Goal: Task Accomplishment & Management: Manage account settings

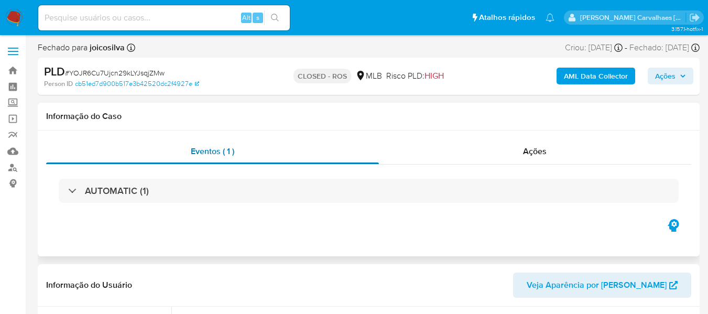
select select "10"
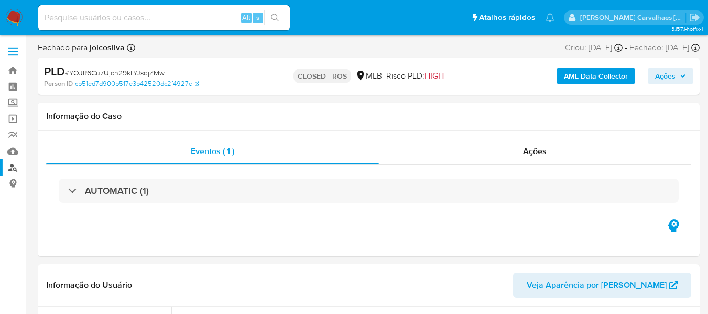
click at [14, 168] on link "Localizador de pessoas" at bounding box center [62, 167] width 125 height 16
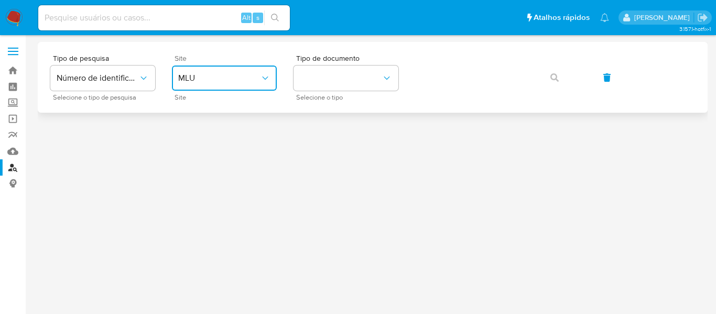
click at [226, 82] on span "MLU" at bounding box center [219, 78] width 82 height 10
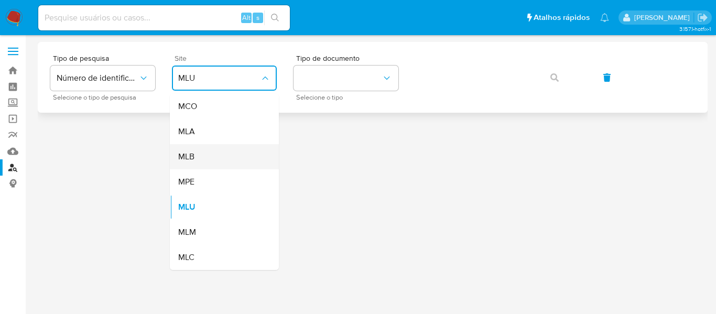
click at [219, 155] on div "MLB" at bounding box center [221, 156] width 86 height 25
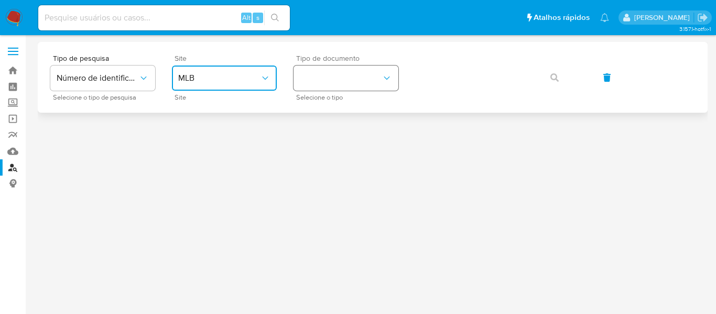
click at [305, 82] on button "identificationType" at bounding box center [346, 78] width 105 height 25
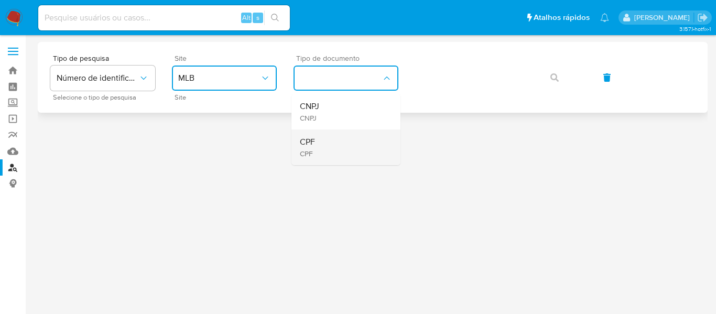
click at [319, 138] on div "CPF CPF" at bounding box center [343, 147] width 86 height 36
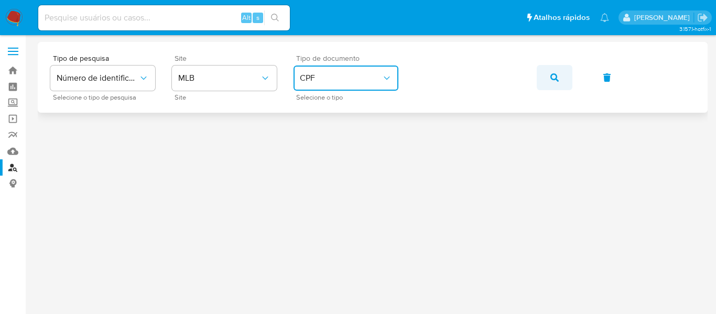
click at [555, 75] on icon "button" at bounding box center [554, 77] width 8 height 8
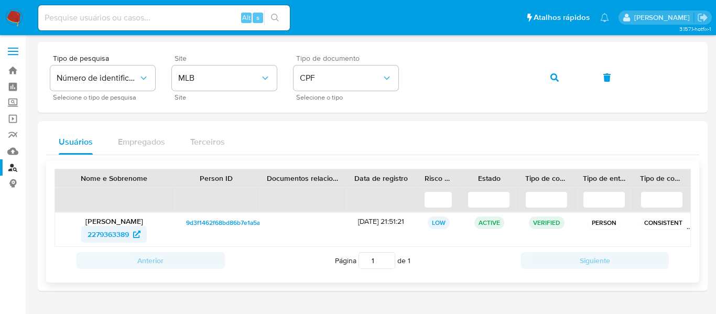
click at [118, 233] on span "2279363389" at bounding box center [108, 234] width 41 height 17
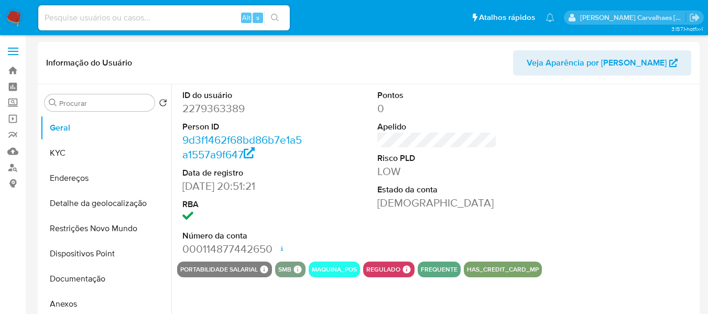
select select "10"
click at [97, 278] on button "Documentação" at bounding box center [101, 278] width 123 height 25
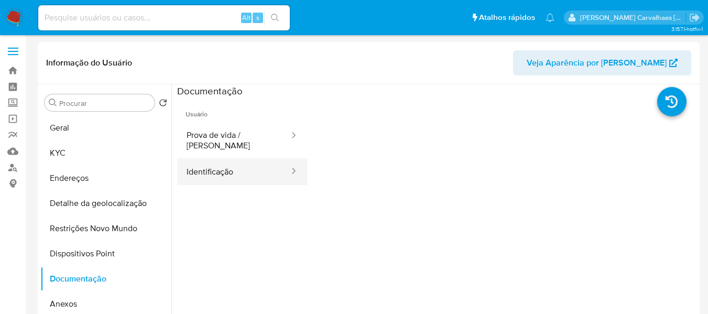
click at [237, 164] on button "Identificação" at bounding box center [233, 171] width 113 height 27
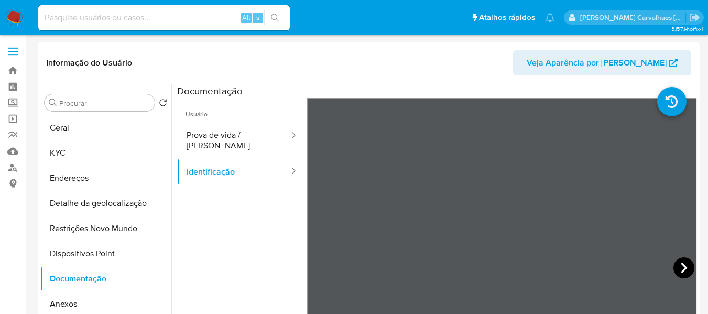
click at [687, 265] on icon at bounding box center [684, 267] width 21 height 21
click at [319, 266] on icon at bounding box center [320, 268] width 6 height 10
click at [68, 164] on button "KYC" at bounding box center [101, 152] width 123 height 25
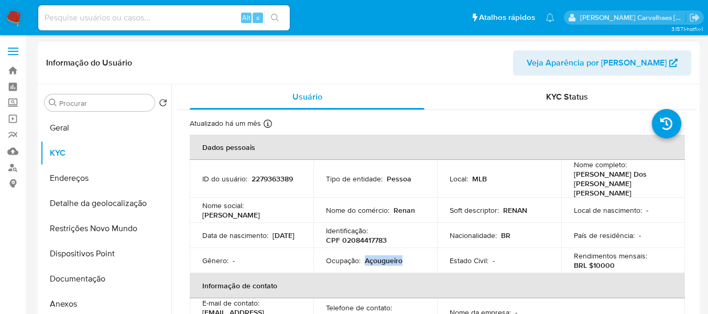
drag, startPoint x: 364, startPoint y: 249, endPoint x: 404, endPoint y: 251, distance: 39.9
click at [404, 256] on div "Ocupação : Açougueiro" at bounding box center [375, 260] width 99 height 9
copy p "Açougueiro"
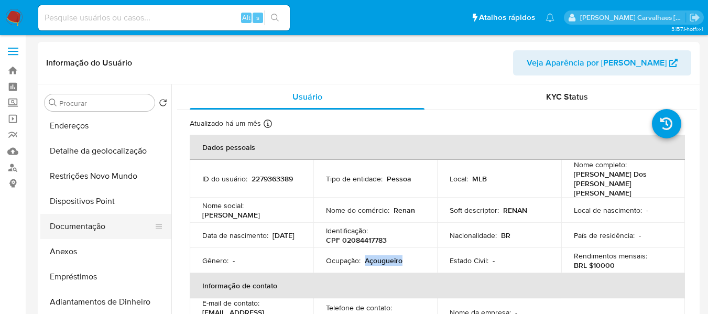
click at [98, 223] on button "Documentação" at bounding box center [101, 226] width 123 height 25
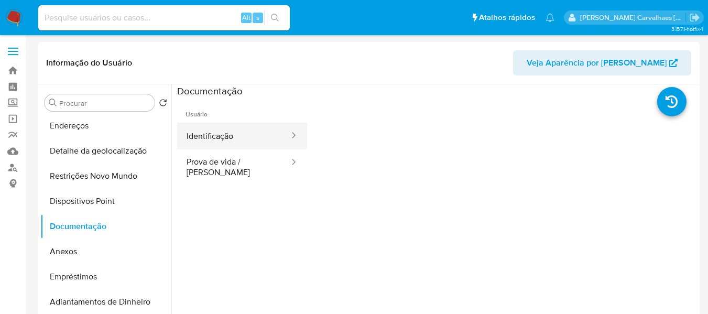
click at [242, 142] on button "Identificação" at bounding box center [233, 136] width 113 height 27
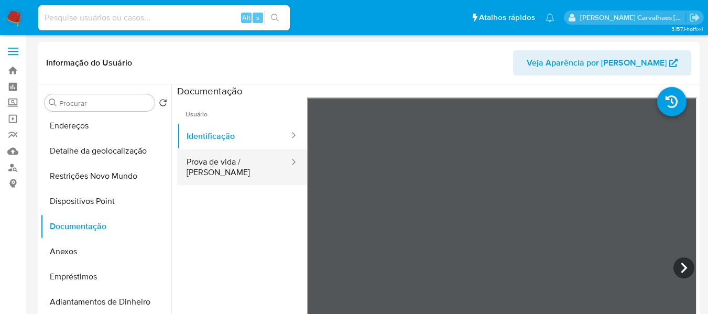
click at [265, 161] on button "Prova de vida / Selfie" at bounding box center [233, 167] width 113 height 36
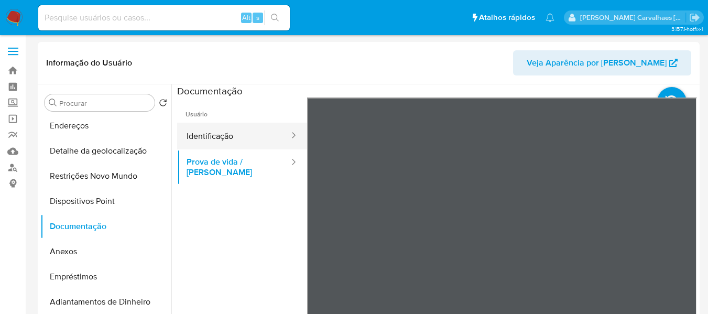
click at [220, 135] on button "Identificação" at bounding box center [233, 136] width 113 height 27
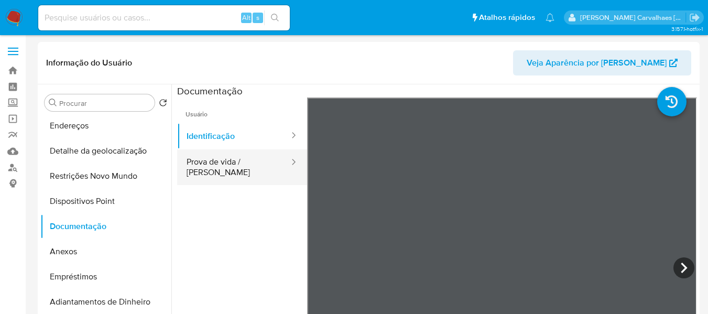
click at [231, 159] on button "Prova de vida / Selfie" at bounding box center [233, 167] width 113 height 36
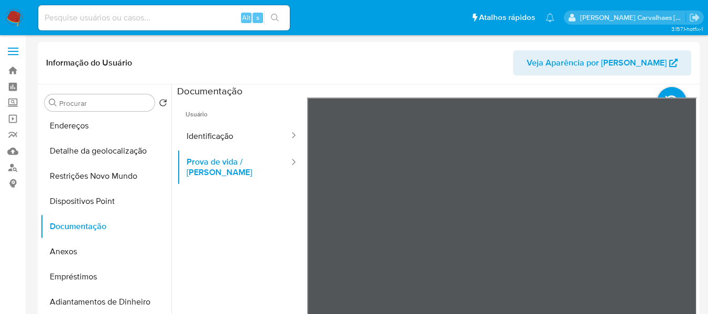
drag, startPoint x: 596, startPoint y: 188, endPoint x: 597, endPoint y: 208, distance: 19.4
click at [597, 208] on div at bounding box center [502, 270] width 390 height 344
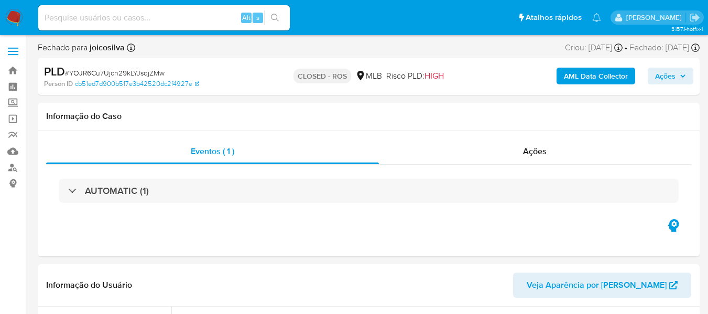
select select "10"
paste input "zXcSWfpA7lAQevKpTSoY37kX"
type input "zXcSWfpA7lAQevKpTSoY37kX"
click at [277, 18] on icon "search-icon" at bounding box center [275, 18] width 8 height 8
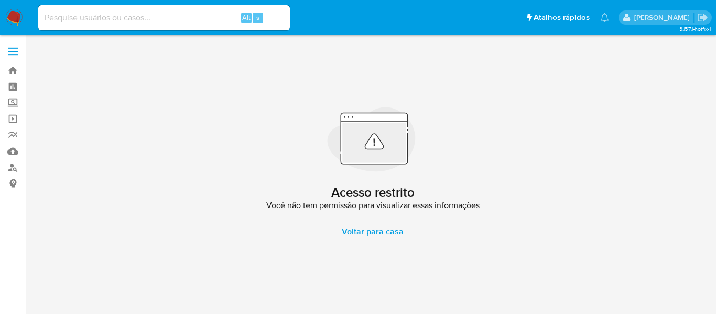
click at [48, 18] on input at bounding box center [164, 18] width 252 height 14
paste input "zXcSWfpA7lAQevKpTSoY37kX"
click at [45, 15] on input "zXcSWfpA7lAQevKpTSoY37kX" at bounding box center [164, 18] width 252 height 14
type input "zXcSWfpA7lAQevKpTSoY37kX"
click at [268, 15] on button "search-icon" at bounding box center [274, 17] width 21 height 15
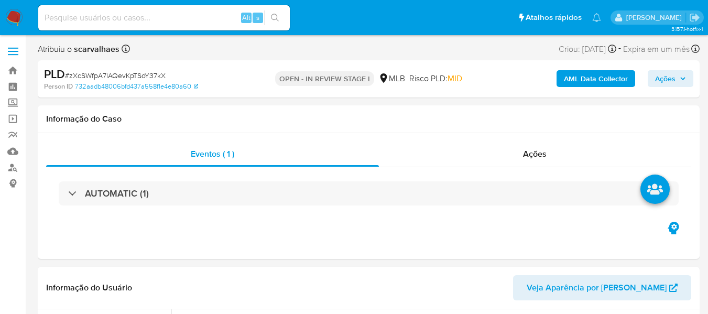
select select "10"
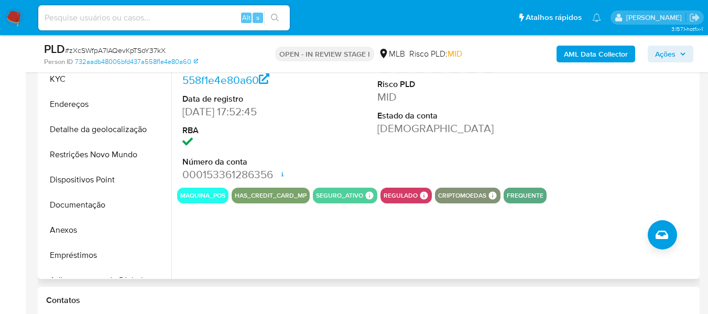
scroll to position [262, 0]
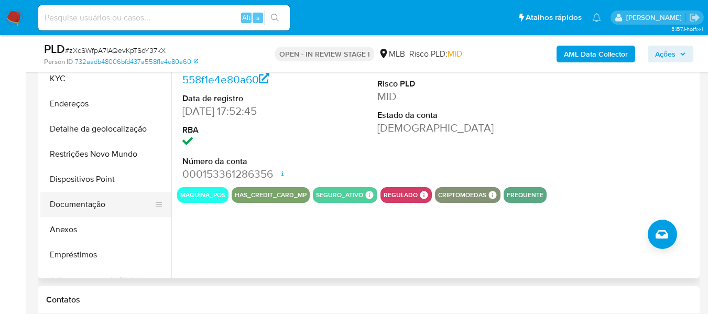
click at [97, 208] on button "Documentação" at bounding box center [101, 204] width 123 height 25
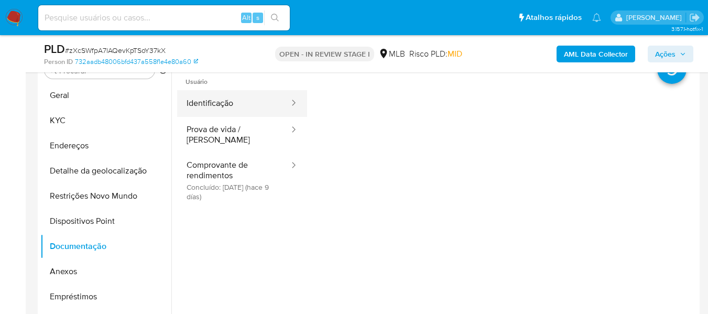
scroll to position [157, 0]
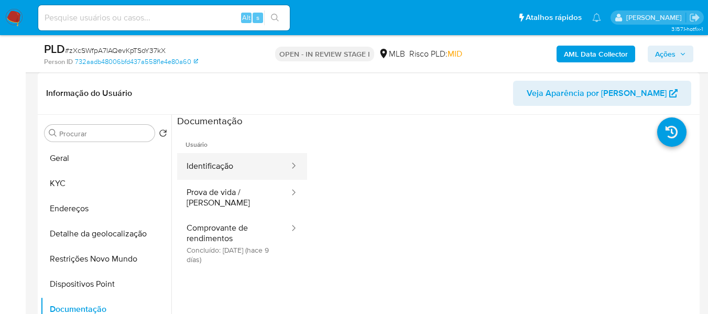
click at [226, 161] on button "Identificação" at bounding box center [233, 166] width 113 height 27
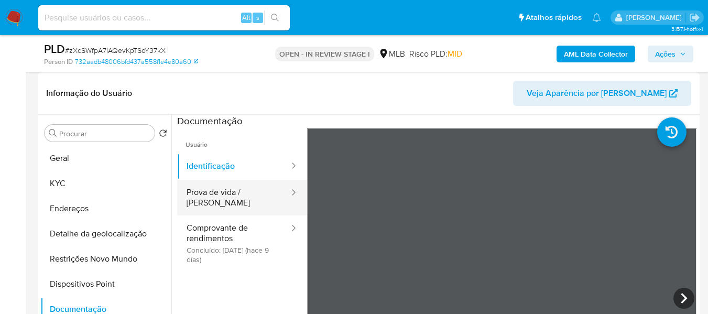
click at [225, 192] on button "Prova de vida / Selfie" at bounding box center [233, 198] width 113 height 36
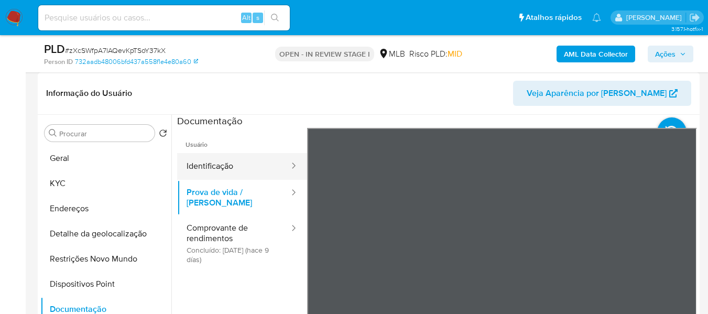
click at [227, 168] on button "Identificação" at bounding box center [233, 166] width 113 height 27
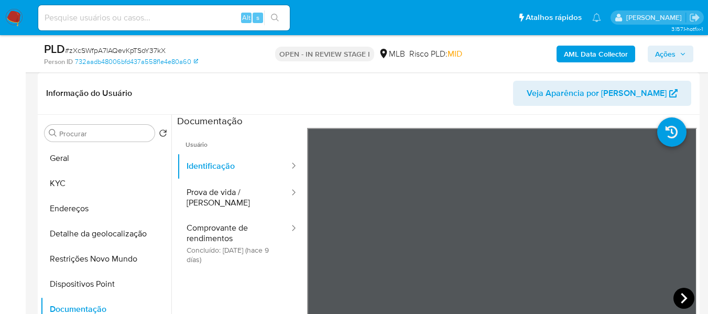
click at [684, 297] on icon at bounding box center [684, 298] width 21 height 21
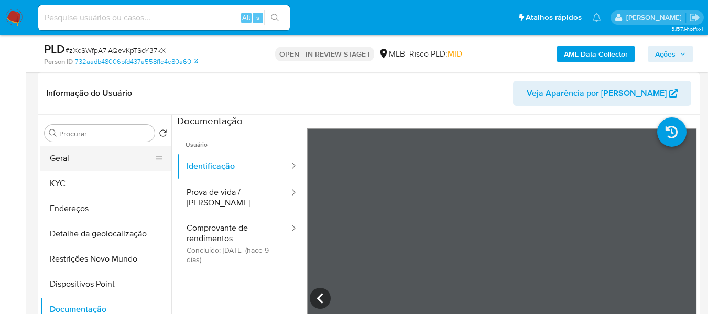
click at [87, 153] on button "Geral" at bounding box center [101, 158] width 123 height 25
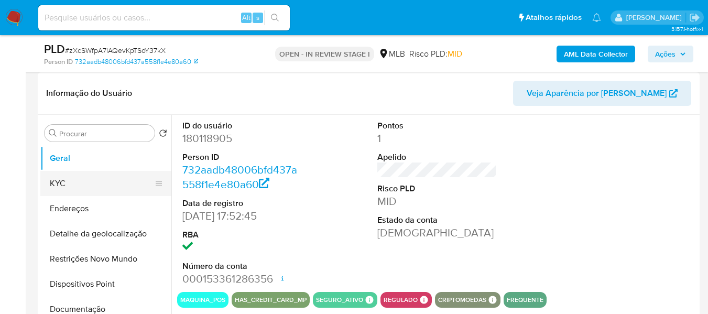
drag, startPoint x: 82, startPoint y: 185, endPoint x: 161, endPoint y: 180, distance: 79.3
click at [82, 185] on button "KYC" at bounding box center [101, 183] width 123 height 25
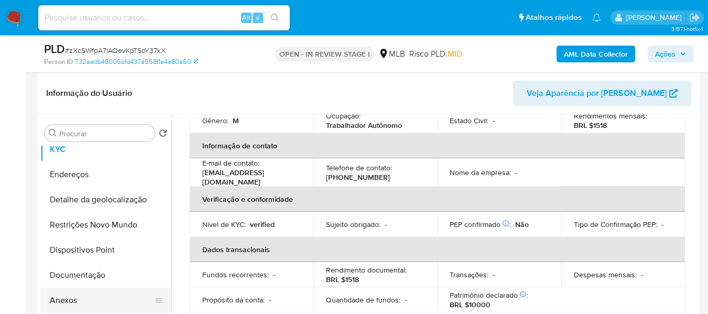
scroll to position [52, 0]
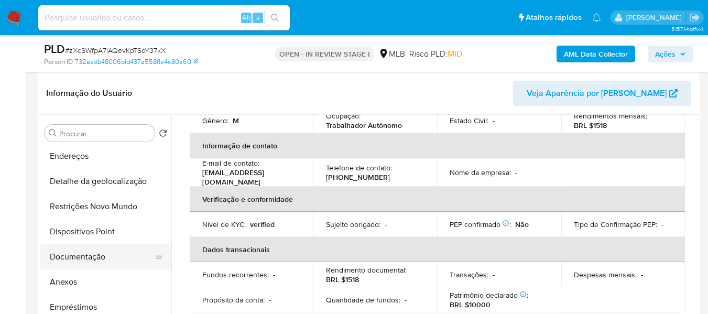
click at [96, 249] on button "Documentação" at bounding box center [101, 256] width 123 height 25
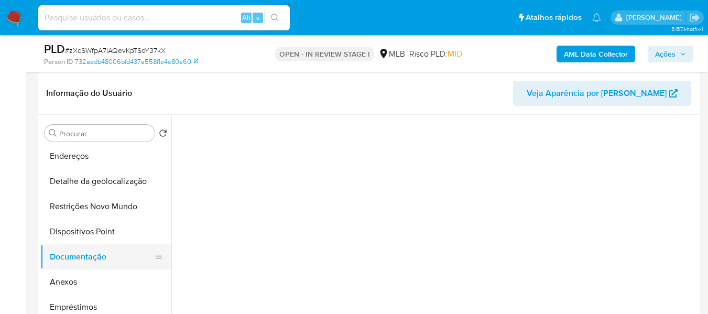
scroll to position [0, 0]
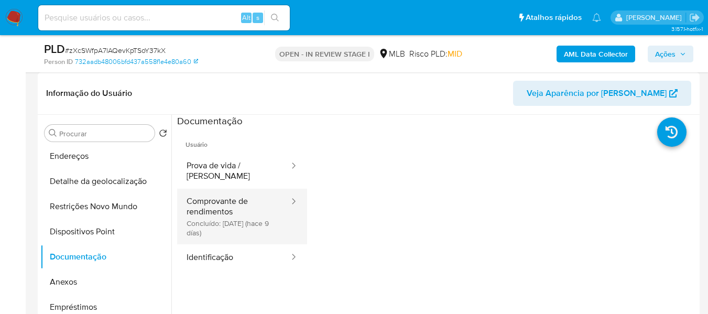
click at [225, 201] on button "Comprovante de rendimentos Concluído: 20/08/2025 (hace 9 días)" at bounding box center [233, 217] width 113 height 56
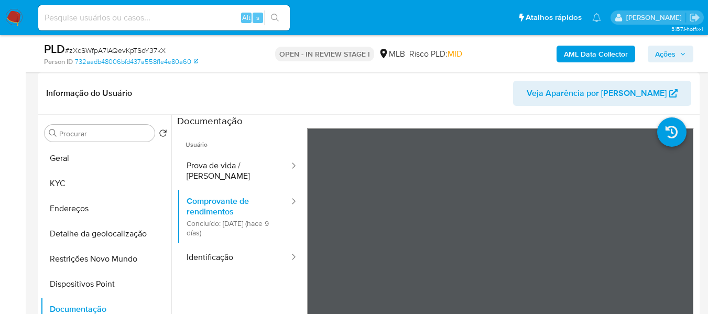
drag, startPoint x: 90, startPoint y: 164, endPoint x: 17, endPoint y: 183, distance: 75.3
click at [90, 164] on button "Geral" at bounding box center [105, 158] width 131 height 25
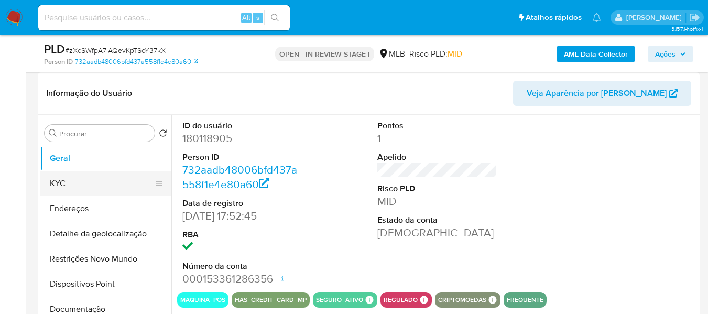
click at [72, 192] on button "KYC" at bounding box center [101, 183] width 123 height 25
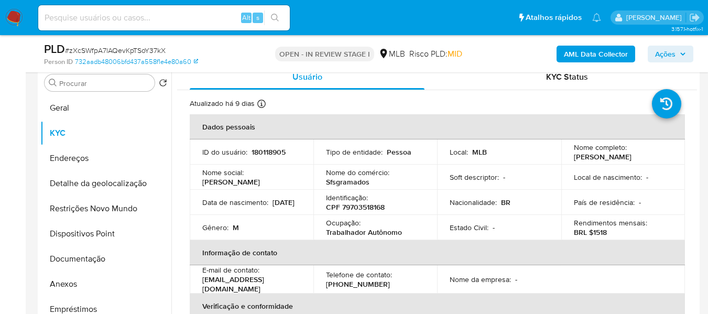
scroll to position [215, 0]
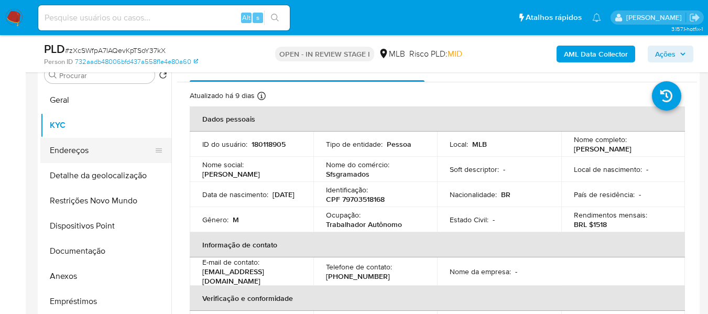
click at [97, 154] on button "Endereços" at bounding box center [101, 150] width 123 height 25
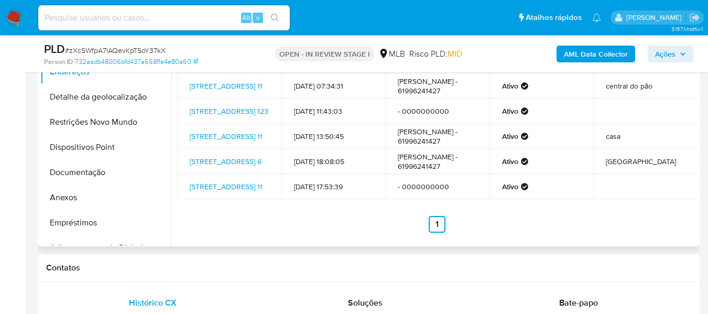
scroll to position [276, 0]
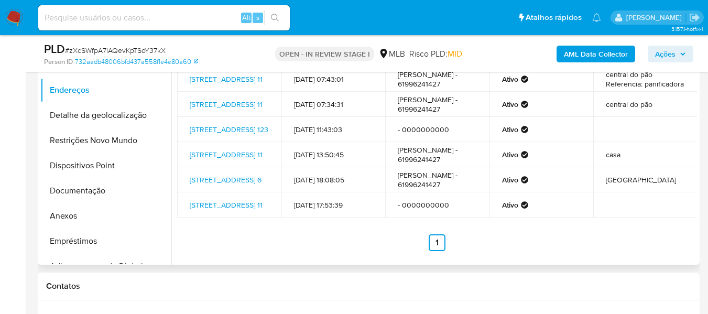
click at [307, 252] on div "Endereço Data de criação Contato Status Comentário Quadra Qr 615 Conjunto 6 11,…" at bounding box center [434, 130] width 526 height 268
click at [106, 112] on button "Detalhe da geolocalização" at bounding box center [101, 115] width 123 height 25
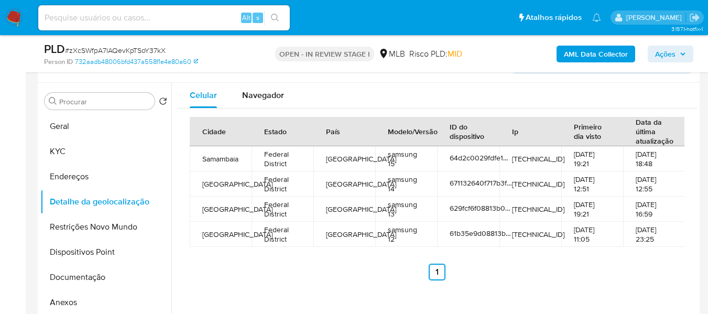
scroll to position [171, 0]
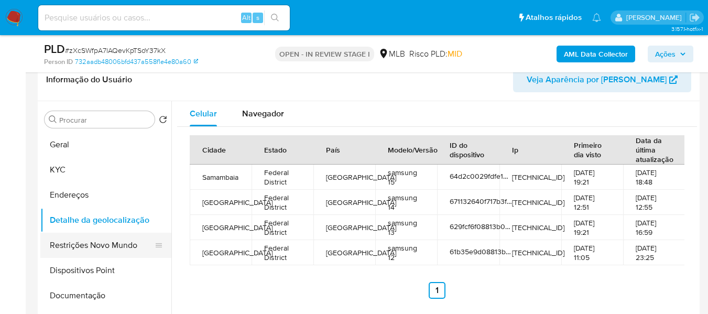
click at [89, 248] on button "Restrições Novo Mundo" at bounding box center [101, 245] width 123 height 25
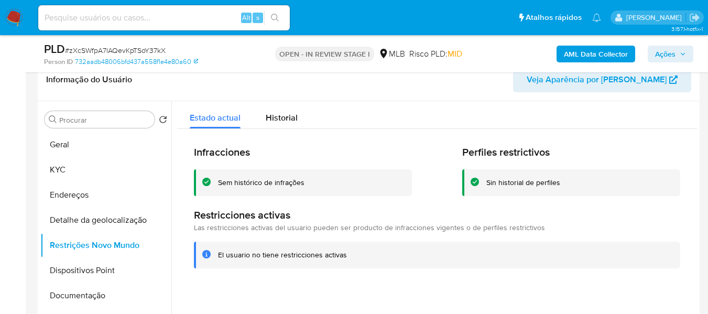
drag, startPoint x: 101, startPoint y: 267, endPoint x: 181, endPoint y: 260, distance: 80.5
click at [101, 267] on button "Dispositivos Point" at bounding box center [105, 270] width 131 height 25
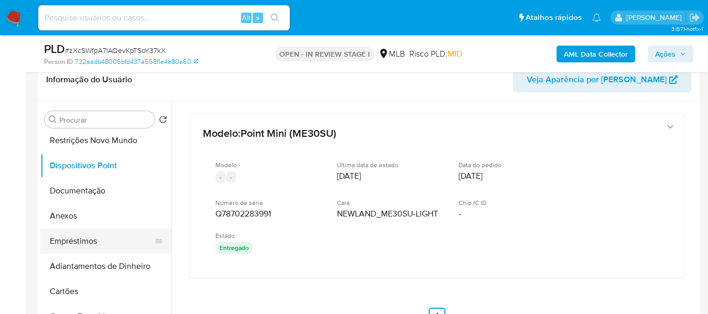
scroll to position [0, 0]
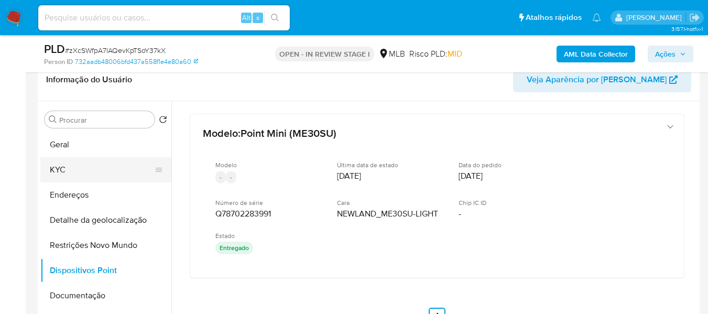
click at [81, 176] on button "KYC" at bounding box center [101, 169] width 123 height 25
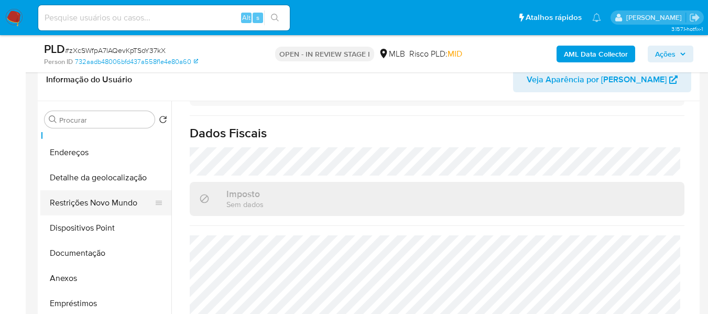
scroll to position [105, 0]
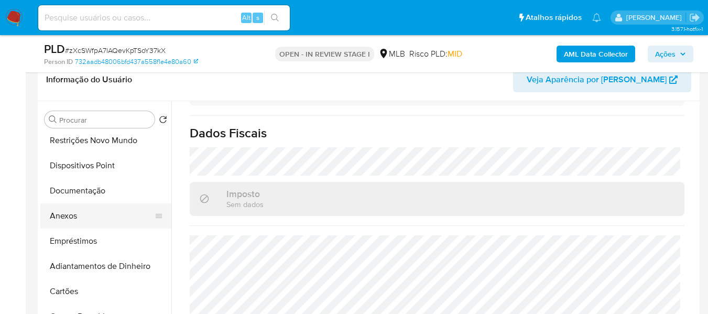
click at [64, 219] on button "Anexos" at bounding box center [101, 215] width 123 height 25
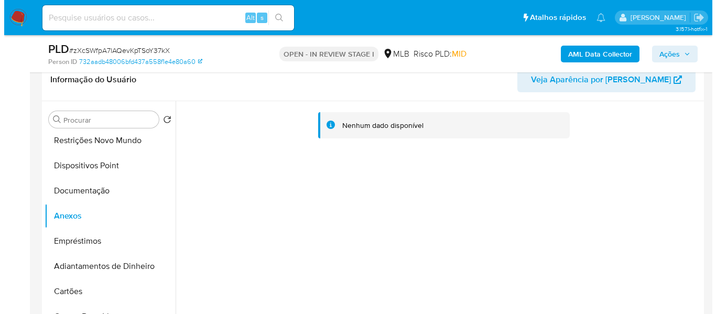
scroll to position [328, 0]
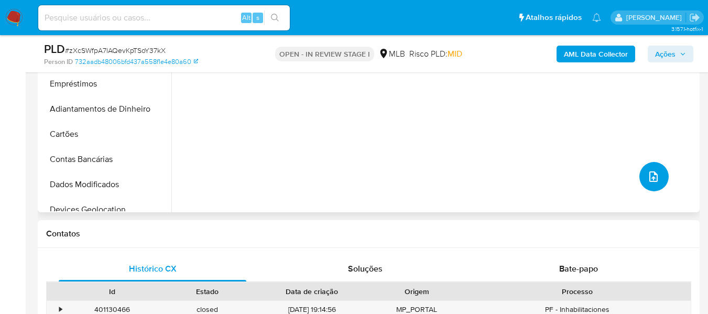
click at [647, 176] on icon "upload-file" at bounding box center [653, 176] width 13 height 13
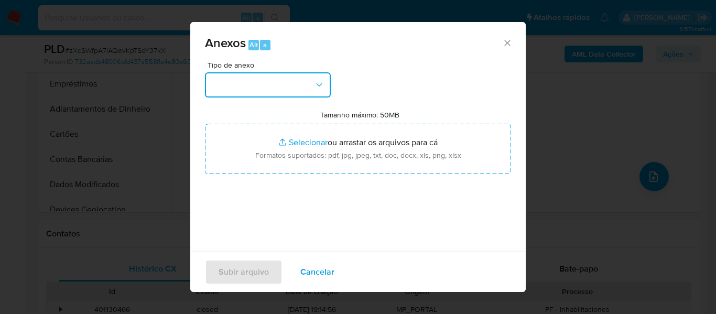
click at [316, 87] on icon "button" at bounding box center [319, 85] width 10 height 10
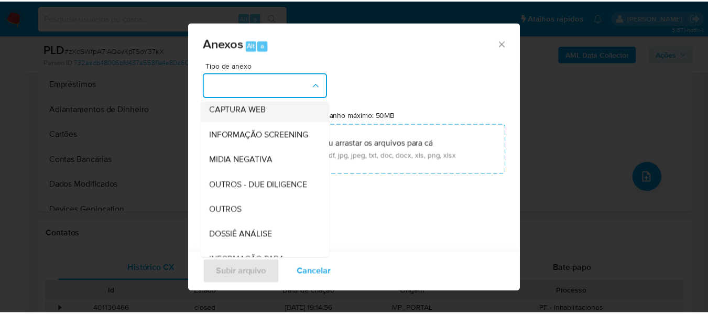
scroll to position [105, 0]
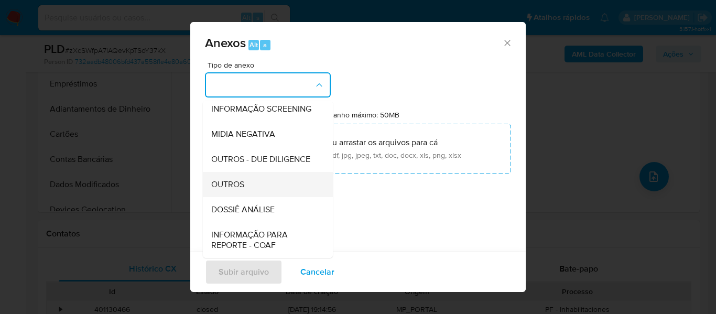
click at [237, 190] on span "OUTROS" at bounding box center [227, 184] width 33 height 10
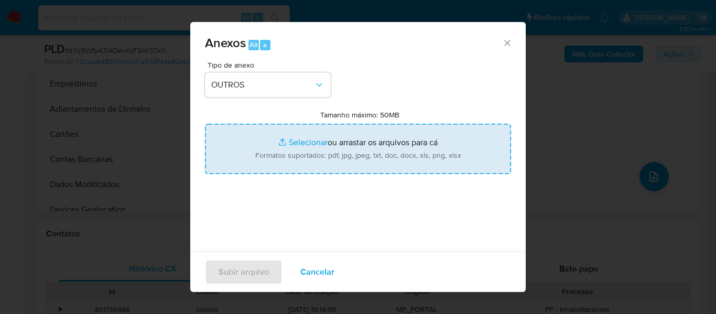
click at [290, 142] on input "Tamanho máximo: 50MB Selecionar arquivos" at bounding box center [358, 149] width 306 height 50
type input "C:\fakepath\Mulan Sergio Ferreira da Silva 180118905_2025_08_28_20_35_25 - Tabl…"
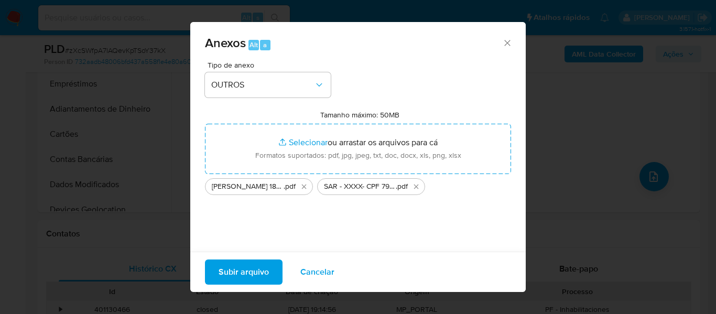
click at [255, 264] on span "Subir arquivo" at bounding box center [244, 272] width 50 height 23
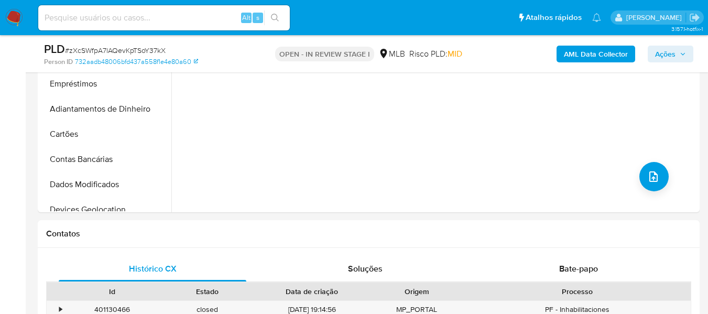
click at [679, 55] on span "Ações" at bounding box center [670, 54] width 31 height 15
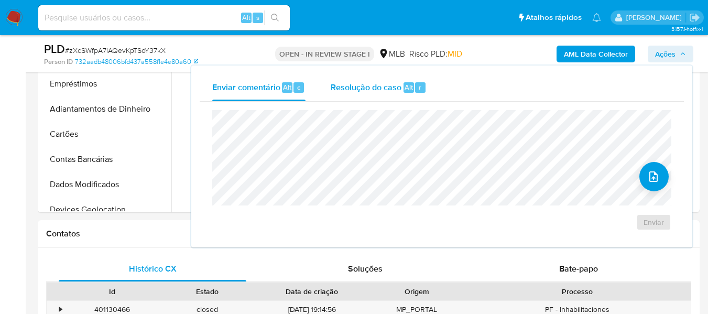
click at [367, 85] on span "Resolução do caso" at bounding box center [366, 87] width 71 height 12
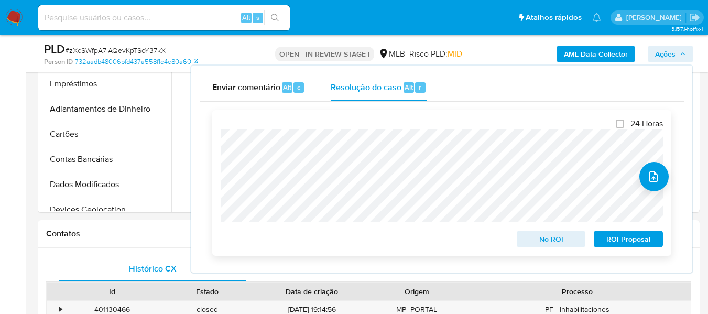
click at [635, 242] on span "ROI Proposal" at bounding box center [628, 239] width 55 height 15
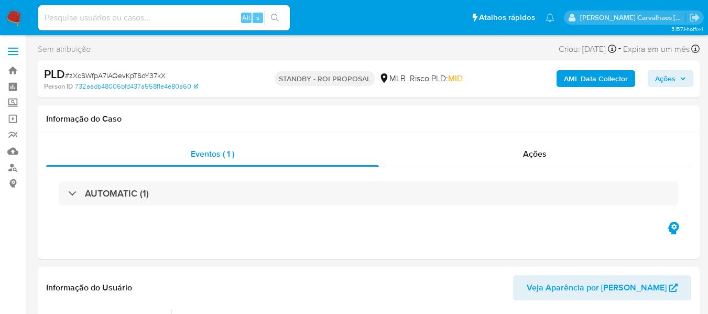
select select "10"
click at [15, 18] on img at bounding box center [14, 18] width 18 height 18
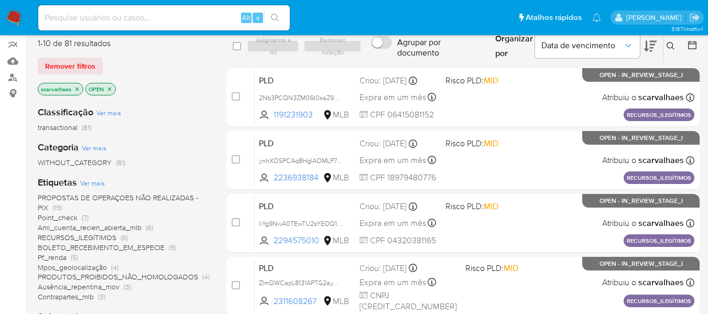
scroll to position [157, 0]
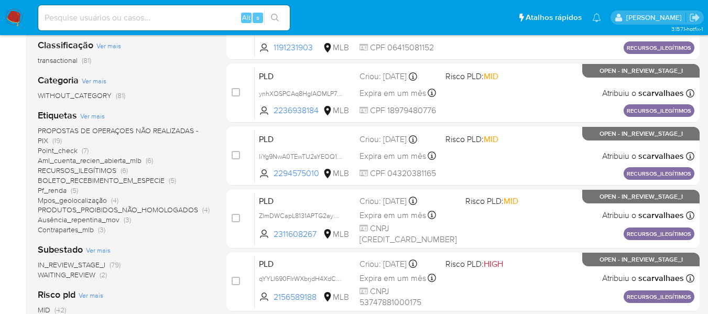
click at [88, 230] on span "Contrapartes_mlb" at bounding box center [66, 229] width 56 height 10
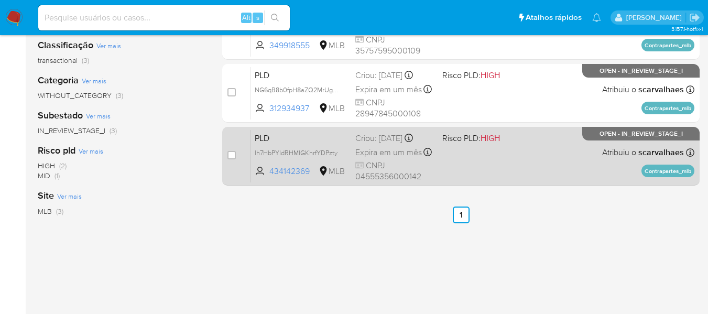
scroll to position [52, 0]
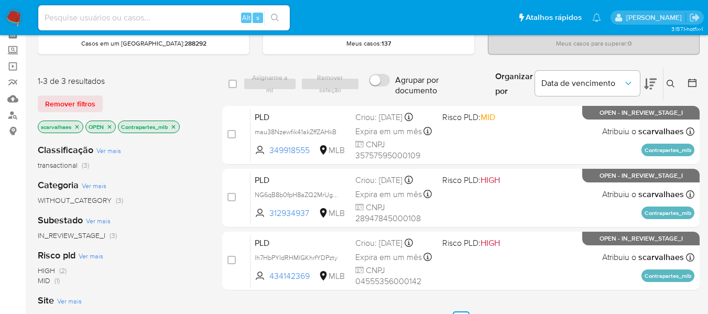
click at [173, 127] on icon "close-filter" at bounding box center [174, 127] width 4 height 4
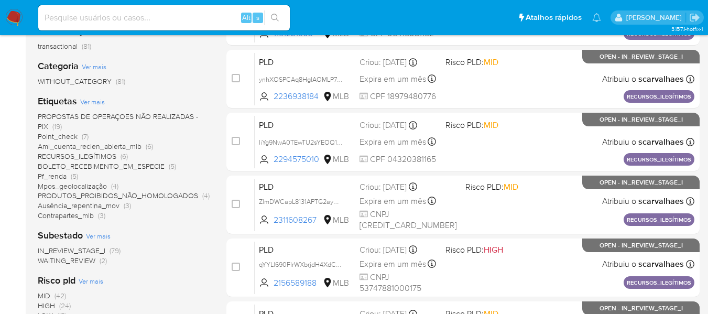
scroll to position [157, 0]
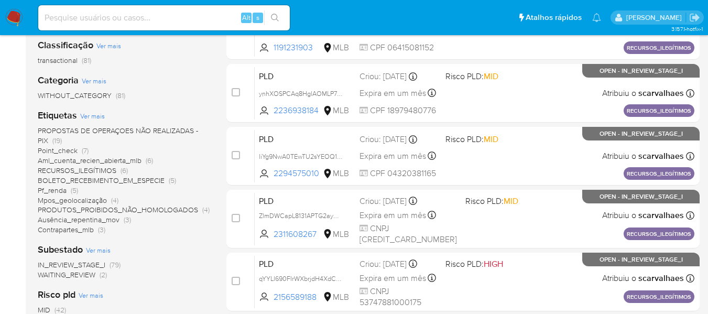
click at [58, 188] on span "Pf_renda" at bounding box center [52, 190] width 29 height 10
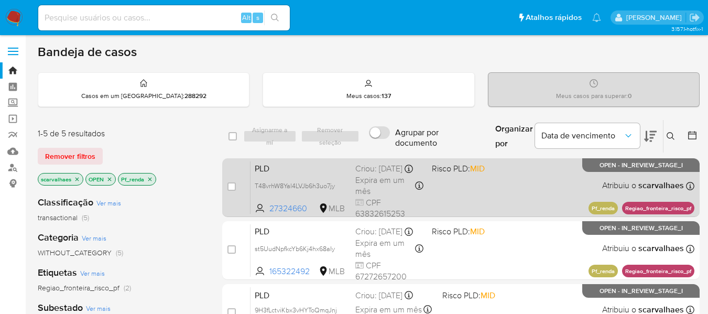
click at [464, 200] on div "PLD T48vrhW8Yal4LVJb6h3uo7jy 27324660 MLB Risco PLD: MID Criou: 12/08/2025 Crio…" at bounding box center [473, 187] width 444 height 53
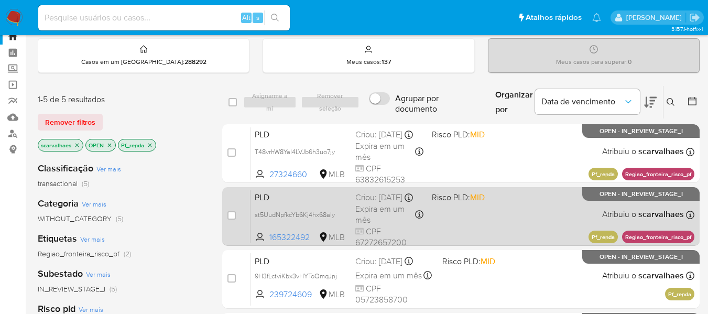
scroll to position [52, 0]
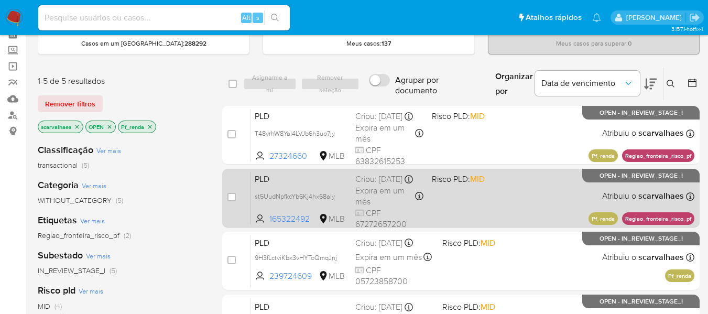
click at [466, 205] on div "PLD st5UudNpfkcYb6Kj4hx68aIy 165322492 MLB Risco PLD: MID Criou: 12/08/2025 Cri…" at bounding box center [473, 197] width 444 height 53
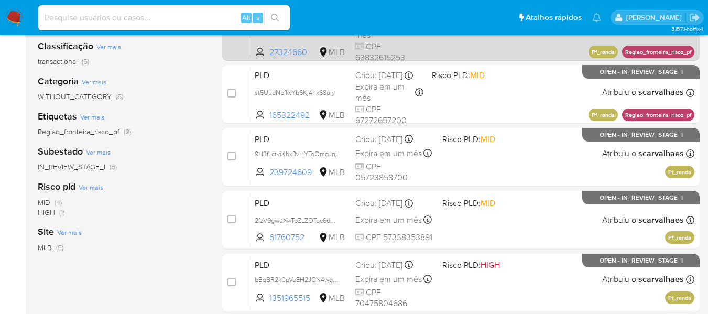
scroll to position [157, 0]
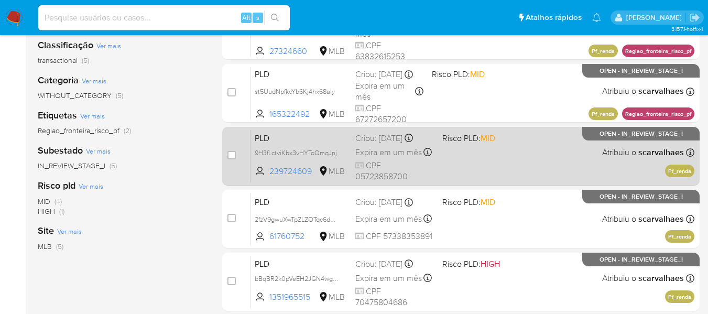
click at [374, 153] on span "Expira em um mês" at bounding box center [388, 153] width 67 height 12
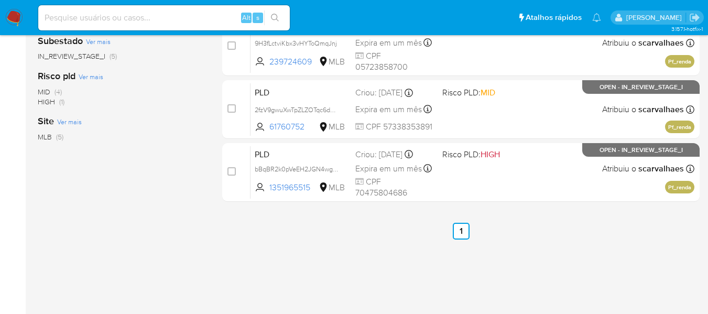
scroll to position [287, 0]
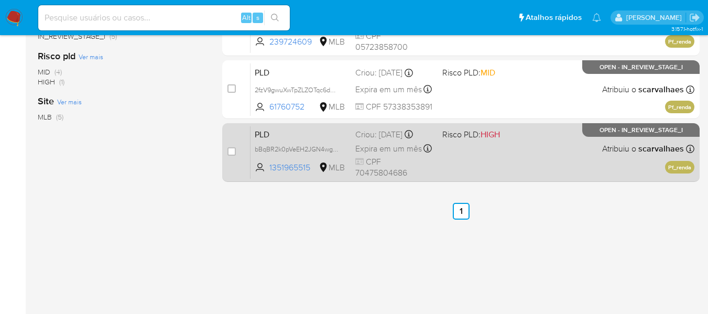
click at [389, 176] on span "CPF 70475804686" at bounding box center [394, 167] width 79 height 23
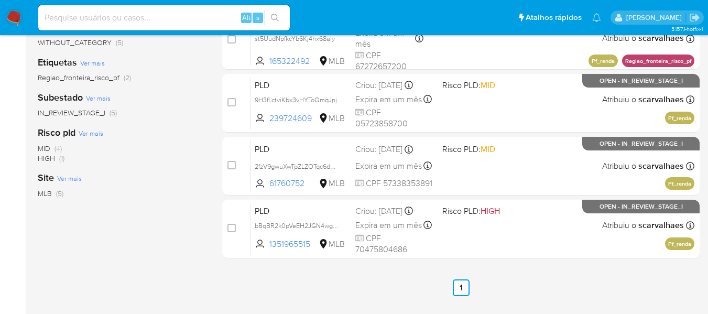
scroll to position [77, 0]
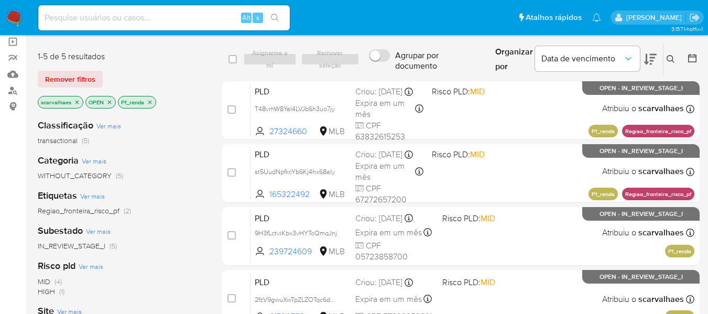
click at [153, 100] on icon "close-filter" at bounding box center [150, 102] width 6 height 6
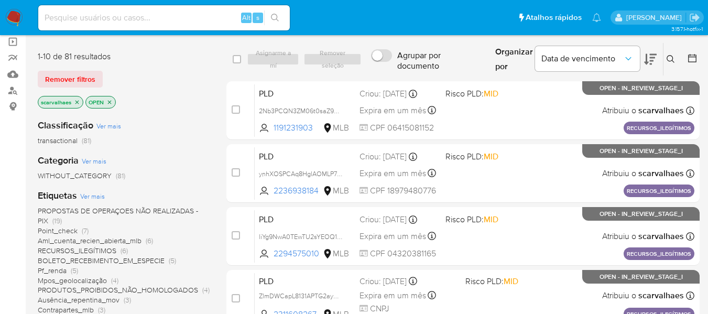
scroll to position [129, 0]
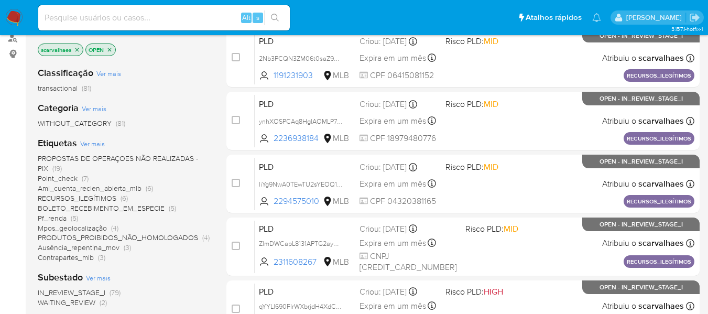
click at [116, 248] on span "Ausência_repentina_mov" at bounding box center [79, 247] width 82 height 10
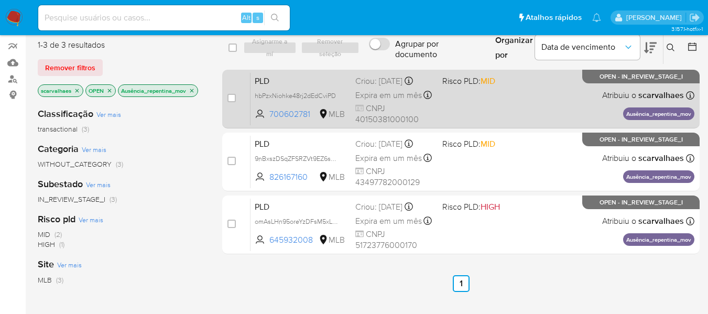
scroll to position [77, 0]
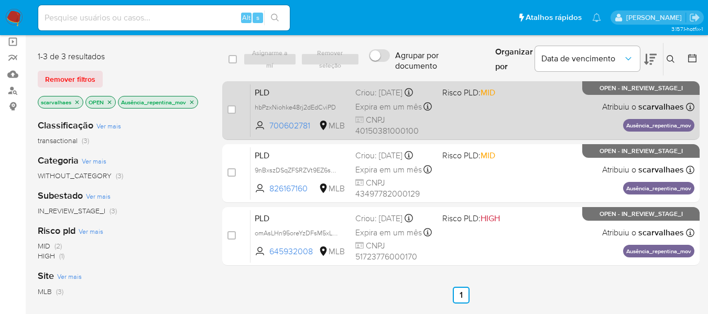
click at [486, 124] on div "PLD hbPzxNiohke48rj2dEdCviPD 700602781 MLB Risco PLD: MID Criou: 12/08/2025 Cri…" at bounding box center [473, 110] width 444 height 53
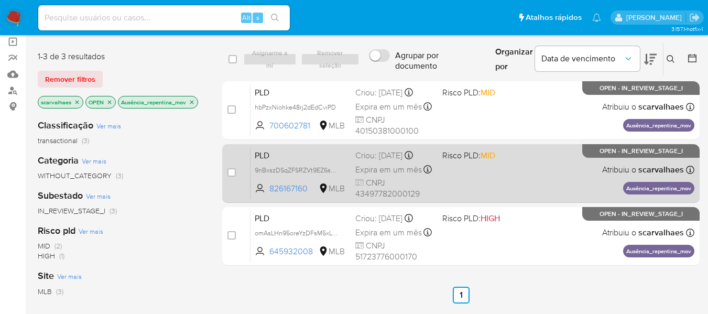
click at [463, 181] on div "PLD 9nBxszDSqZFSRZVt9EZ6sN9r 826167160 MLB Risco PLD: MID Criou: 12/08/2025 Cri…" at bounding box center [473, 173] width 444 height 53
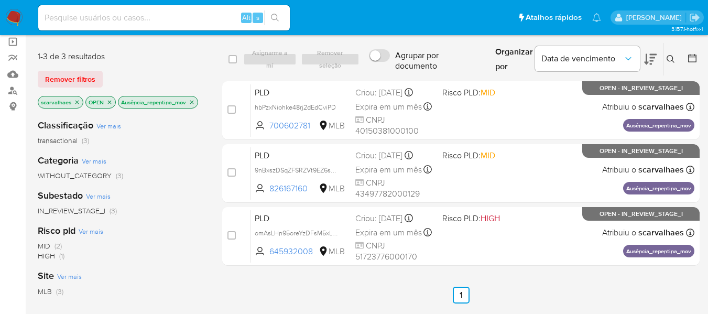
click at [193, 99] on icon "close-filter" at bounding box center [192, 102] width 6 height 6
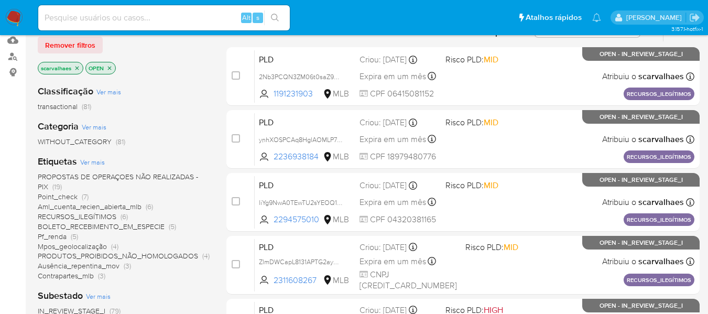
scroll to position [129, 0]
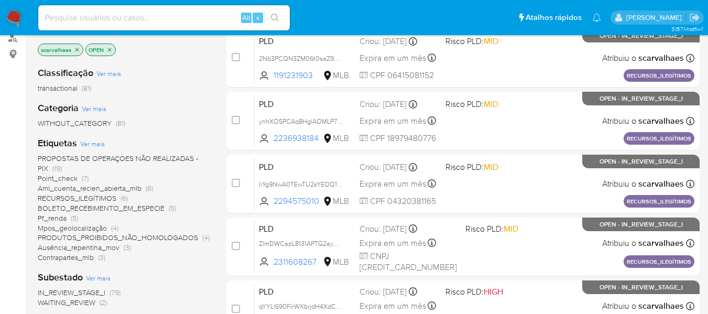
click at [96, 229] on span "Mpos_geolocalização" at bounding box center [72, 228] width 69 height 10
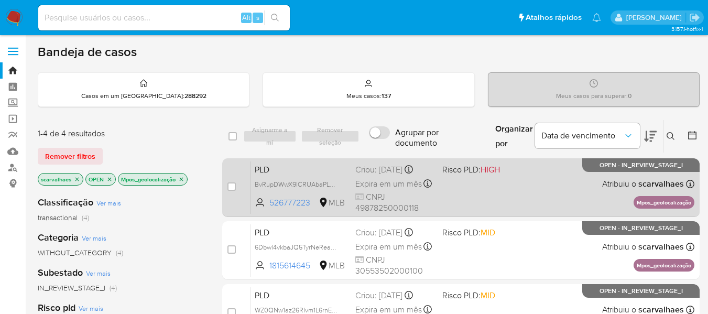
click at [453, 203] on div "PLD BvRupDWwX9ICRUAbaPLGSpWS 526777223 MLB Risco PLD: HIGH Criou: 12/08/2025 Cr…" at bounding box center [473, 187] width 444 height 53
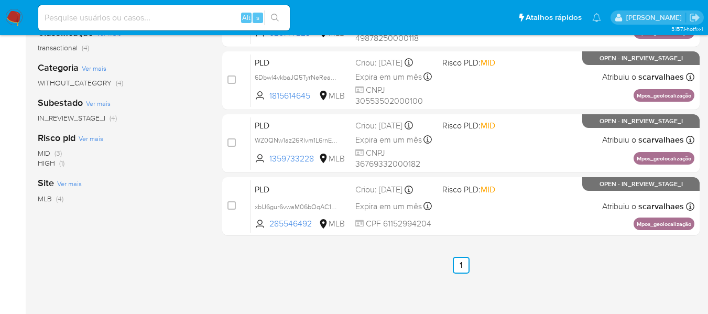
scroll to position [262, 0]
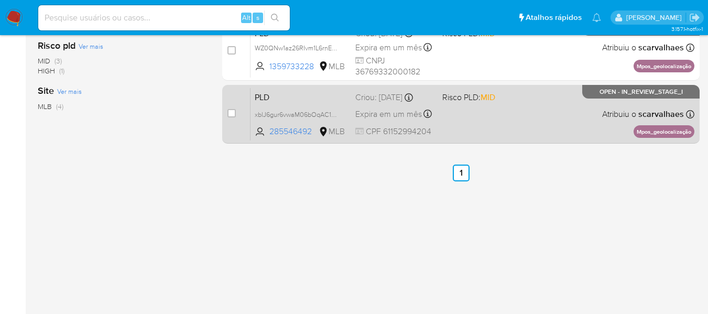
click at [450, 118] on div "PLD xblJ6gur6vwaM06bOqAC1s9a 285546492 MLB Risco PLD: MID Criou: 12/08/2025 Cri…" at bounding box center [473, 114] width 444 height 53
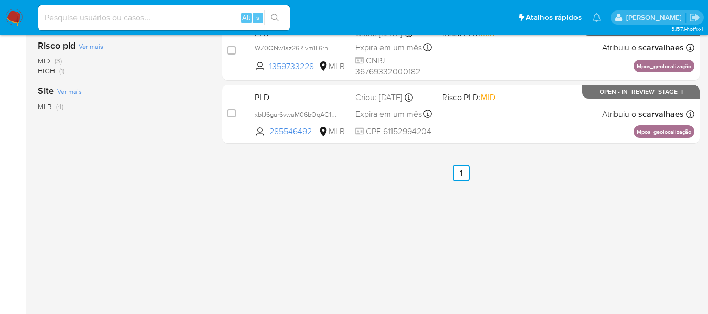
click at [110, 21] on input at bounding box center [164, 18] width 252 height 14
paste input "bBqBR2k0pVeEH2JGN4wgs4xp"
type input "bBqBR2k0pVeEH2JGN4wgs4xp"
click at [275, 16] on icon "search-icon" at bounding box center [275, 18] width 8 height 8
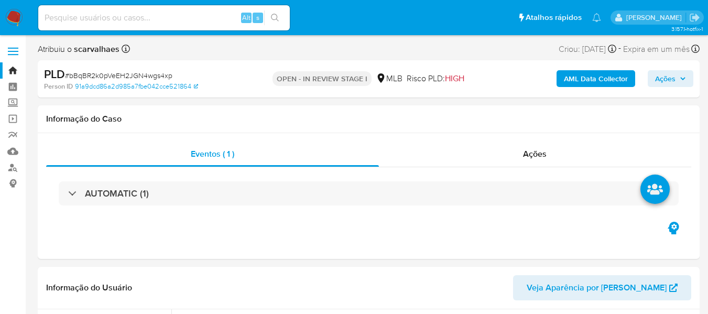
select select "10"
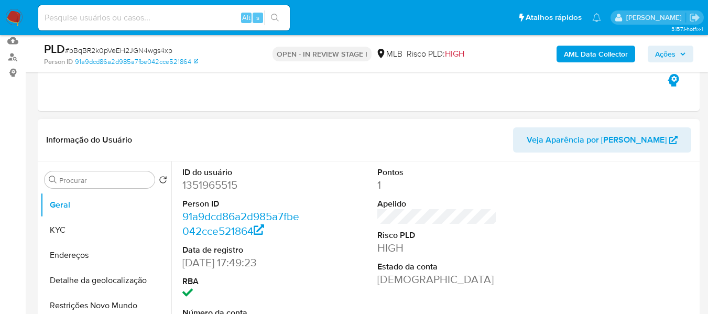
scroll to position [157, 0]
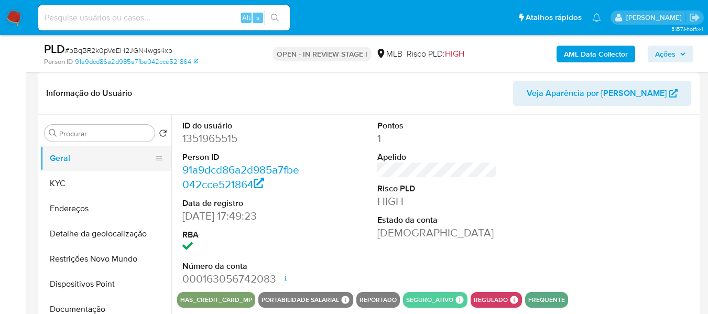
click at [91, 150] on button "Geral" at bounding box center [101, 158] width 123 height 25
click at [93, 155] on button "Geral" at bounding box center [101, 158] width 123 height 25
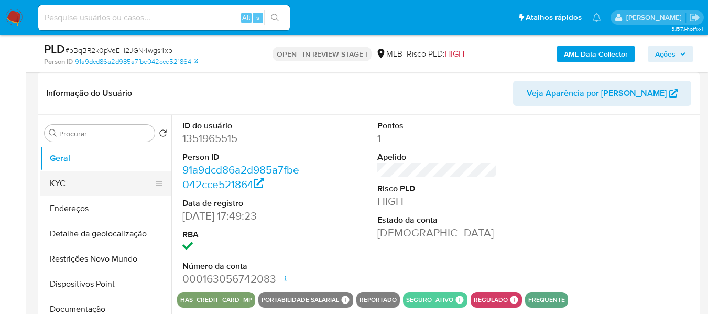
click at [111, 185] on button "KYC" at bounding box center [101, 183] width 123 height 25
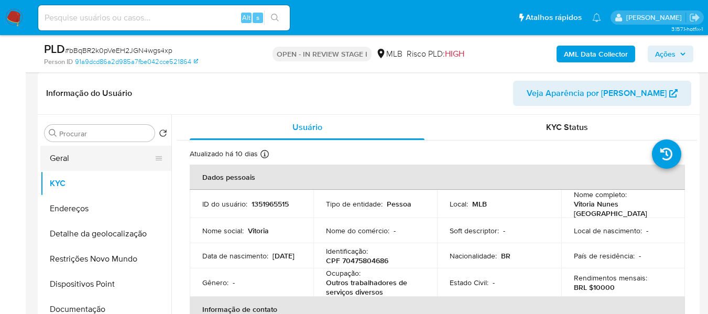
click at [69, 161] on button "Geral" at bounding box center [101, 158] width 123 height 25
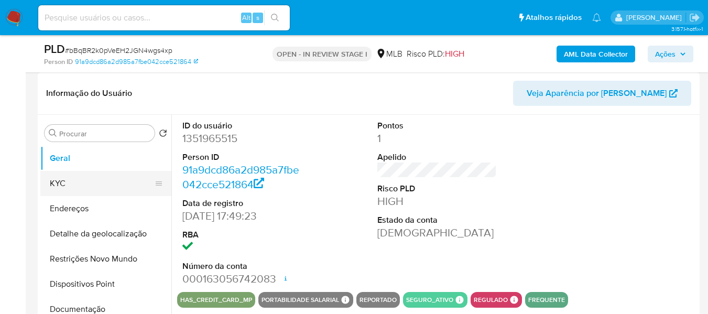
click at [94, 185] on button "KYC" at bounding box center [101, 183] width 123 height 25
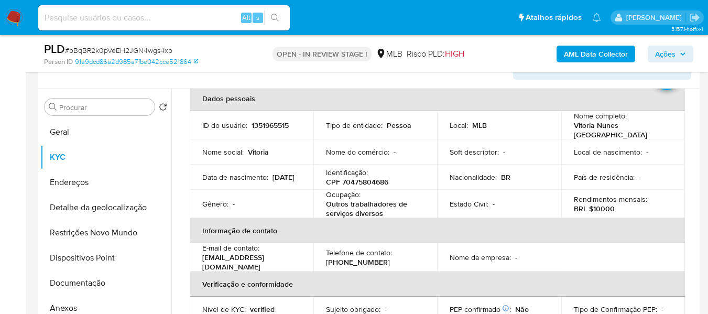
scroll to position [206, 0]
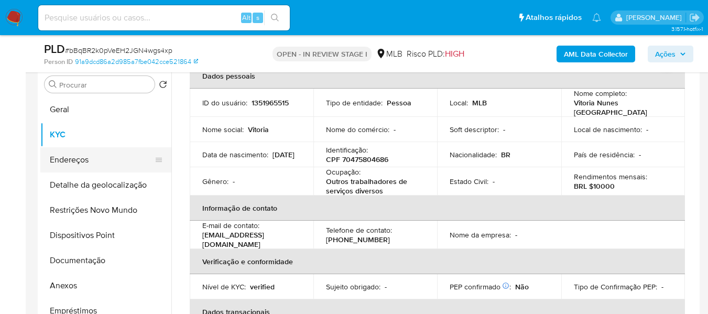
drag, startPoint x: 89, startPoint y: 159, endPoint x: 107, endPoint y: 160, distance: 18.9
click at [89, 159] on button "Endereços" at bounding box center [101, 159] width 123 height 25
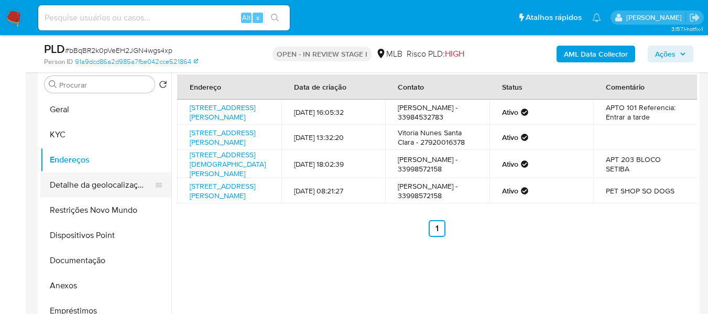
click at [88, 188] on button "Detalhe da geolocalização" at bounding box center [101, 184] width 123 height 25
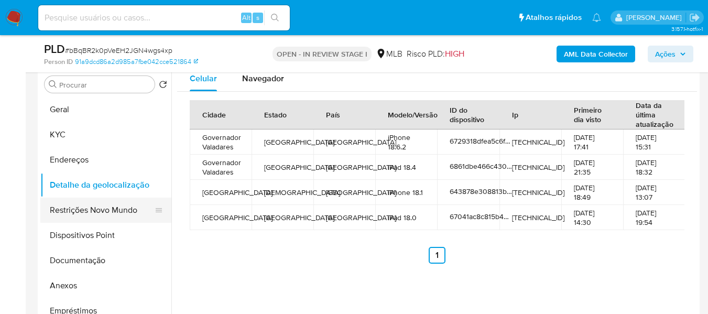
click at [96, 212] on button "Restrições Novo Mundo" at bounding box center [101, 210] width 123 height 25
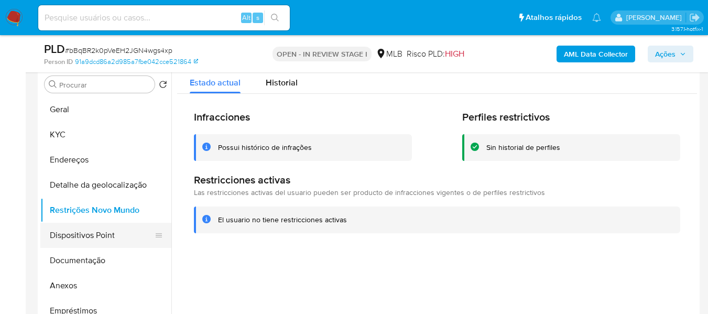
click at [81, 237] on button "Dispositivos Point" at bounding box center [101, 235] width 123 height 25
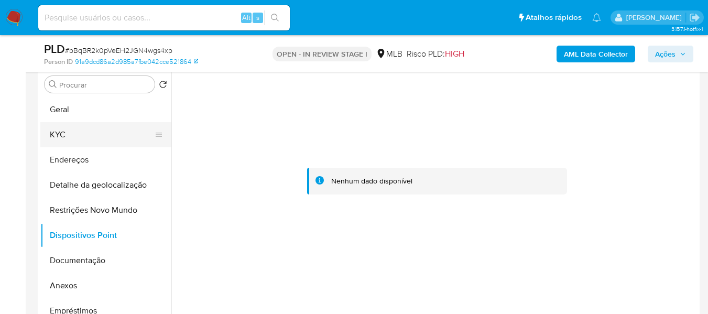
click at [68, 132] on button "KYC" at bounding box center [101, 134] width 123 height 25
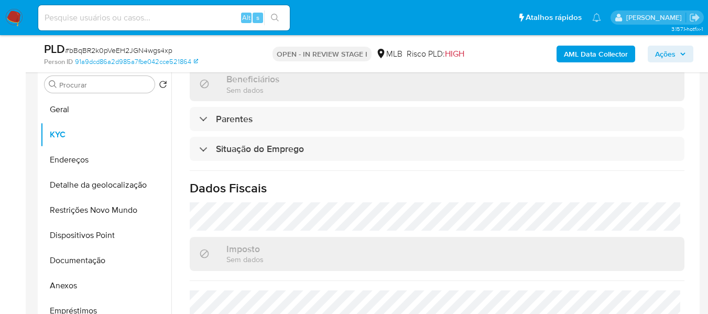
scroll to position [472, 0]
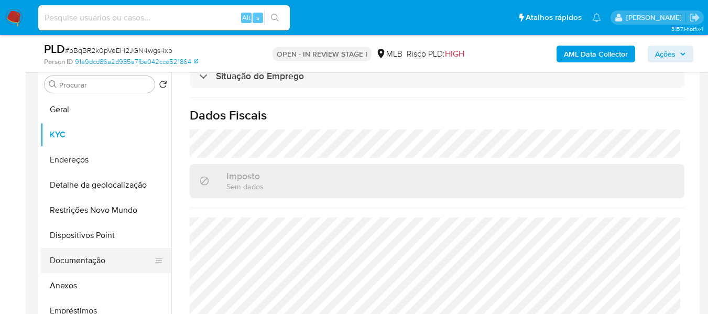
click at [92, 259] on button "Documentação" at bounding box center [101, 260] width 123 height 25
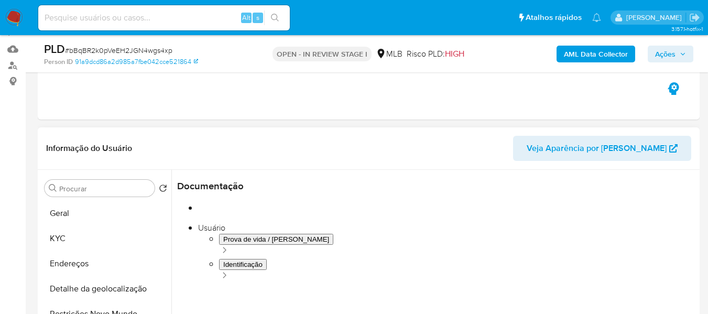
scroll to position [101, 0]
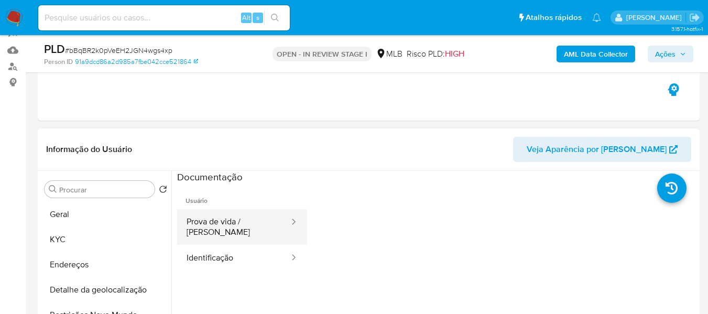
click at [229, 226] on button "Prova de vida / Selfie" at bounding box center [233, 227] width 113 height 36
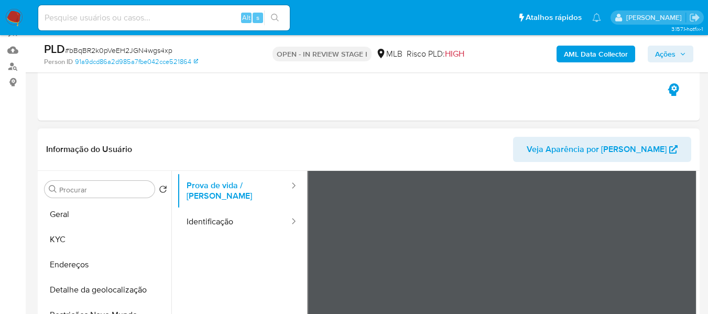
scroll to position [52, 0]
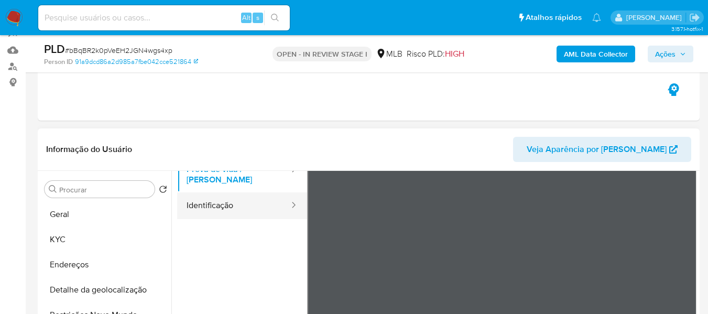
click at [224, 196] on button "Identificação" at bounding box center [233, 205] width 113 height 27
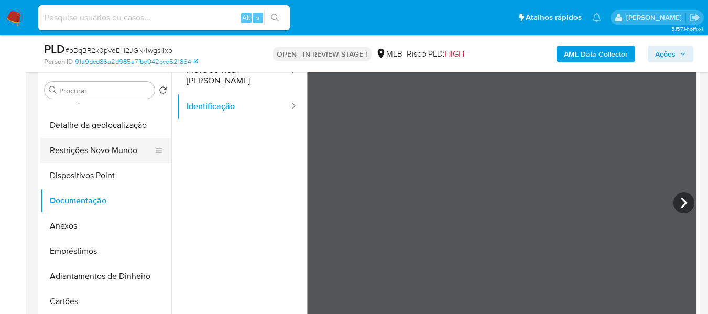
scroll to position [49, 0]
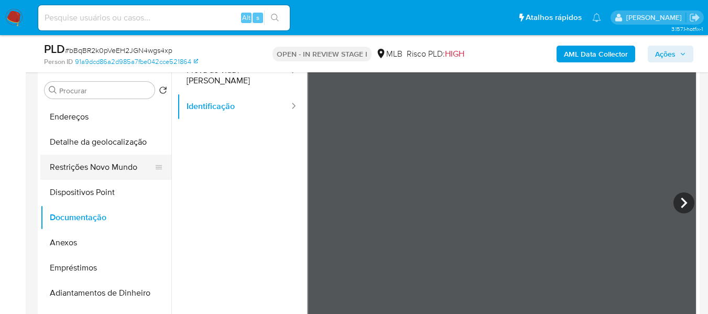
click at [86, 168] on button "Restrições Novo Mundo" at bounding box center [101, 167] width 123 height 25
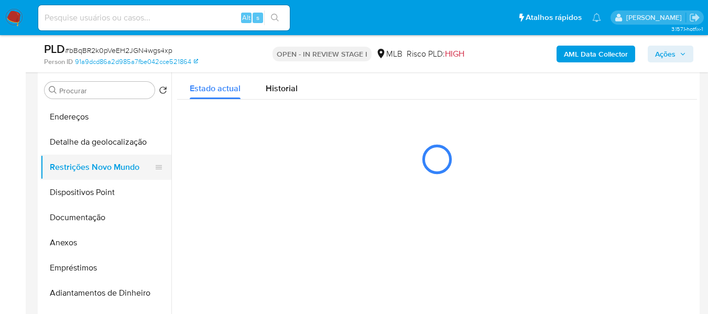
scroll to position [0, 0]
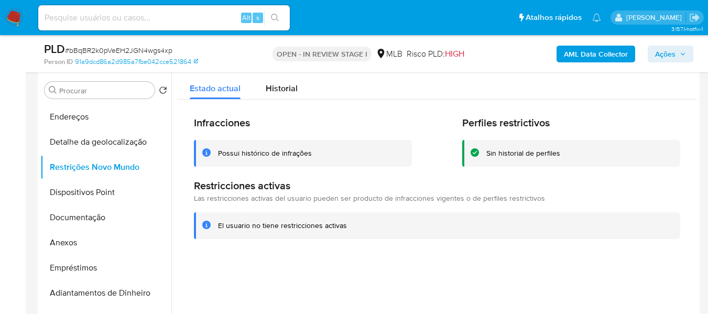
drag, startPoint x: 313, startPoint y: 156, endPoint x: 204, endPoint y: 158, distance: 108.5
click at [204, 158] on div "Possui histórico de infrações" at bounding box center [303, 153] width 218 height 27
click at [288, 170] on div "Infracciones Possui histórico de infrações Perfiles restrictivos Sin historial …" at bounding box center [437, 178] width 520 height 156
drag, startPoint x: 218, startPoint y: 151, endPoint x: 310, endPoint y: 156, distance: 92.4
click at [310, 156] on div "Possui histórico de infrações" at bounding box center [311, 153] width 186 height 10
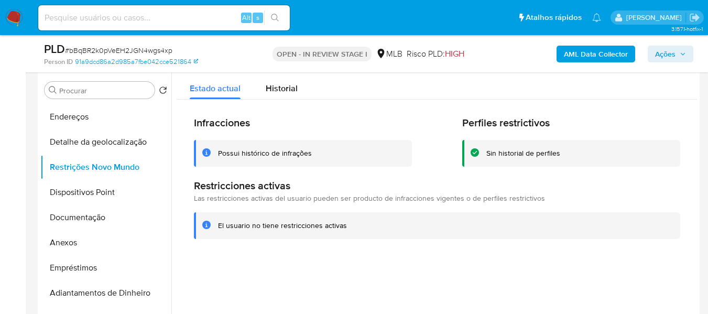
drag, startPoint x: 244, startPoint y: 224, endPoint x: 346, endPoint y: 230, distance: 102.4
click at [346, 230] on div "El usuario no tiene restricciones activas" at bounding box center [445, 226] width 454 height 10
click at [293, 82] on span "Historial" at bounding box center [282, 88] width 32 height 12
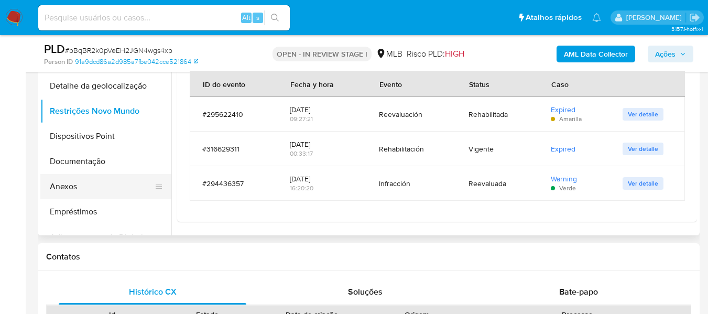
click at [101, 185] on button "Anexos" at bounding box center [101, 186] width 123 height 25
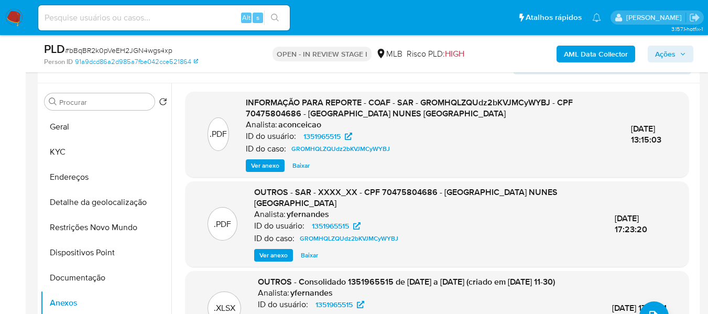
scroll to position [95, 0]
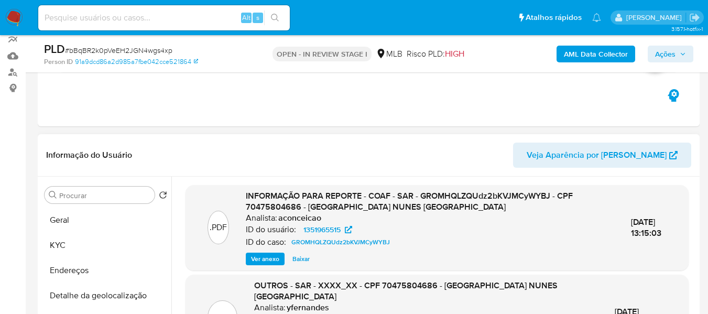
click at [258, 261] on span "Ver anexo" at bounding box center [265, 259] width 28 height 10
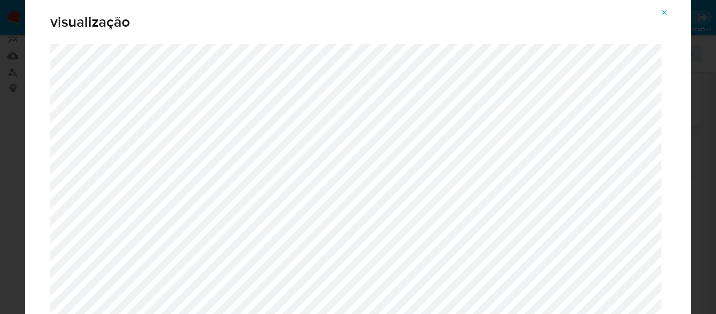
click at [664, 12] on icon "Attachment preview" at bounding box center [664, 12] width 8 height 8
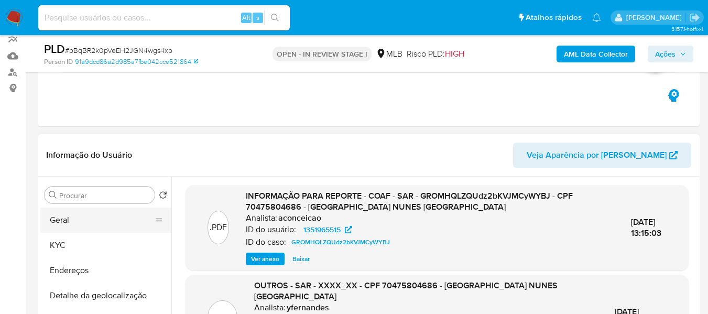
click at [69, 220] on button "Geral" at bounding box center [101, 220] width 123 height 25
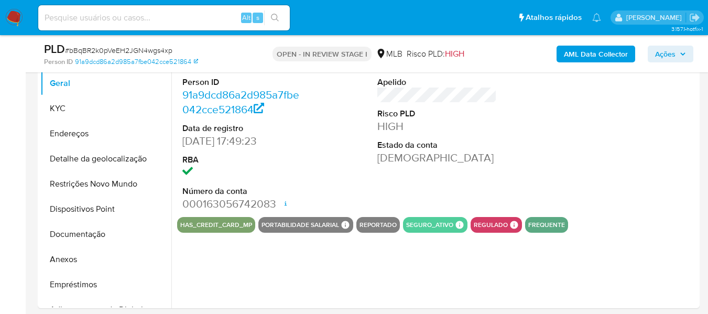
scroll to position [253, 0]
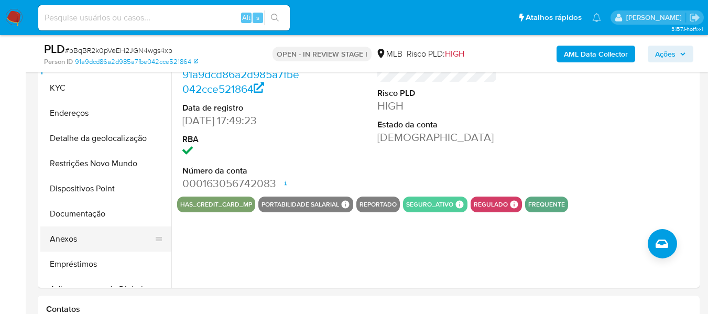
click at [72, 240] on button "Anexos" at bounding box center [101, 238] width 123 height 25
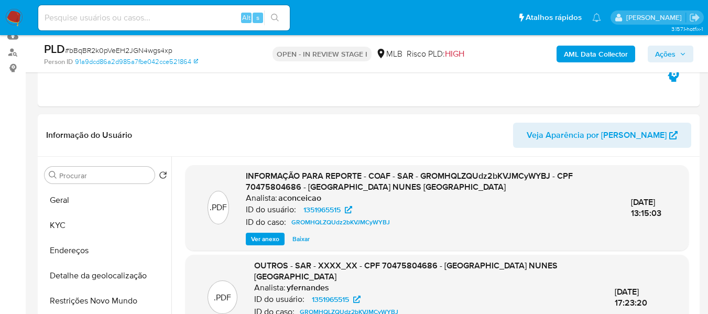
scroll to position [95, 0]
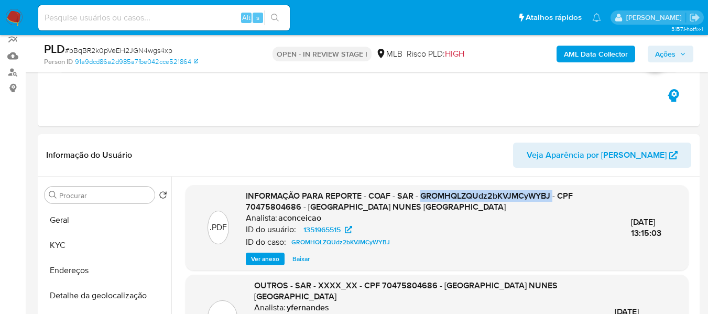
drag, startPoint x: 422, startPoint y: 195, endPoint x: 554, endPoint y: 195, distance: 131.6
click at [554, 195] on span "INFORMAÇÃO PARA REPORTE - COAF - SAR - GROMHQLZQUdz2bKVJMCyWYBJ - CPF 704758046…" at bounding box center [409, 202] width 327 height 24
copy span "GROMHQLZQUdz2bKVJMCyWYBJ"
click at [260, 260] on span "Ver anexo" at bounding box center [265, 259] width 28 height 10
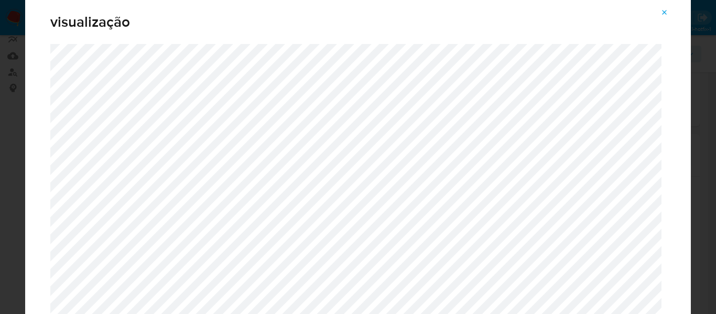
click at [662, 12] on icon "Attachment preview" at bounding box center [664, 12] width 8 height 8
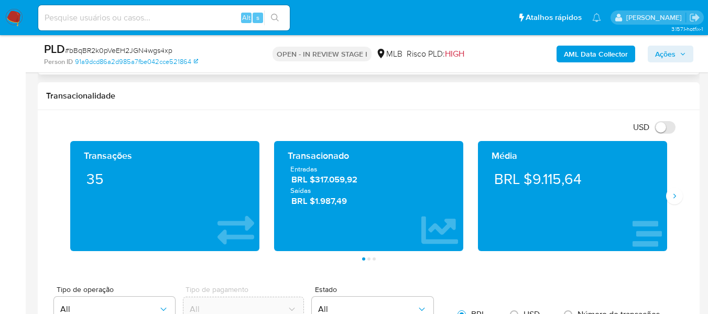
scroll to position [672, 0]
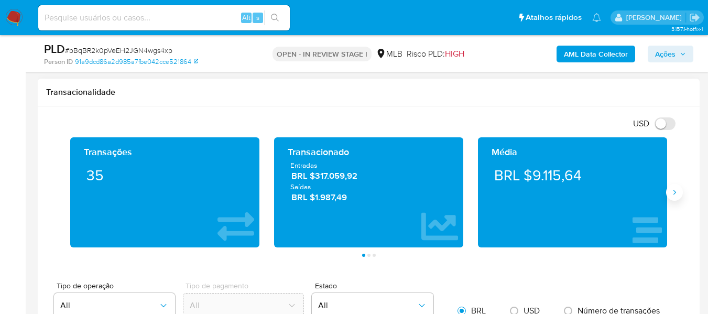
click at [671, 196] on icon "Siguiente" at bounding box center [674, 192] width 8 height 8
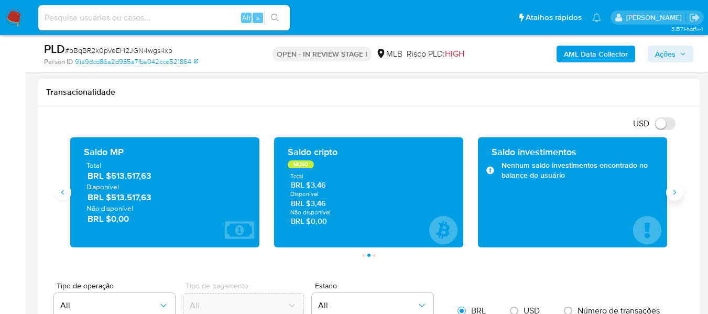
click at [676, 188] on icon "Siguiente" at bounding box center [674, 192] width 8 height 8
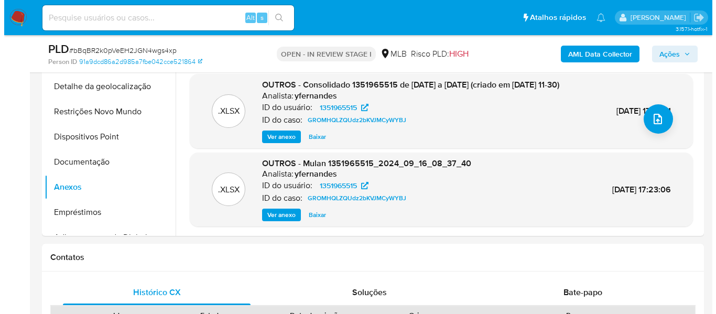
scroll to position [305, 0]
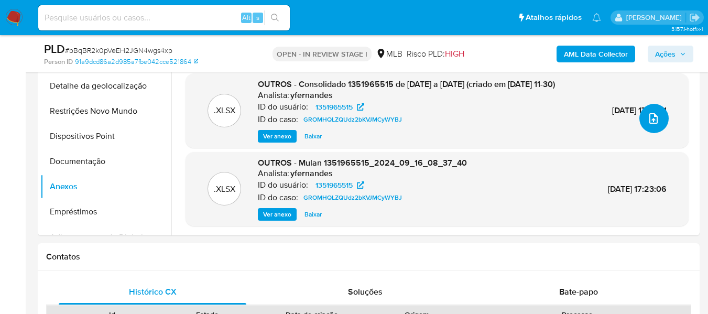
click at [650, 127] on button "upload-file" at bounding box center [654, 118] width 29 height 29
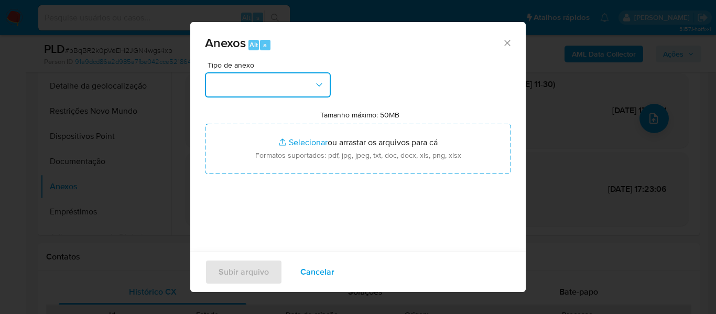
click at [323, 84] on icon "button" at bounding box center [319, 85] width 10 height 10
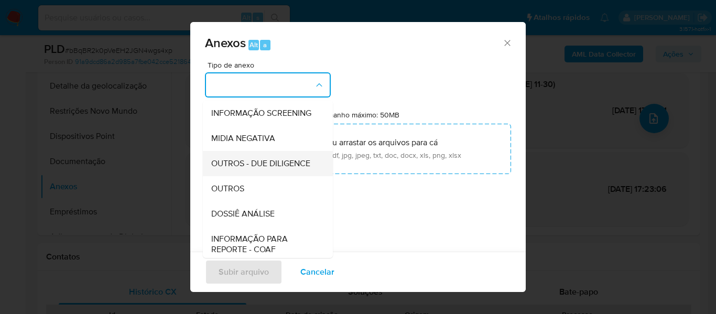
scroll to position [105, 0]
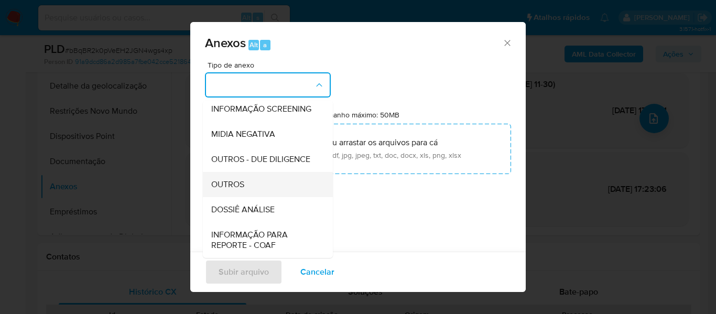
click at [240, 190] on span "OUTROS" at bounding box center [227, 184] width 33 height 10
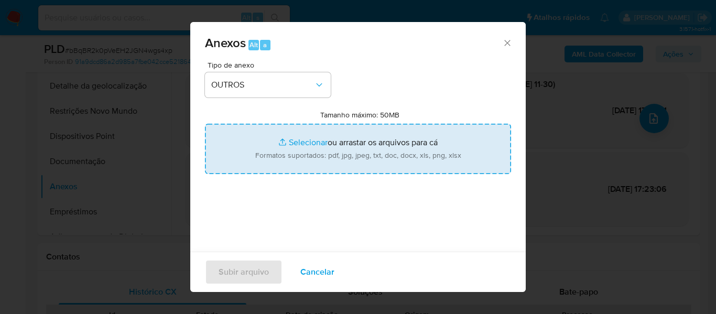
click at [291, 144] on input "Tamanho máximo: 50MB Selecionar arquivos" at bounding box center [358, 149] width 306 height 50
type input "C:\fakepath\2oSAR -xxxxx - CPF 70475804686 - VITORIA NUNES SANTA CLARA.pdf"
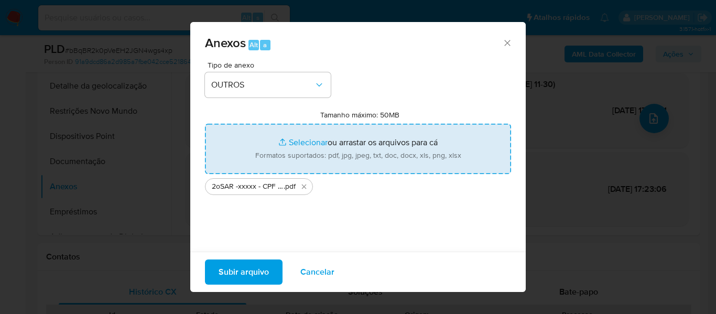
click at [300, 140] on input "Tamanho máximo: 50MB Selecionar arquivos" at bounding box center [358, 149] width 306 height 50
type input "C:\fakepath\Mulan Vitoria Nunes Santa Clara 1351965515_2025_08_29_12_44_02 - Ta…"
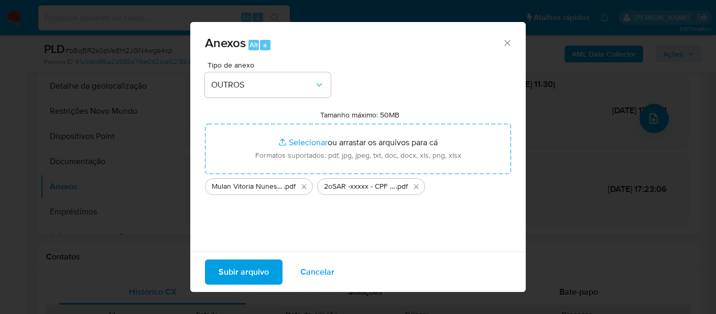
click at [260, 266] on span "Subir arquivo" at bounding box center [244, 272] width 50 height 23
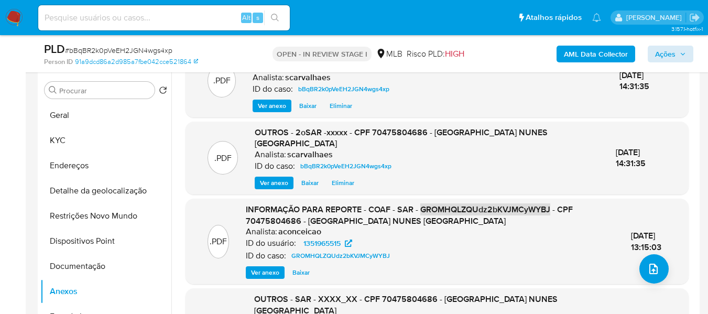
scroll to position [0, 0]
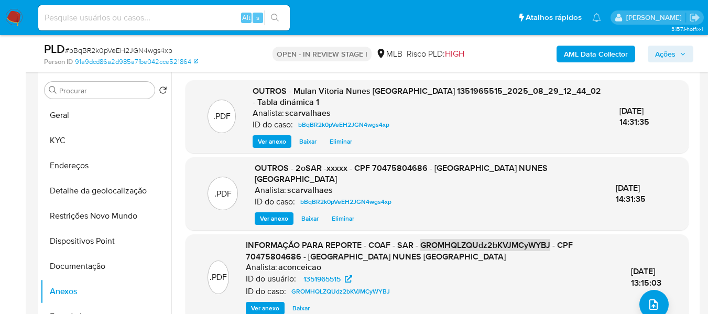
click at [665, 58] on span "Ações" at bounding box center [665, 54] width 20 height 17
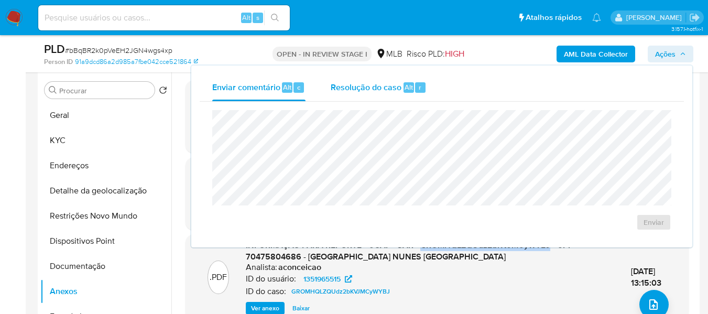
click at [378, 84] on span "Resolução do caso" at bounding box center [366, 87] width 71 height 12
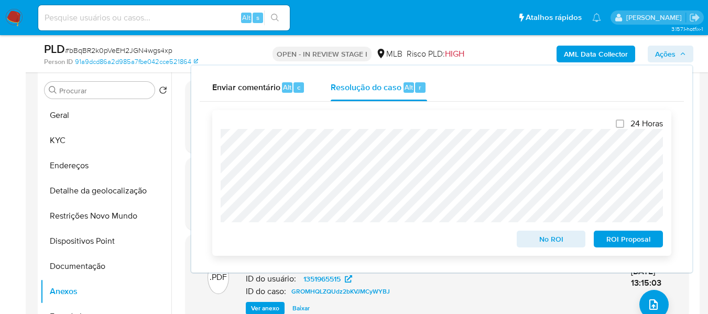
click at [613, 240] on span "ROI Proposal" at bounding box center [628, 239] width 55 height 15
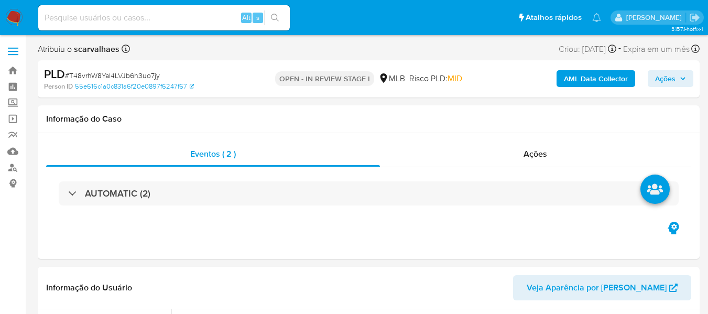
select select "10"
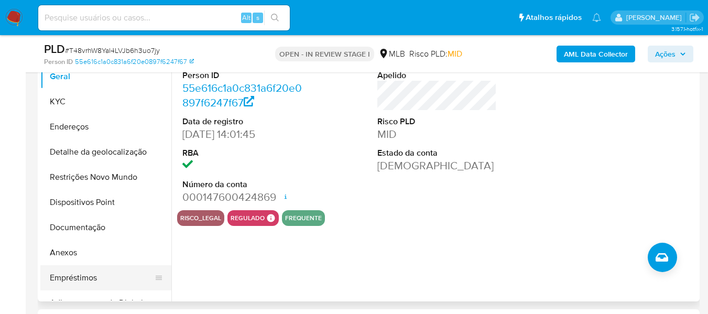
scroll to position [262, 0]
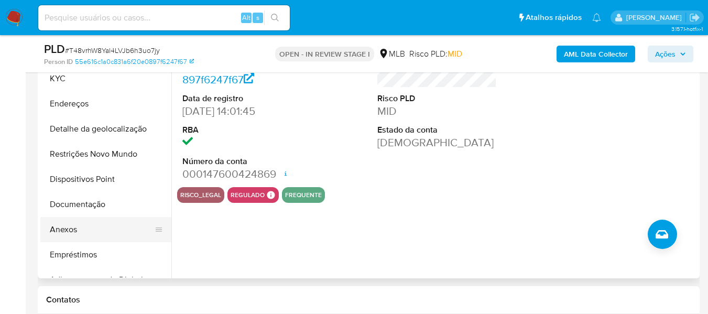
click at [69, 230] on button "Anexos" at bounding box center [101, 229] width 123 height 25
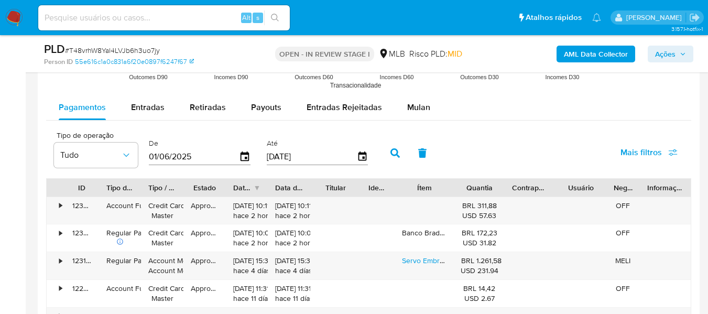
scroll to position [1153, 0]
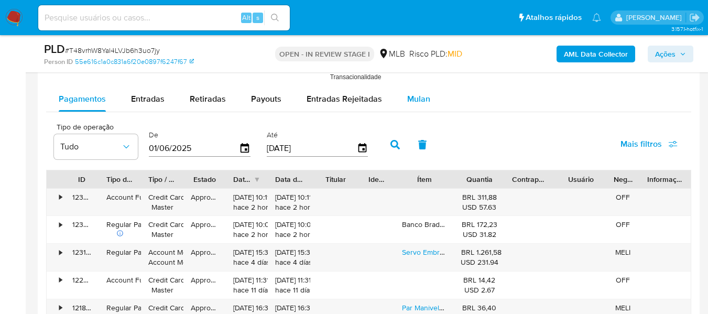
click at [409, 103] on span "Mulan" at bounding box center [418, 99] width 23 height 12
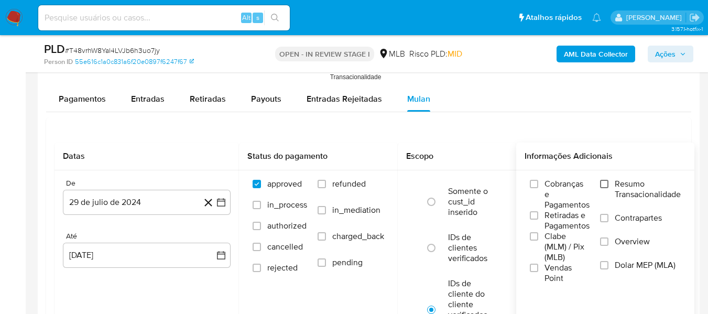
click at [609, 184] on input "Resumo Transacionalidade" at bounding box center [604, 184] width 8 height 8
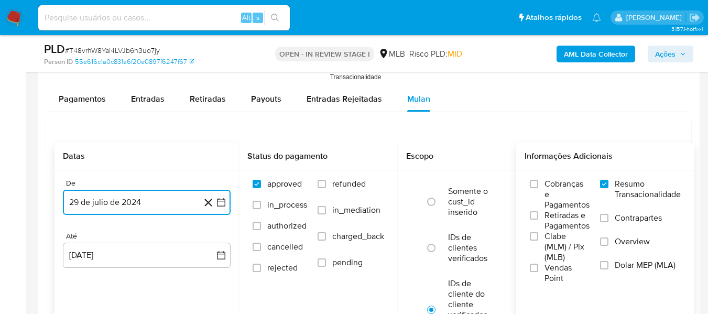
click at [220, 200] on icon "button" at bounding box center [221, 202] width 10 height 10
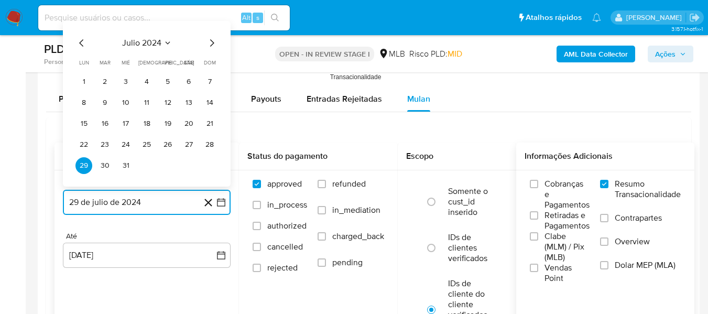
click at [212, 44] on icon "Mes siguiente" at bounding box center [211, 43] width 13 height 13
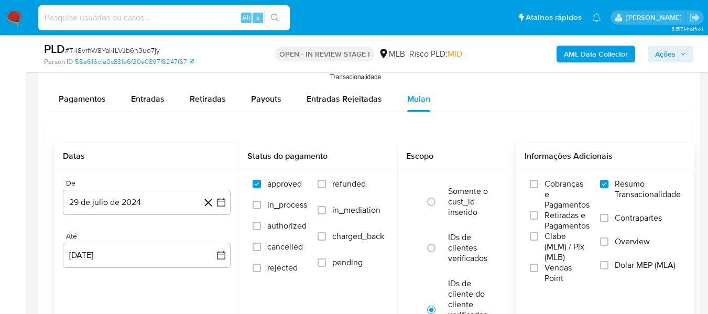
click at [212, 44] on div "PLD # T48vrhW8Yal4LVJb6h3uo7jy" at bounding box center [150, 49] width 213 height 16
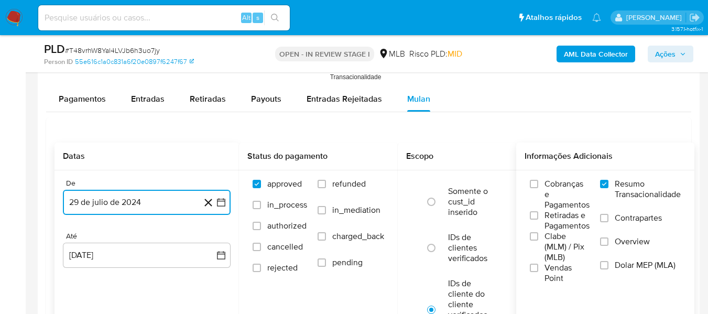
click at [220, 204] on icon "button" at bounding box center [221, 202] width 10 height 10
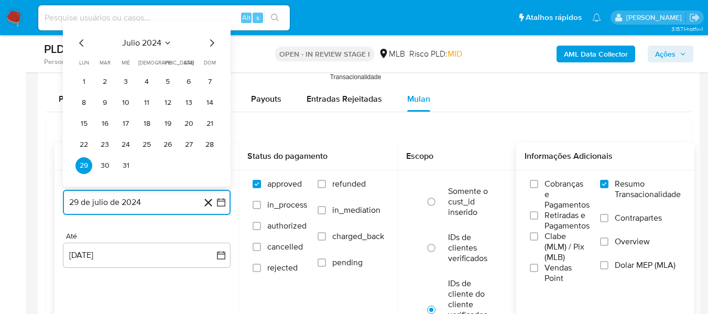
click at [212, 45] on icon "Mes siguiente" at bounding box center [212, 42] width 4 height 7
click at [210, 41] on icon "Mes siguiente" at bounding box center [211, 43] width 13 height 13
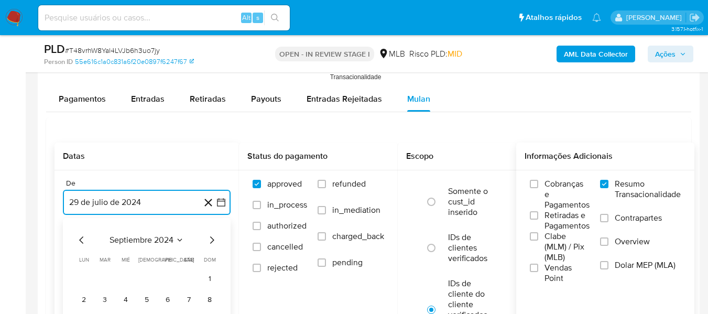
click at [211, 242] on icon "Mes siguiente" at bounding box center [211, 240] width 13 height 13
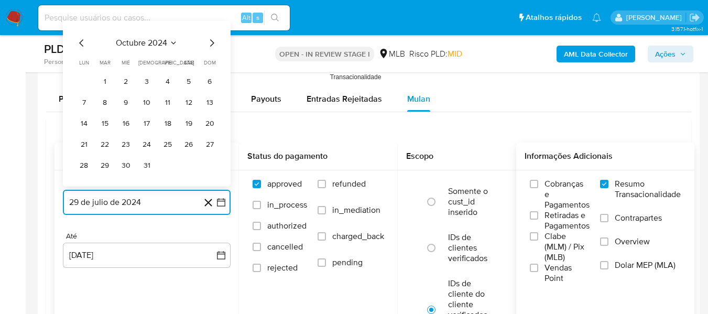
click at [211, 44] on icon "Mes siguiente" at bounding box center [211, 43] width 13 height 13
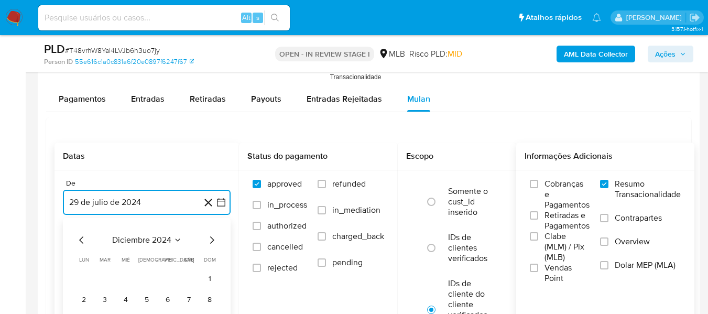
click at [213, 235] on icon "Mes siguiente" at bounding box center [211, 240] width 13 height 13
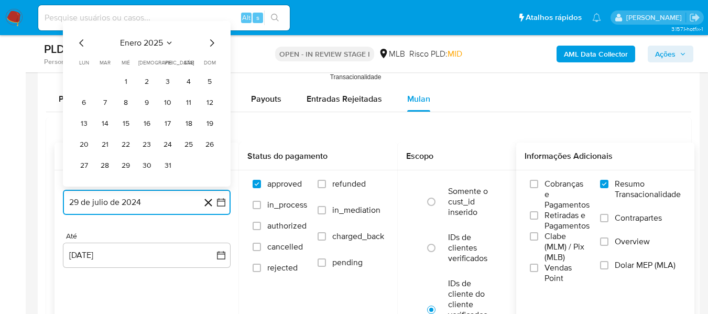
click at [211, 44] on icon "Mes siguiente" at bounding box center [211, 43] width 13 height 13
click at [211, 43] on icon "Mes siguiente" at bounding box center [211, 43] width 13 height 13
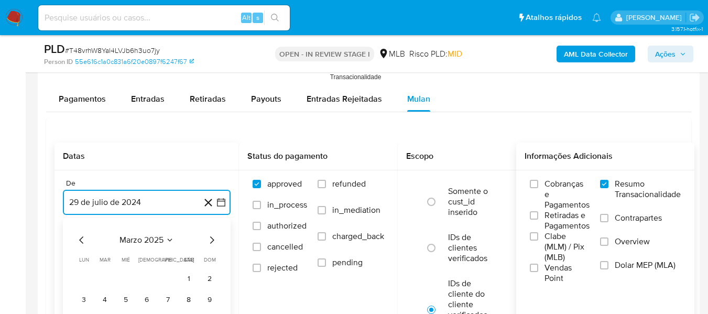
drag, startPoint x: 216, startPoint y: 225, endPoint x: 215, endPoint y: 234, distance: 9.0
click at [218, 215] on div "29 de julio de 2024 marzo 2025 marzo 2025 lun lunes mar martes mié miércoles ju…" at bounding box center [147, 202] width 168 height 25
click at [208, 241] on icon "Mes siguiente" at bounding box center [211, 240] width 13 height 13
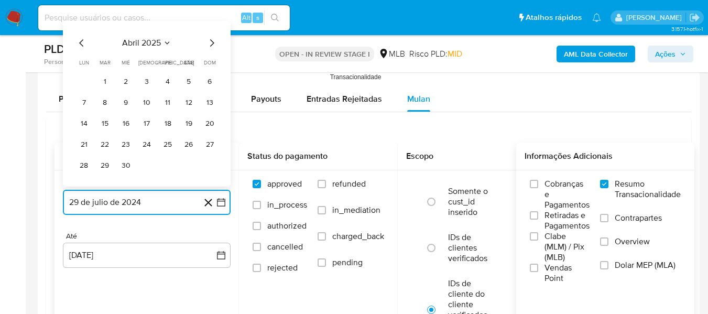
click at [213, 47] on icon "Mes siguiente" at bounding box center [211, 43] width 13 height 13
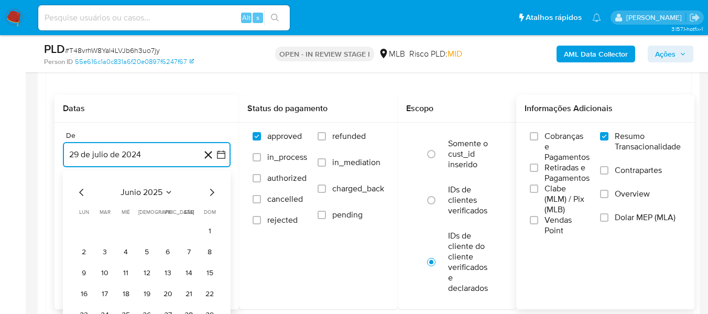
scroll to position [1258, 0]
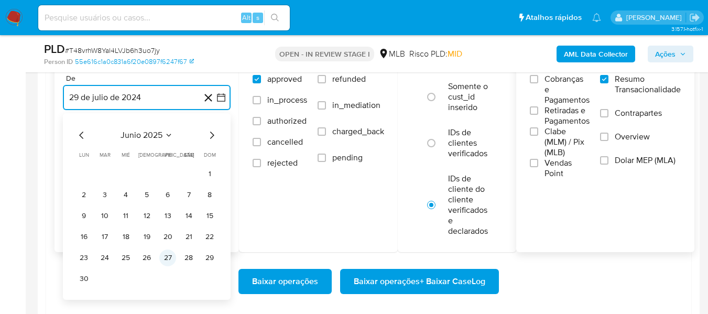
click at [166, 257] on button "27" at bounding box center [167, 258] width 17 height 17
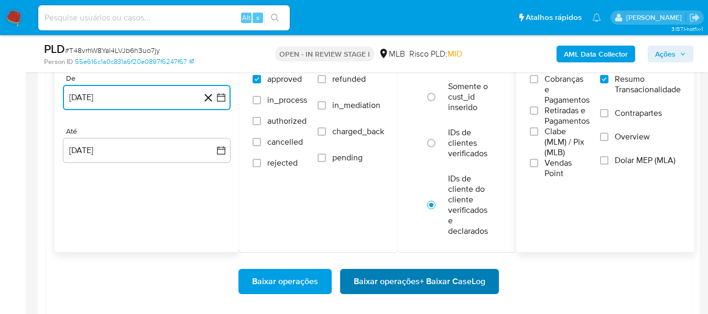
click at [426, 281] on span "Baixar operações + Baixar CaseLog" at bounding box center [420, 281] width 132 height 23
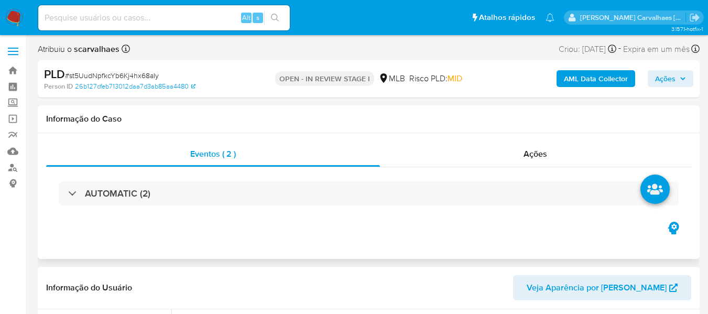
select select "10"
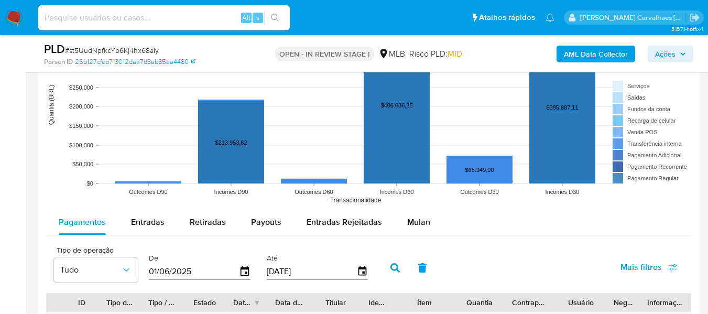
scroll to position [1048, 0]
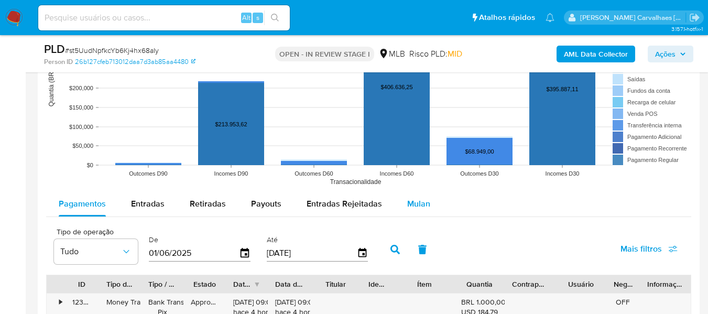
click at [418, 207] on span "Mulan" at bounding box center [418, 204] width 23 height 12
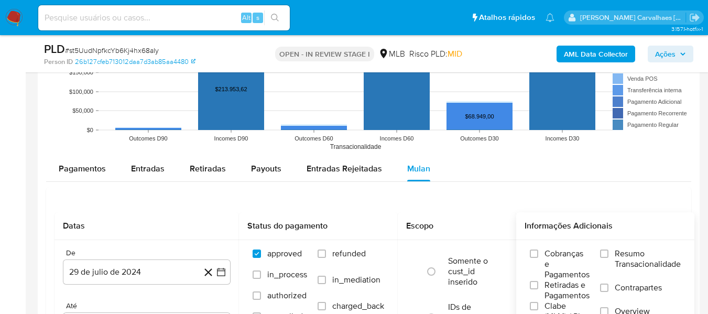
scroll to position [1101, 0]
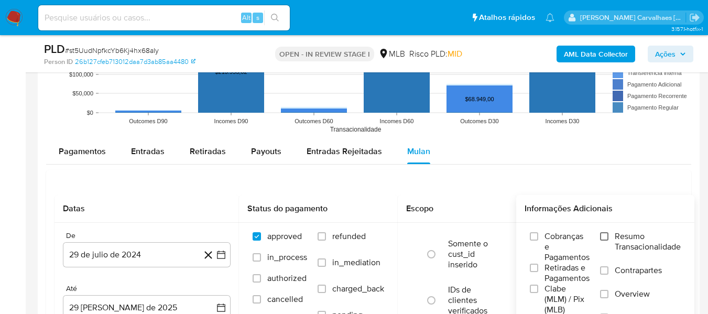
click at [605, 239] on input "Resumo Transacionalidade" at bounding box center [604, 236] width 8 height 8
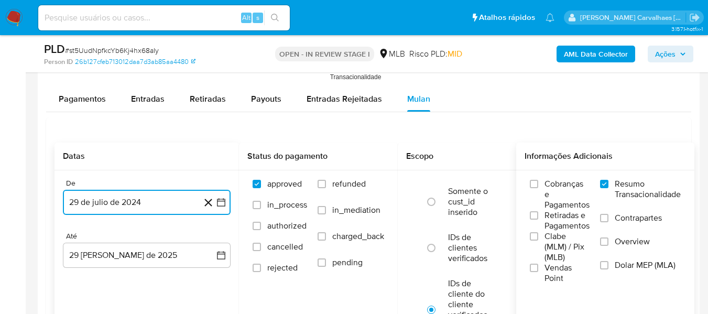
click at [220, 200] on icon "button" at bounding box center [221, 202] width 10 height 10
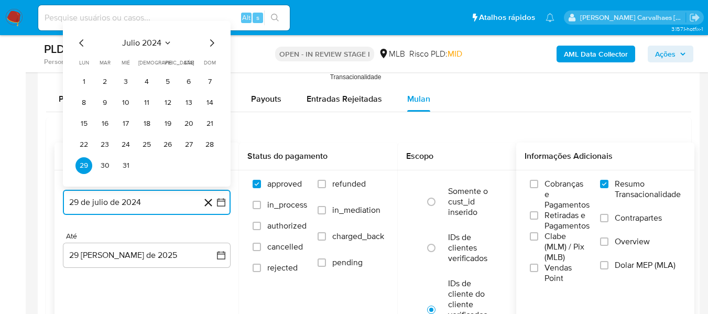
click at [210, 45] on icon "Mes siguiente" at bounding box center [211, 43] width 13 height 13
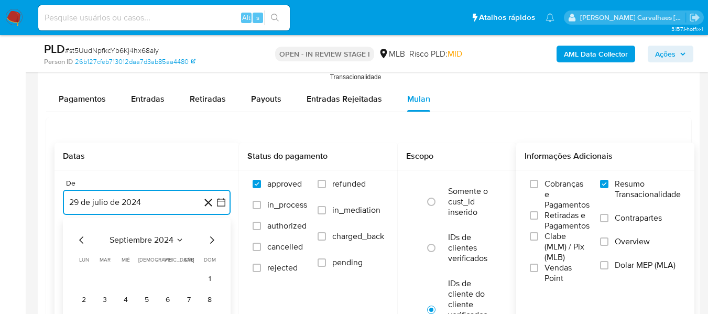
click at [215, 245] on icon "Mes siguiente" at bounding box center [211, 240] width 13 height 13
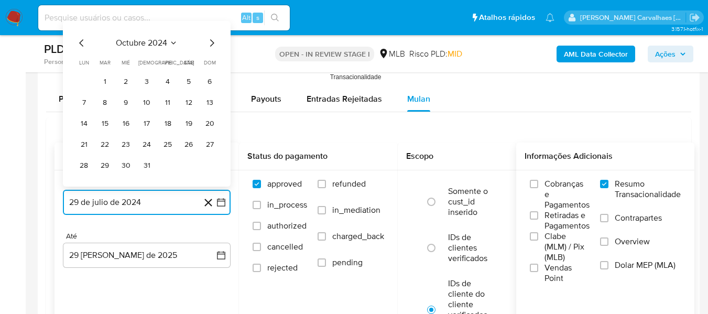
click at [211, 40] on icon "Mes siguiente" at bounding box center [212, 42] width 4 height 7
click at [211, 43] on icon "Mes siguiente" at bounding box center [211, 43] width 13 height 13
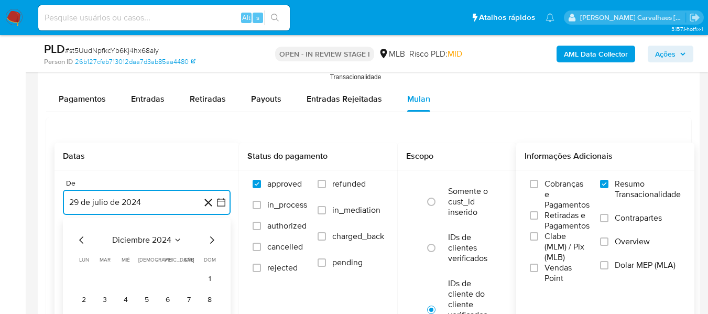
click at [213, 239] on icon "Mes siguiente" at bounding box center [212, 239] width 4 height 7
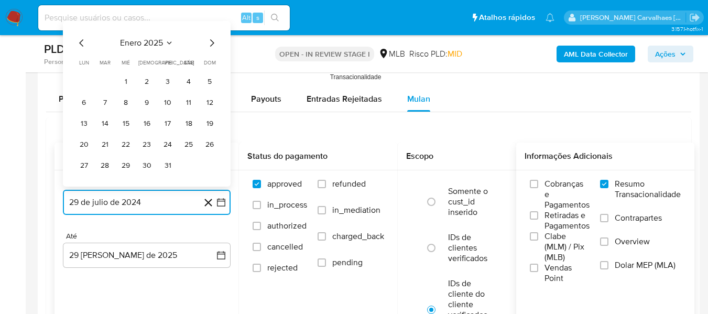
click at [209, 44] on icon "Mes siguiente" at bounding box center [211, 43] width 13 height 13
click at [211, 44] on icon "Mes siguiente" at bounding box center [211, 43] width 13 height 13
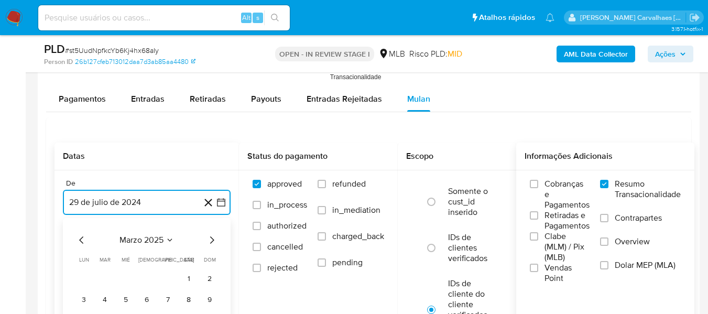
click at [212, 241] on icon "Mes siguiente" at bounding box center [211, 240] width 13 height 13
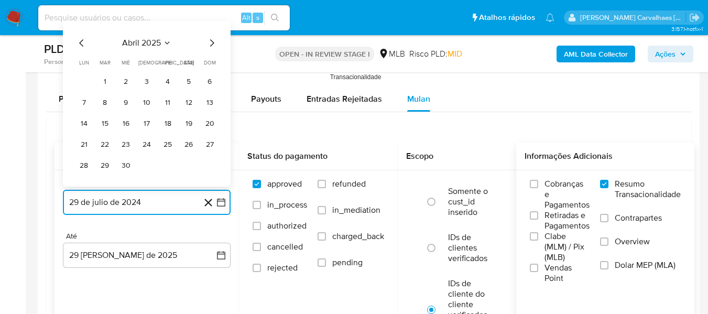
click at [210, 42] on icon "Mes siguiente" at bounding box center [211, 43] width 13 height 13
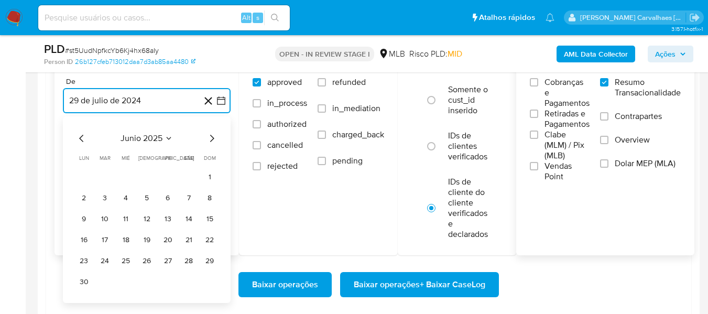
scroll to position [1258, 0]
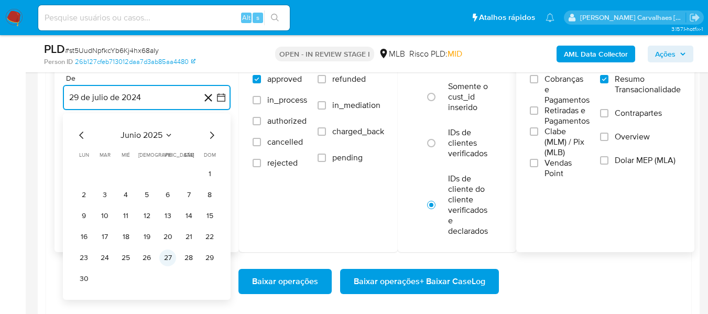
click at [168, 257] on button "27" at bounding box center [167, 258] width 17 height 17
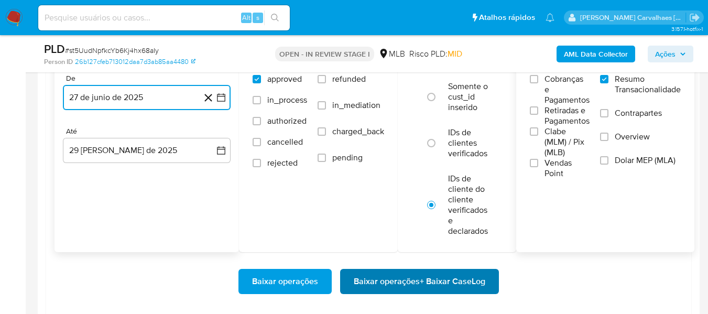
click at [367, 286] on span "Baixar operações + Baixar CaseLog" at bounding box center [420, 281] width 132 height 23
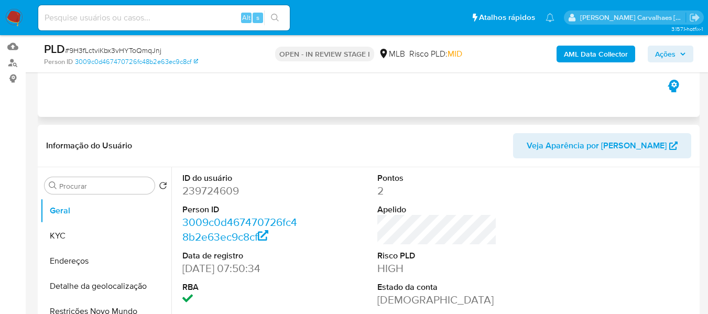
scroll to position [315, 0]
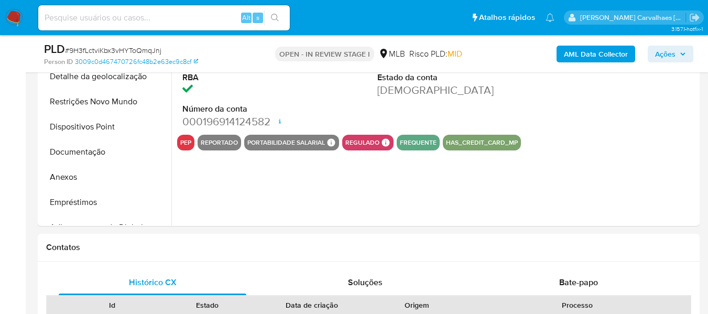
select select "10"
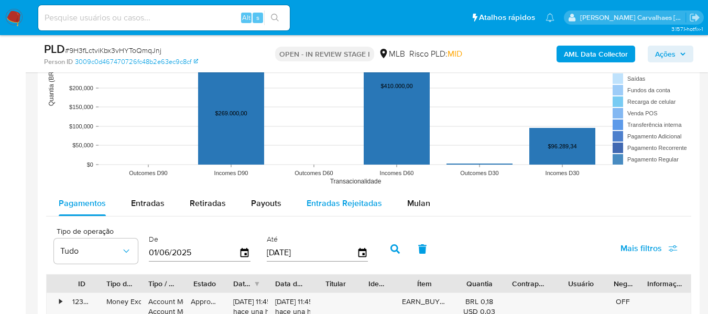
scroll to position [996, 0]
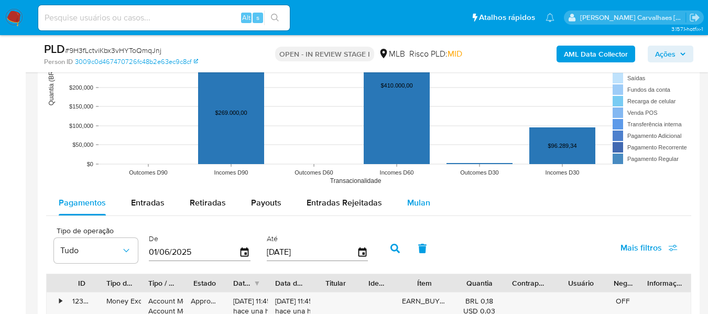
click at [407, 201] on span "Mulan" at bounding box center [418, 203] width 23 height 12
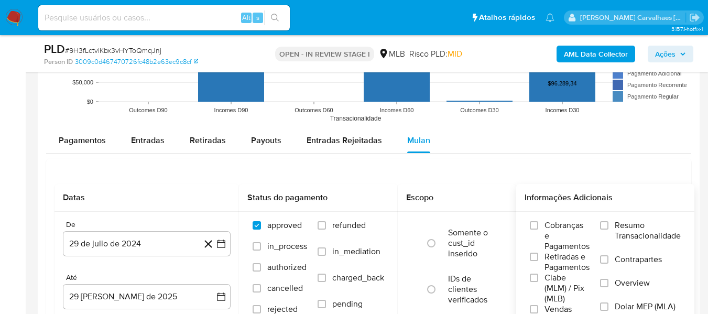
scroll to position [1101, 0]
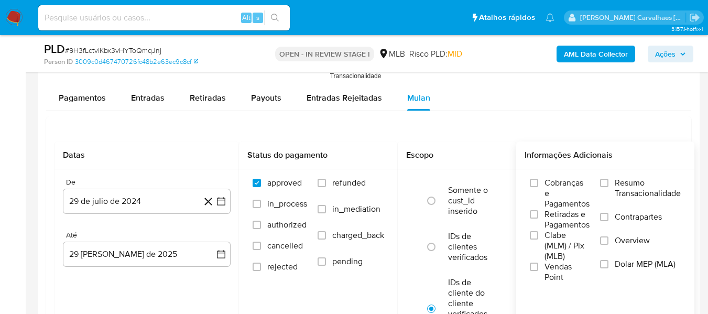
click at [612, 183] on label "Resumo Transacionalidade" at bounding box center [640, 195] width 81 height 34
click at [609, 183] on input "Resumo Transacionalidade" at bounding box center [604, 183] width 8 height 8
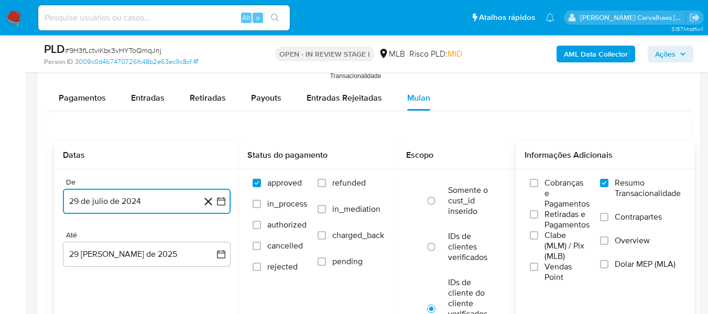
click at [220, 199] on icon "button" at bounding box center [221, 201] width 10 height 10
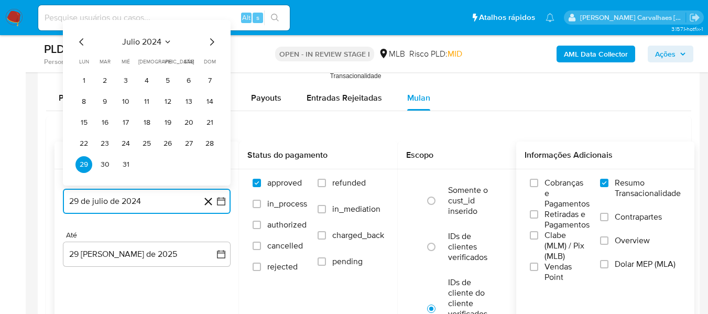
click at [214, 42] on icon "Mes siguiente" at bounding box center [211, 42] width 13 height 13
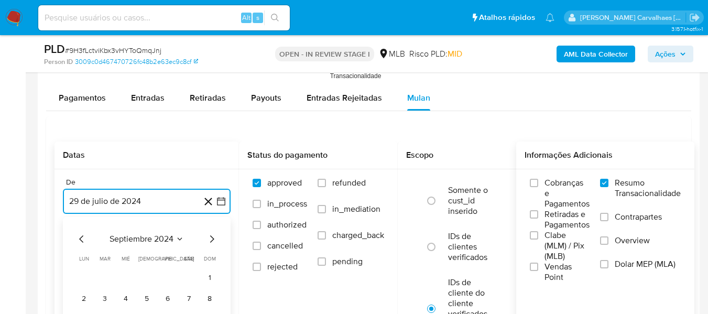
click at [211, 240] on icon "Mes siguiente" at bounding box center [211, 239] width 13 height 13
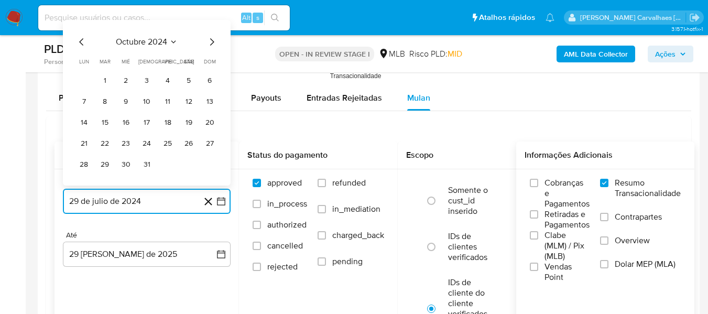
click at [211, 42] on icon "Mes siguiente" at bounding box center [211, 42] width 13 height 13
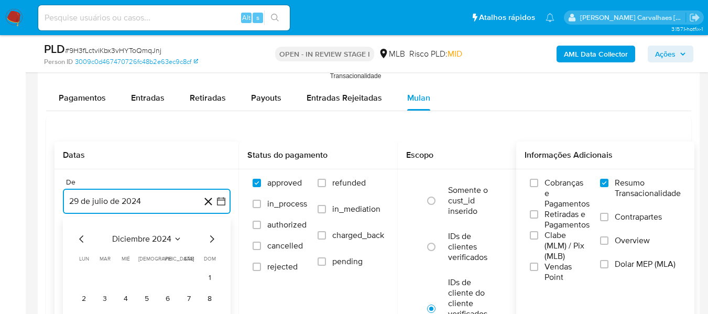
click at [212, 235] on icon "Mes siguiente" at bounding box center [211, 239] width 13 height 13
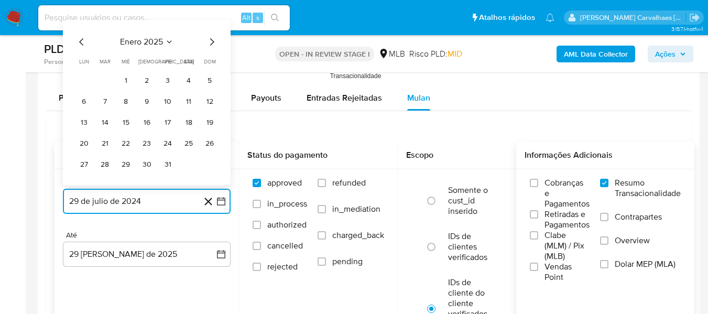
click at [212, 45] on icon "Mes siguiente" at bounding box center [211, 42] width 13 height 13
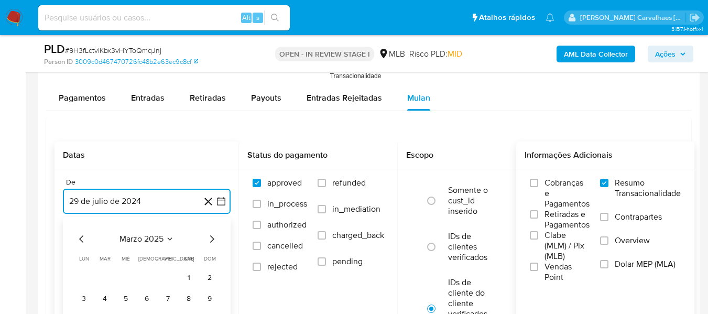
click at [209, 237] on icon "Mes siguiente" at bounding box center [211, 239] width 13 height 13
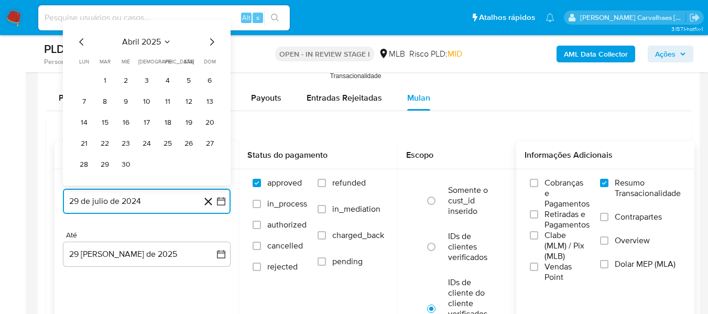
click at [212, 39] on icon "Mes siguiente" at bounding box center [211, 42] width 13 height 13
click at [212, 41] on icon "Mes siguiente" at bounding box center [211, 42] width 13 height 13
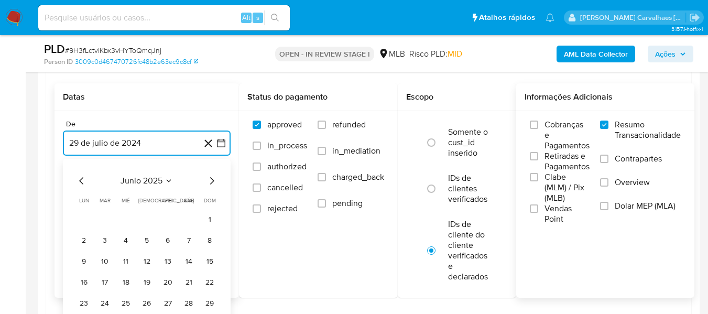
scroll to position [1206, 0]
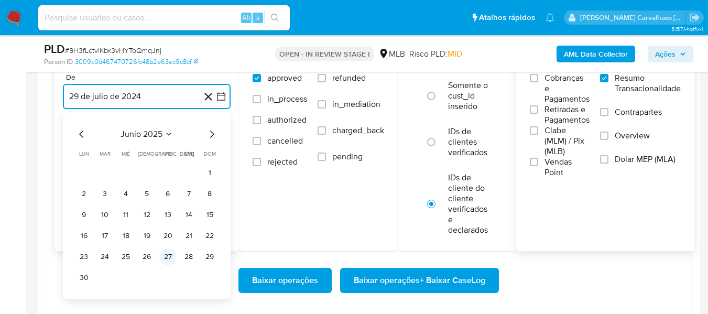
click at [168, 254] on button "27" at bounding box center [167, 256] width 17 height 17
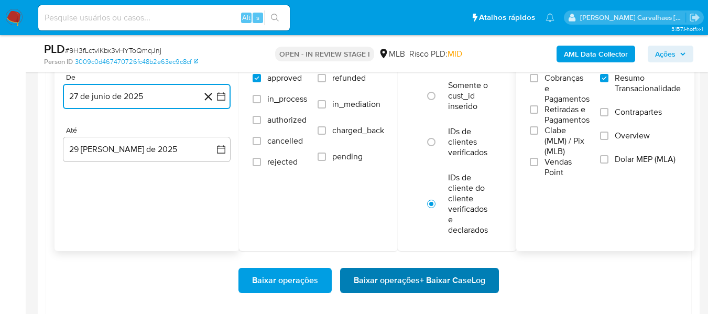
click at [388, 284] on span "Baixar operações + Baixar CaseLog" at bounding box center [420, 280] width 132 height 23
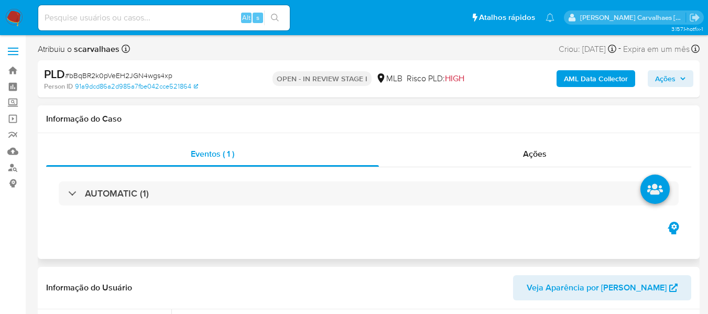
select select "10"
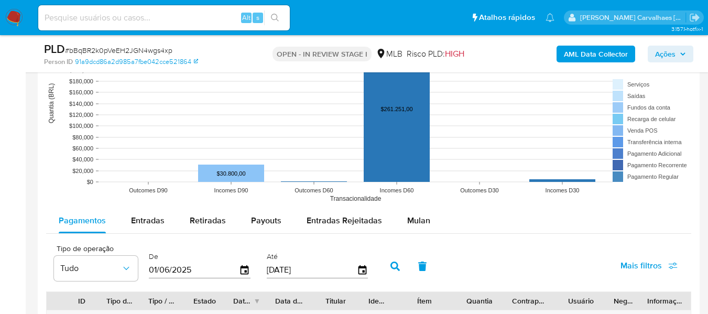
scroll to position [1101, 0]
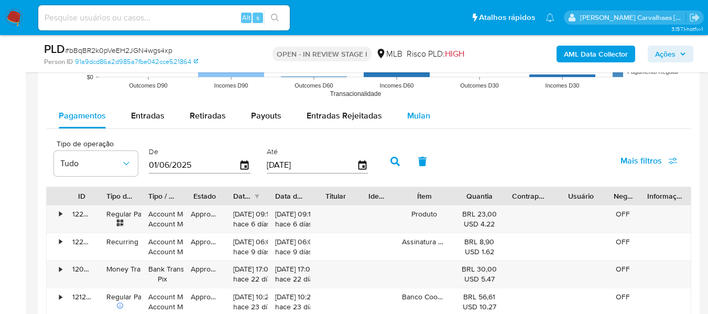
click at [413, 117] on span "Mulan" at bounding box center [418, 116] width 23 height 12
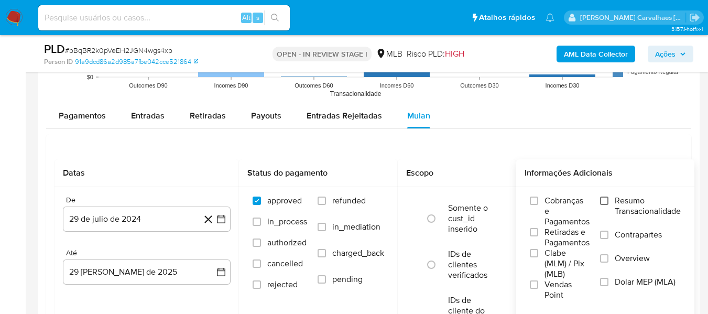
click at [608, 203] on input "Resumo Transacionalidade" at bounding box center [604, 201] width 8 height 8
click at [243, 216] on div "approved in_process authorized cancelled rejected refunded in_mediation charged…" at bounding box center [318, 248] width 159 height 122
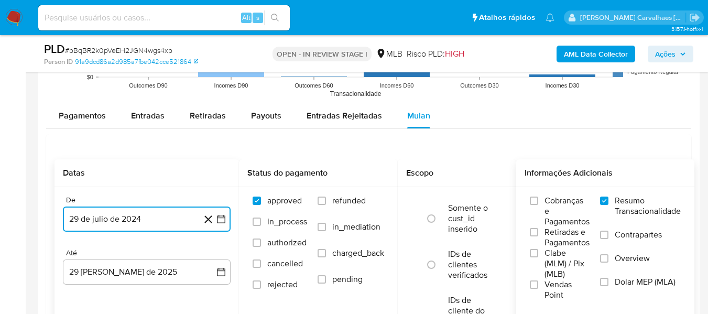
click at [225, 216] on button "29 de julio de 2024" at bounding box center [147, 219] width 168 height 25
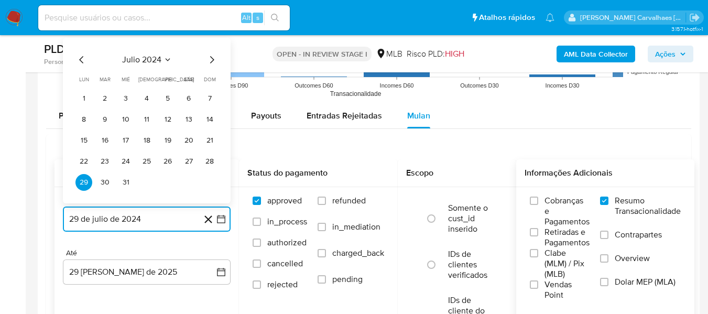
click at [211, 62] on icon "Mes siguiente" at bounding box center [212, 59] width 4 height 7
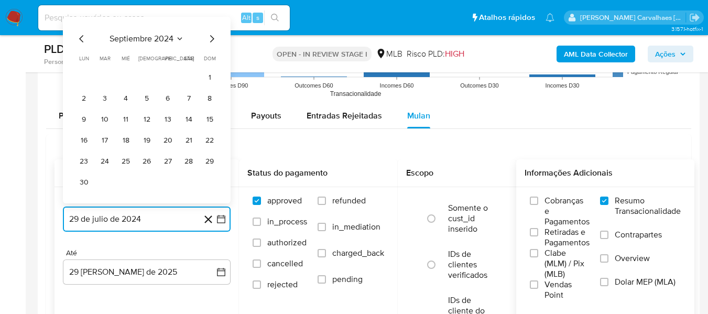
click at [209, 42] on icon "Mes siguiente" at bounding box center [211, 39] width 13 height 13
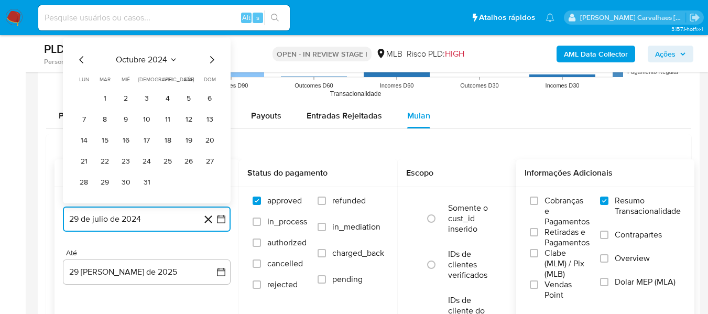
click at [209, 61] on icon "Mes siguiente" at bounding box center [211, 59] width 13 height 13
click at [212, 58] on icon "Mes siguiente" at bounding box center [212, 59] width 4 height 7
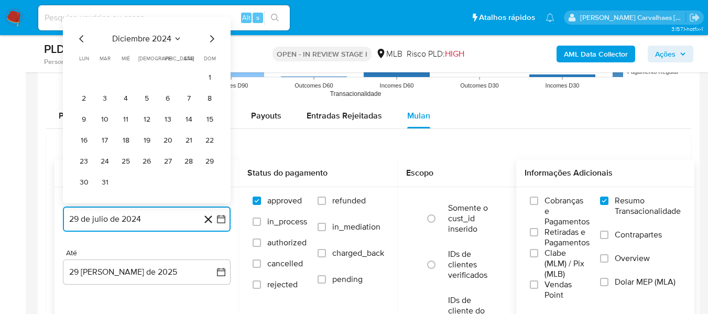
click at [212, 40] on icon "Mes siguiente" at bounding box center [211, 39] width 13 height 13
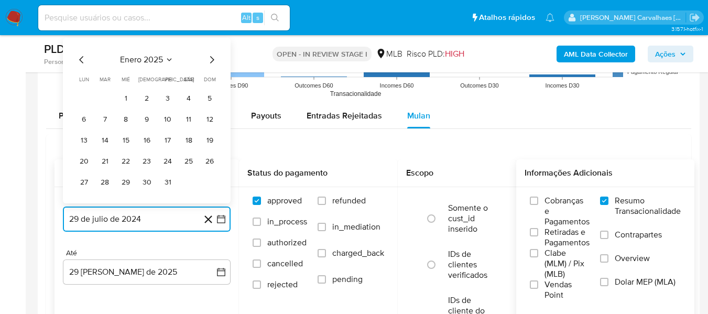
click at [213, 60] on icon "Mes siguiente" at bounding box center [212, 59] width 4 height 7
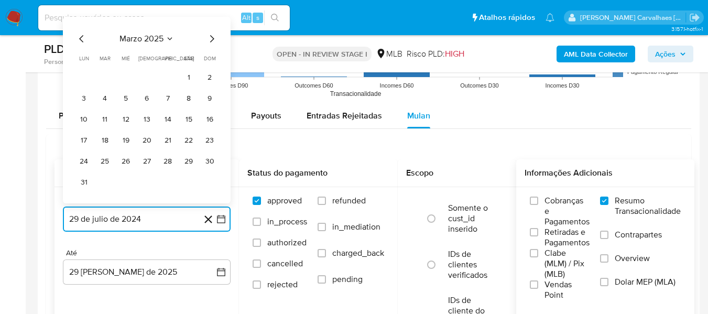
click at [213, 38] on icon "Mes siguiente" at bounding box center [212, 38] width 4 height 7
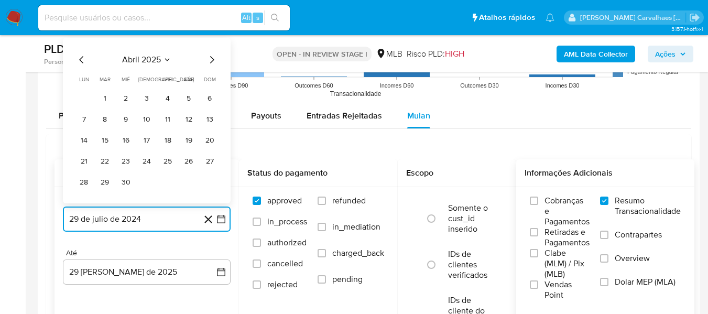
click at [213, 58] on icon "Mes siguiente" at bounding box center [211, 59] width 13 height 13
click at [213, 58] on icon "Mes siguiente" at bounding box center [212, 59] width 4 height 7
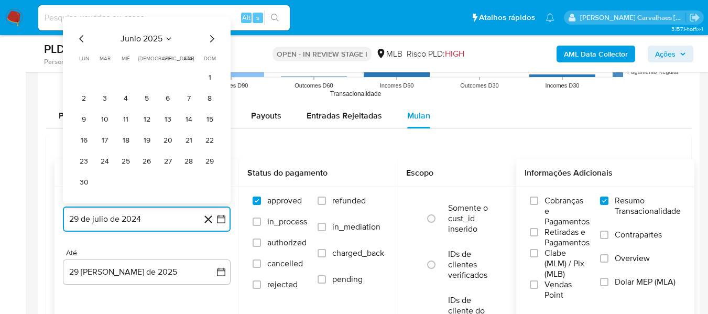
click at [214, 40] on icon "Mes siguiente" at bounding box center [211, 39] width 13 height 13
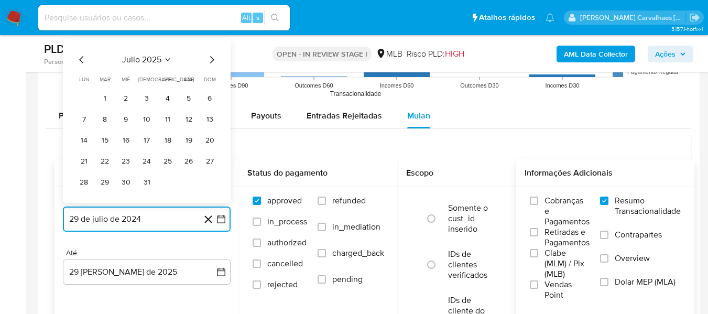
click at [214, 53] on icon "Mes siguiente" at bounding box center [211, 59] width 13 height 13
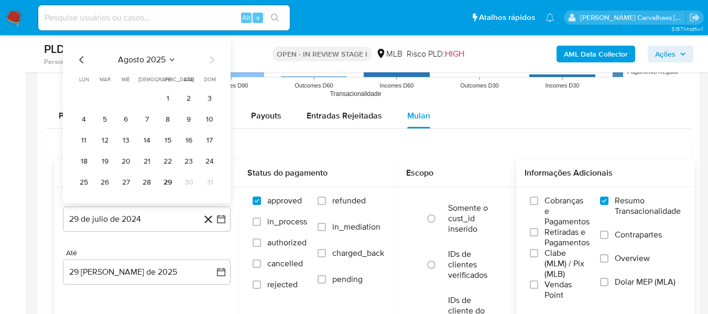
click at [86, 56] on icon "Mes anterior" at bounding box center [81, 59] width 13 height 13
click at [84, 57] on icon "Mes anterior" at bounding box center [81, 59] width 13 height 13
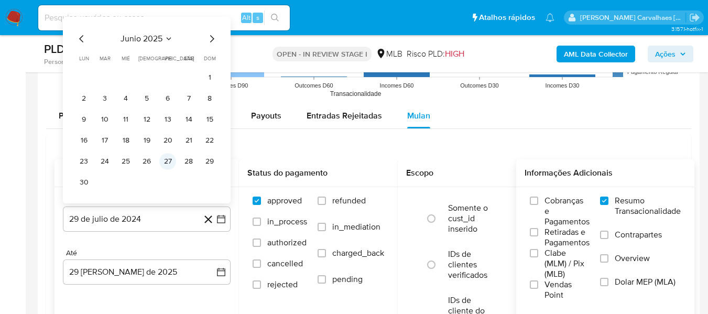
click at [168, 166] on button "27" at bounding box center [167, 161] width 17 height 17
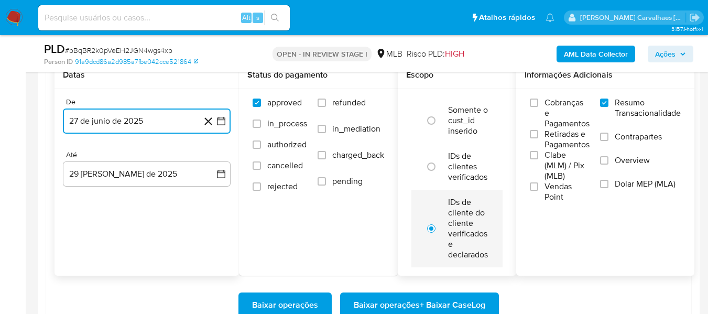
scroll to position [1206, 0]
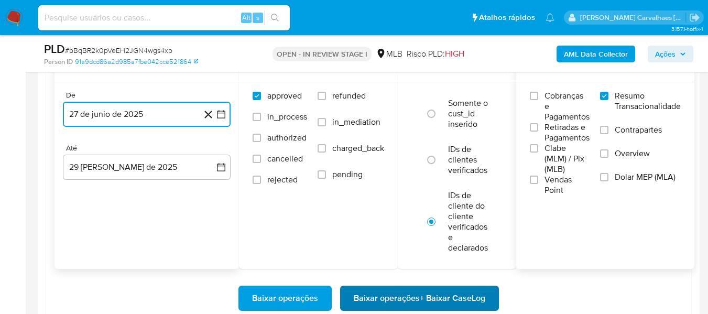
click at [448, 295] on span "Baixar operações + Baixar CaseLog" at bounding box center [420, 298] width 132 height 23
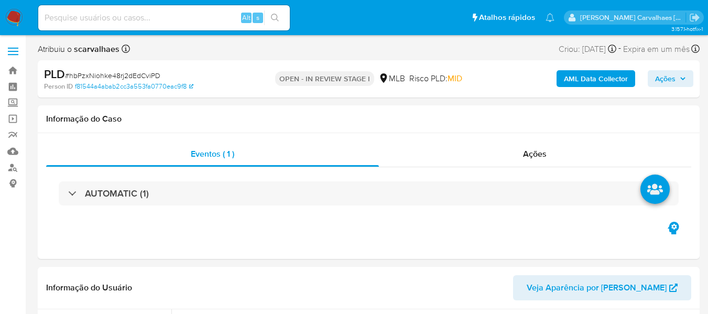
select select "10"
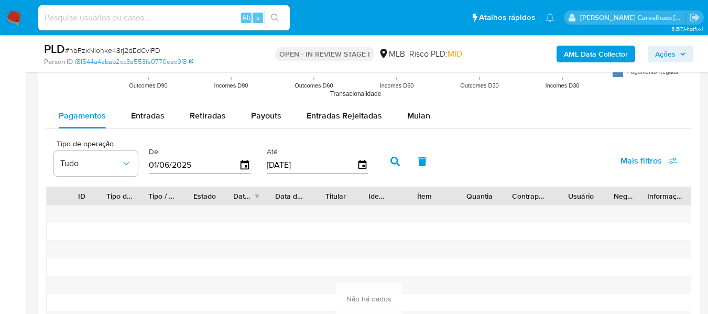
scroll to position [1153, 0]
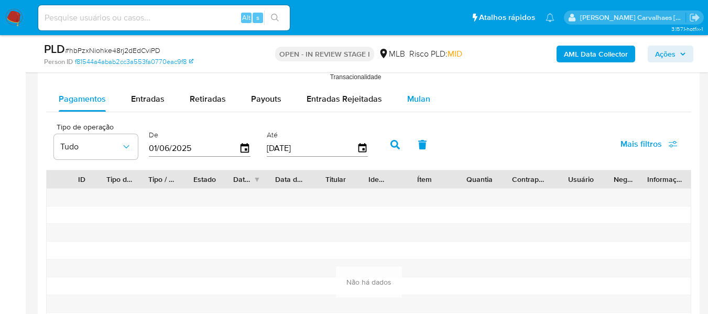
click at [416, 97] on span "Mulan" at bounding box center [418, 99] width 23 height 12
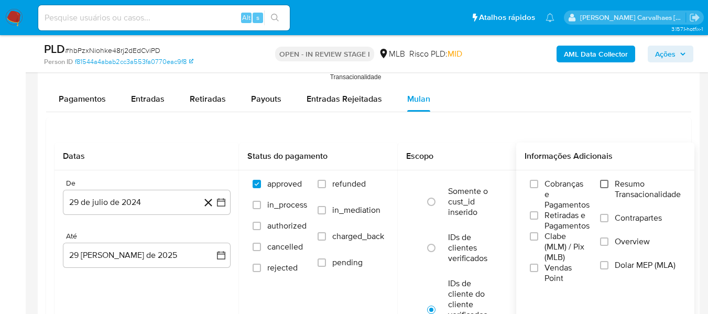
click at [606, 180] on input "Resumo Transacionalidade" at bounding box center [604, 184] width 8 height 8
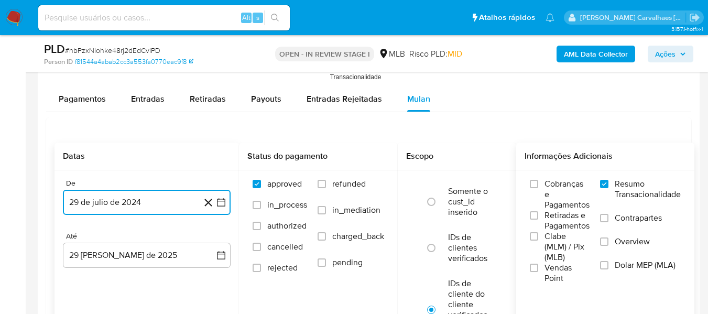
click at [224, 203] on icon "button" at bounding box center [221, 202] width 10 height 10
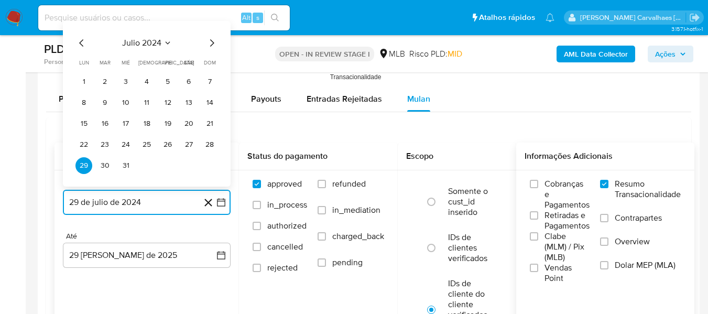
click at [208, 42] on icon "Mes siguiente" at bounding box center [211, 43] width 13 height 13
click at [213, 43] on icon "Mes siguiente" at bounding box center [212, 42] width 4 height 7
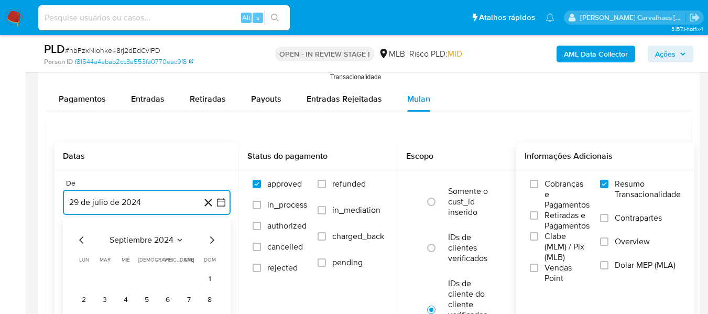
click at [213, 235] on icon "Mes siguiente" at bounding box center [211, 240] width 13 height 13
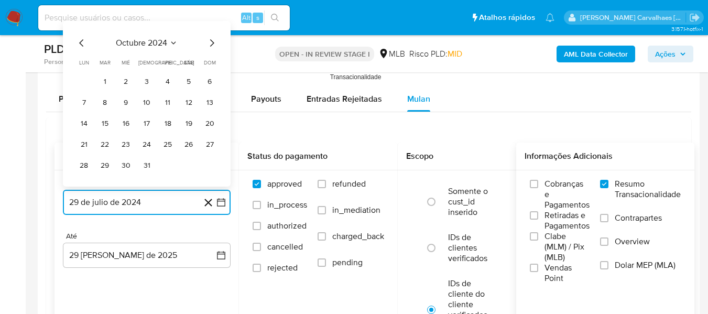
click at [212, 46] on icon "Mes siguiente" at bounding box center [211, 43] width 13 height 13
click at [210, 44] on icon "Mes siguiente" at bounding box center [211, 43] width 13 height 13
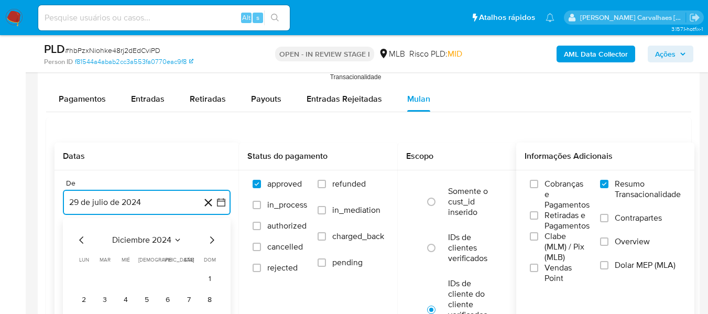
click at [212, 239] on icon "Mes siguiente" at bounding box center [211, 240] width 13 height 13
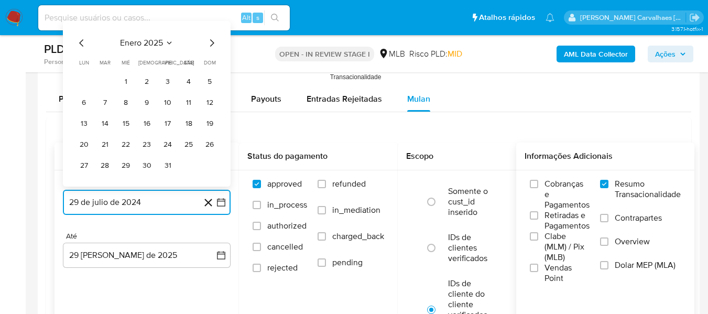
click at [211, 44] on icon "Mes siguiente" at bounding box center [211, 43] width 13 height 13
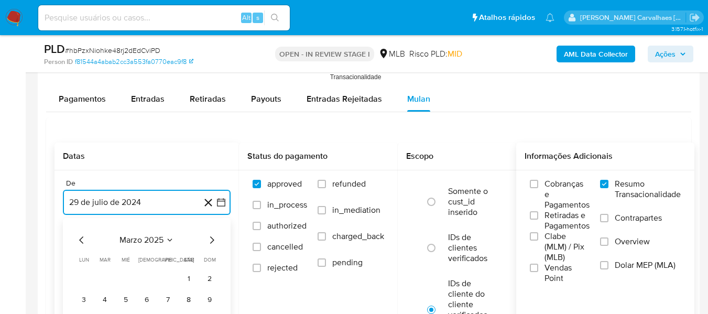
click at [212, 237] on icon "Mes siguiente" at bounding box center [211, 240] width 13 height 13
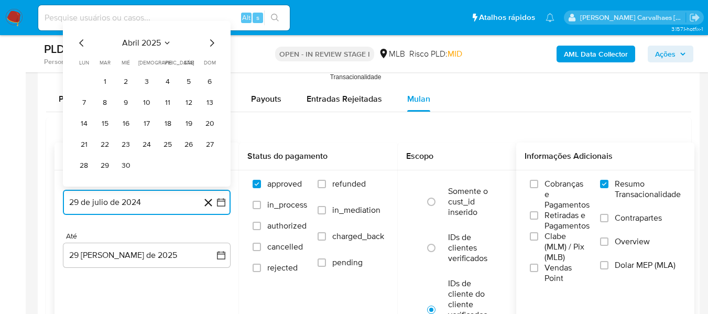
click at [214, 43] on icon "Mes siguiente" at bounding box center [211, 43] width 13 height 13
click at [214, 43] on icon "Mes siguiente" at bounding box center [212, 42] width 4 height 7
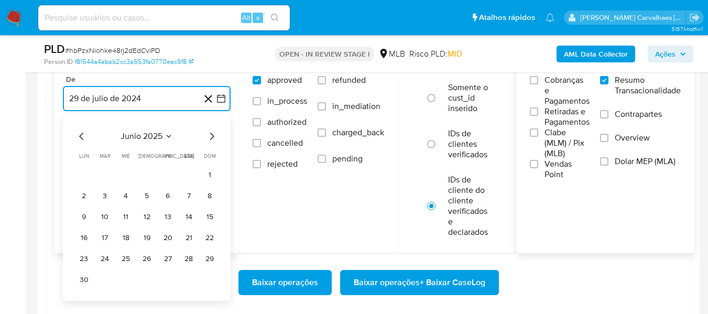
scroll to position [1258, 0]
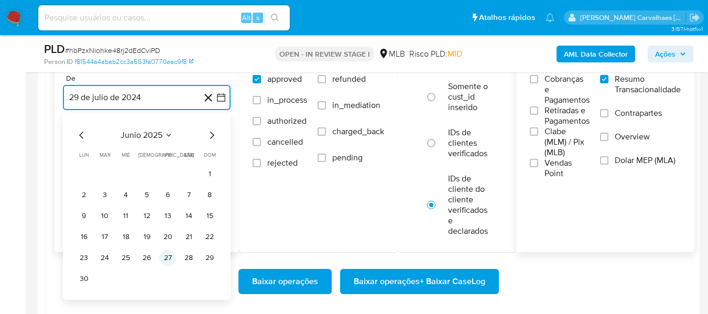
click at [162, 257] on button "27" at bounding box center [167, 258] width 17 height 17
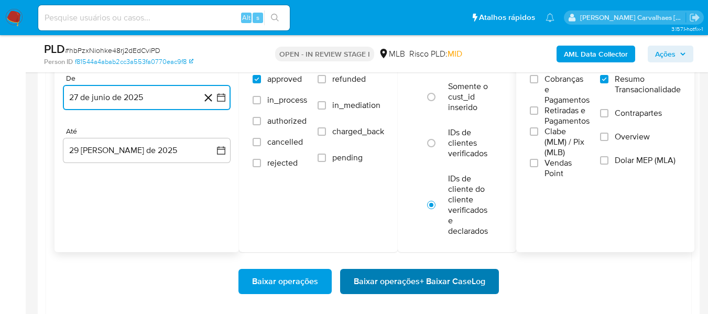
click at [405, 291] on span "Baixar operações + Baixar CaseLog" at bounding box center [420, 281] width 132 height 23
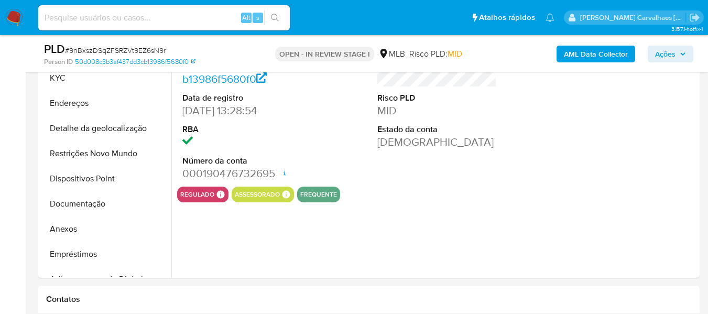
scroll to position [367, 0]
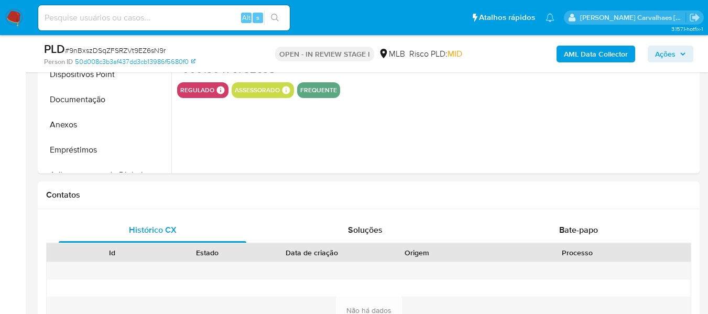
select select "10"
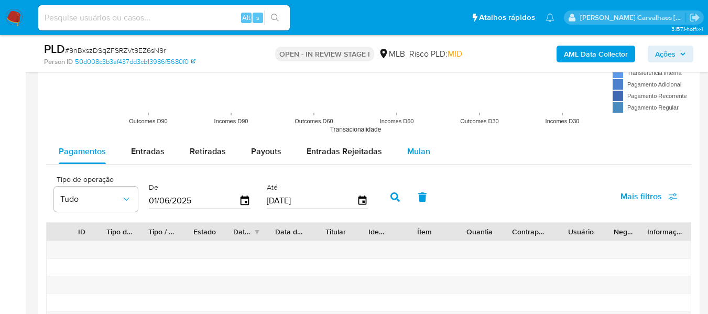
click at [419, 153] on span "Mulan" at bounding box center [418, 151] width 23 height 12
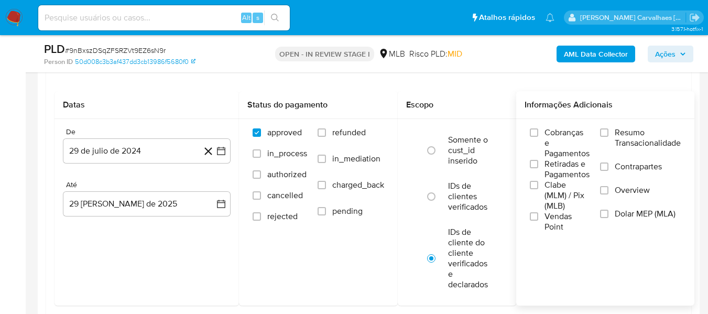
scroll to position [1206, 0]
click at [609, 130] on input "Resumo Transacionalidade" at bounding box center [604, 131] width 8 height 8
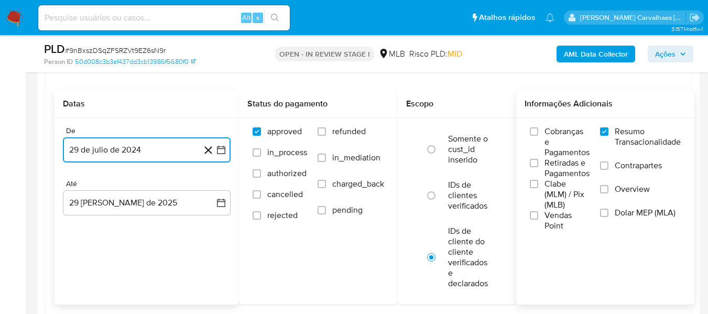
click at [220, 147] on icon "button" at bounding box center [221, 150] width 8 height 8
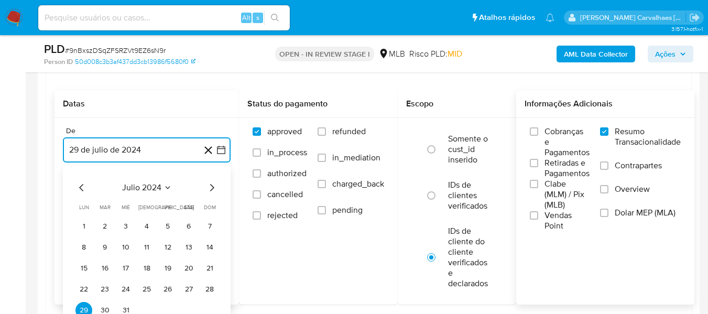
click at [210, 185] on icon "Mes siguiente" at bounding box center [211, 187] width 13 height 13
click at [210, 189] on icon "Mes siguiente" at bounding box center [211, 187] width 13 height 13
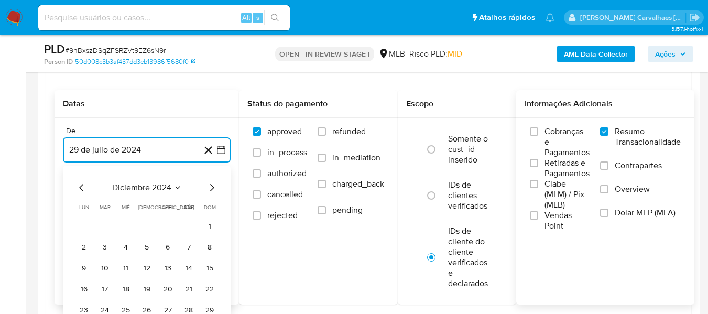
click at [210, 189] on icon "Mes siguiente" at bounding box center [211, 187] width 13 height 13
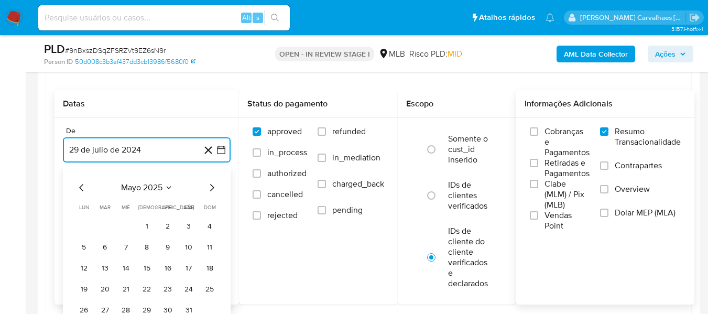
click at [210, 189] on icon "Mes siguiente" at bounding box center [211, 187] width 13 height 13
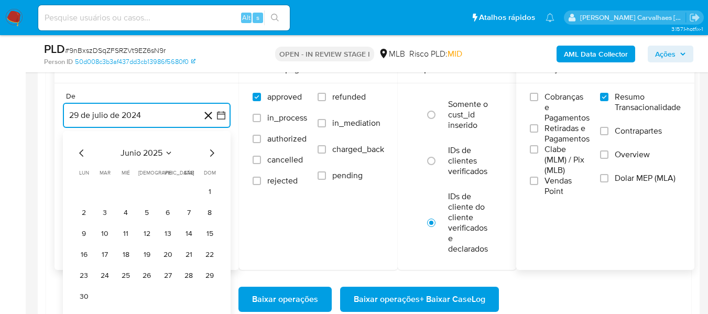
scroll to position [1258, 0]
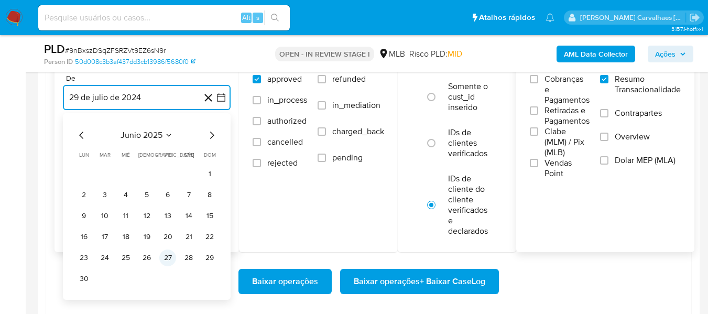
click at [168, 261] on button "27" at bounding box center [167, 258] width 17 height 17
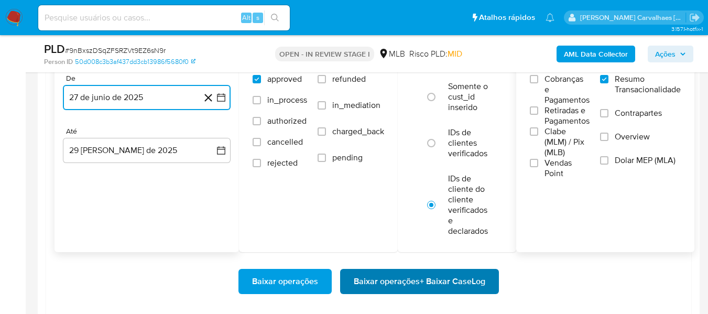
click at [373, 287] on span "Baixar operações + Baixar CaseLog" at bounding box center [420, 281] width 132 height 23
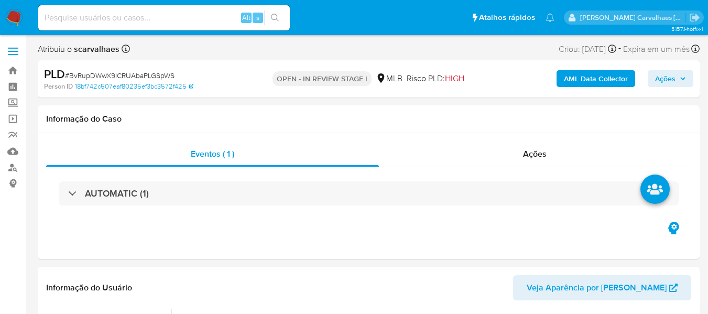
select select "10"
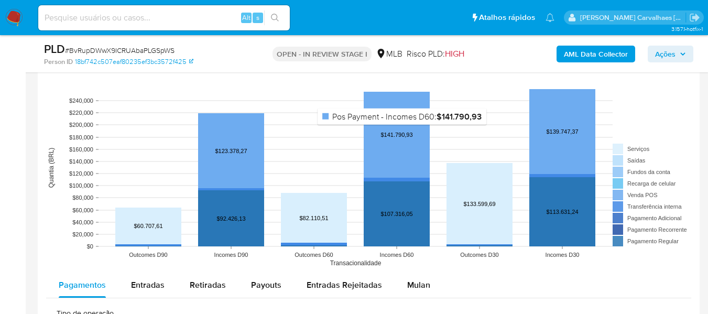
scroll to position [1048, 0]
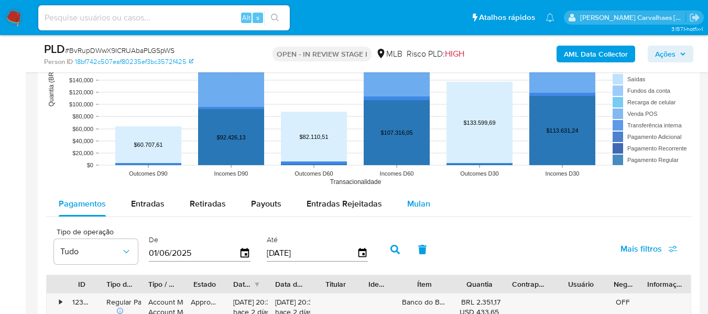
click at [407, 208] on span "Mulan" at bounding box center [418, 204] width 23 height 12
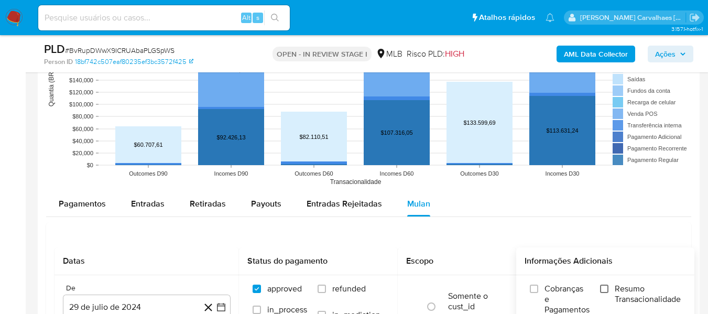
click at [606, 286] on input "Resumo Transacionalidade" at bounding box center [604, 289] width 8 height 8
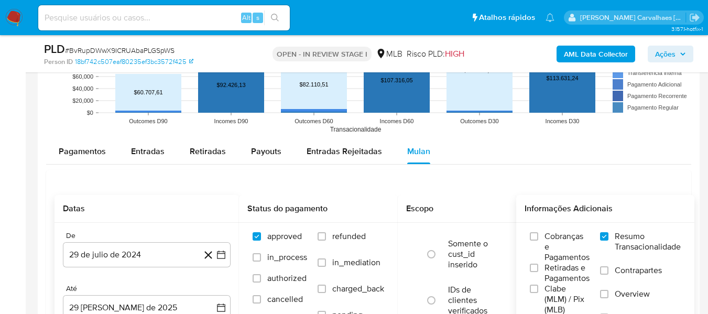
scroll to position [1153, 0]
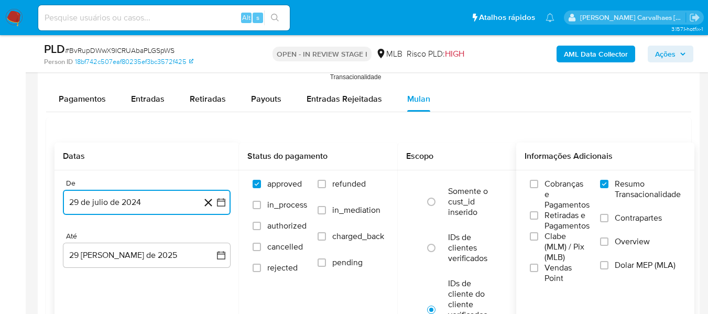
click at [220, 205] on icon "button" at bounding box center [221, 202] width 10 height 10
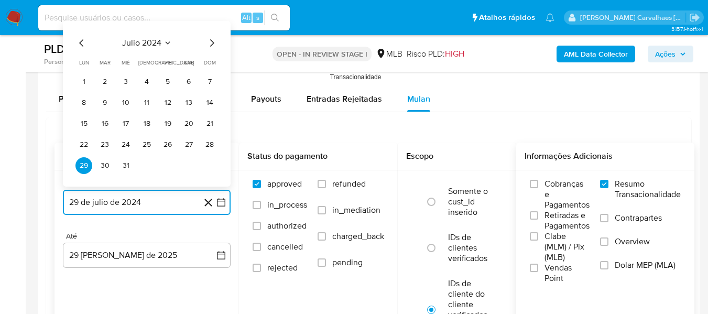
click at [214, 41] on icon "Mes siguiente" at bounding box center [211, 43] width 13 height 13
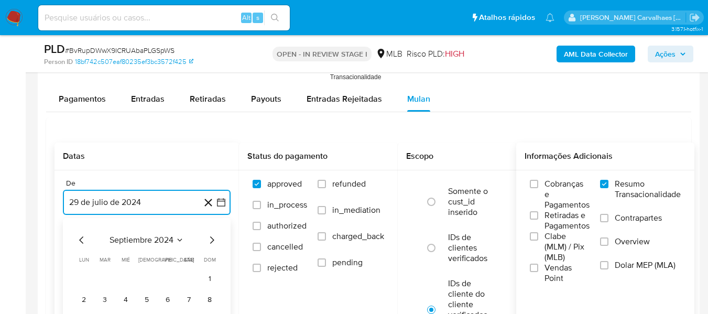
click at [214, 242] on icon "Mes siguiente" at bounding box center [211, 240] width 13 height 13
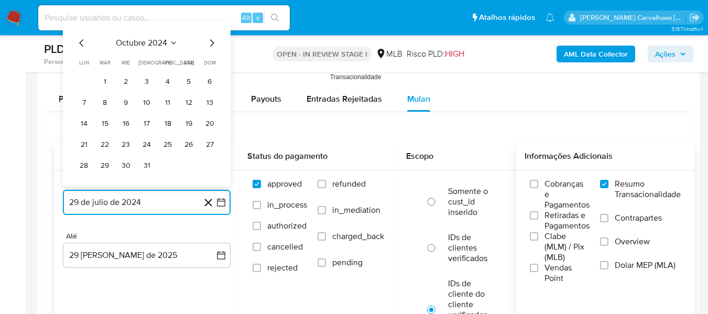
click at [212, 45] on icon "Mes siguiente" at bounding box center [212, 42] width 4 height 7
click at [210, 42] on icon "Mes siguiente" at bounding box center [211, 43] width 13 height 13
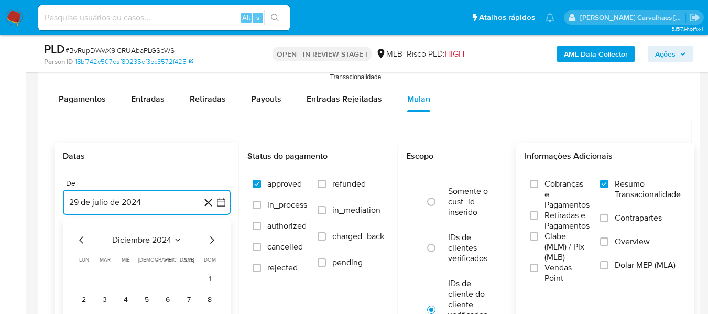
click at [208, 240] on icon "Mes siguiente" at bounding box center [211, 240] width 13 height 13
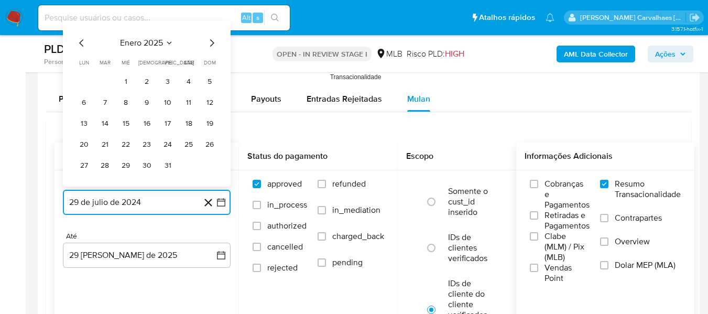
click at [211, 45] on icon "Mes siguiente" at bounding box center [211, 43] width 13 height 13
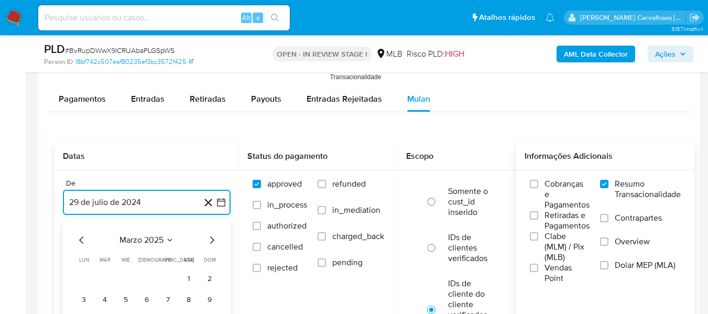
click at [210, 239] on icon "Mes siguiente" at bounding box center [211, 240] width 13 height 13
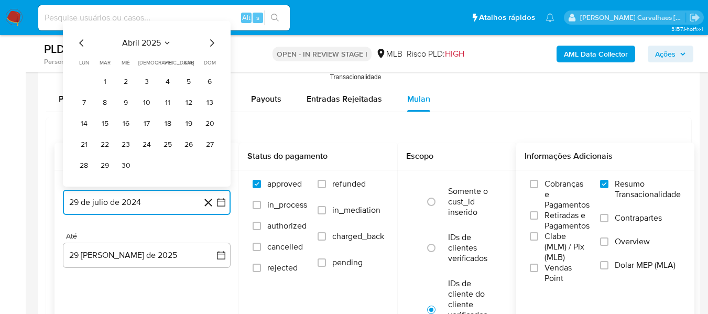
click at [212, 46] on icon "Mes siguiente" at bounding box center [211, 43] width 13 height 13
click at [209, 44] on icon "Mes siguiente" at bounding box center [211, 43] width 13 height 13
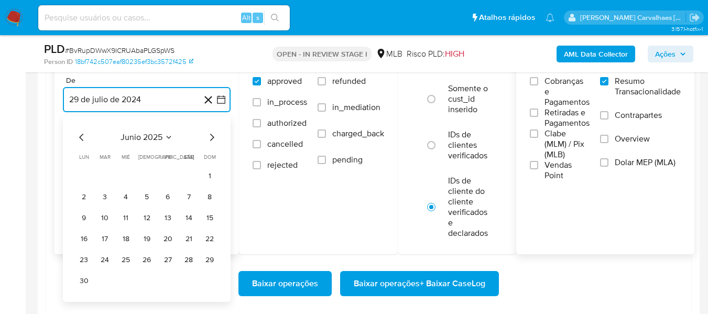
scroll to position [1258, 0]
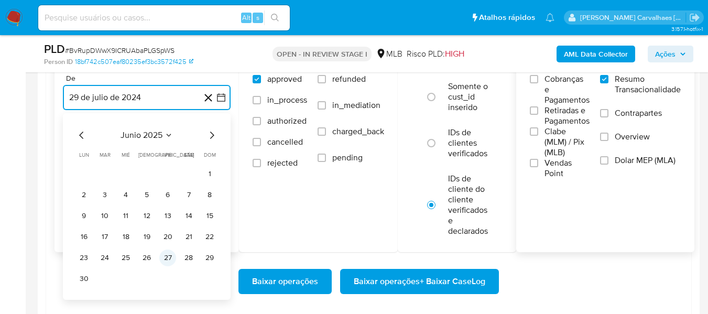
click at [169, 253] on button "27" at bounding box center [167, 258] width 17 height 17
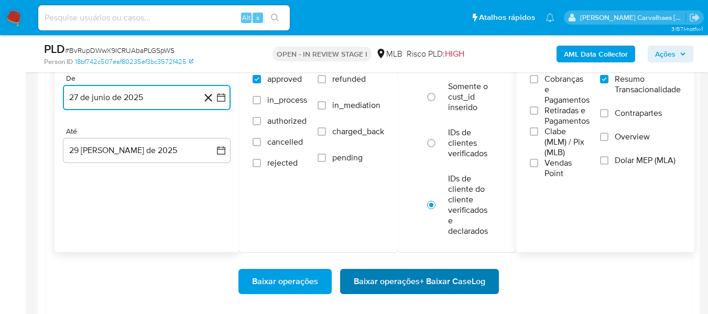
click at [381, 279] on span "Baixar operações + Baixar CaseLog" at bounding box center [420, 281] width 132 height 23
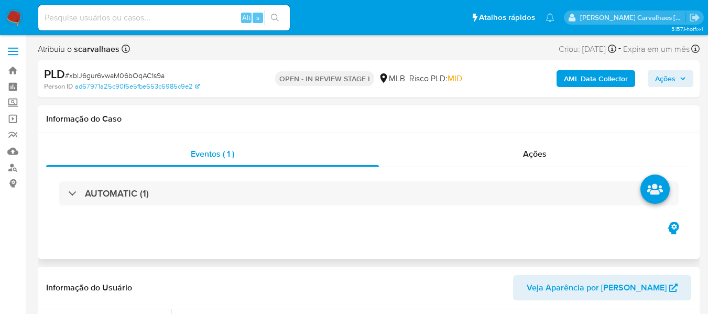
select select "10"
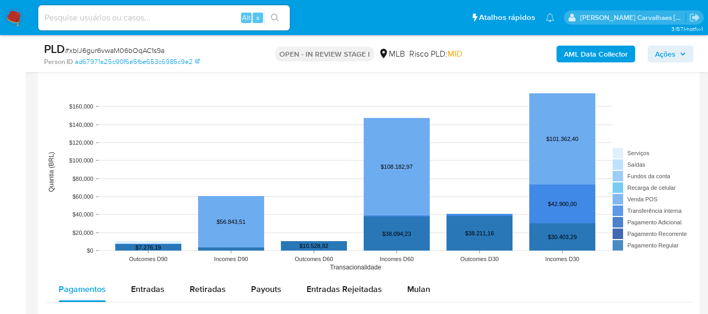
scroll to position [944, 0]
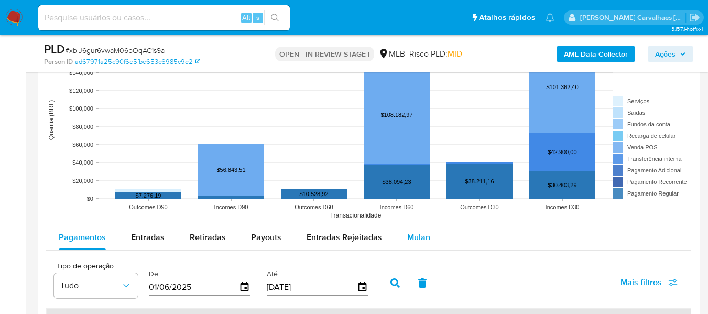
click at [415, 239] on span "Mulan" at bounding box center [418, 237] width 23 height 12
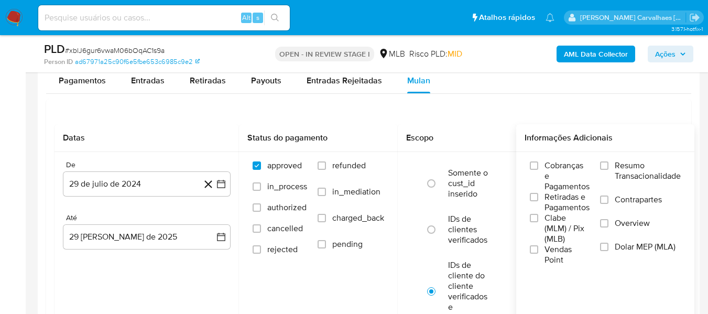
scroll to position [1101, 0]
click at [609, 166] on input "Resumo Transacionalidade" at bounding box center [604, 165] width 8 height 8
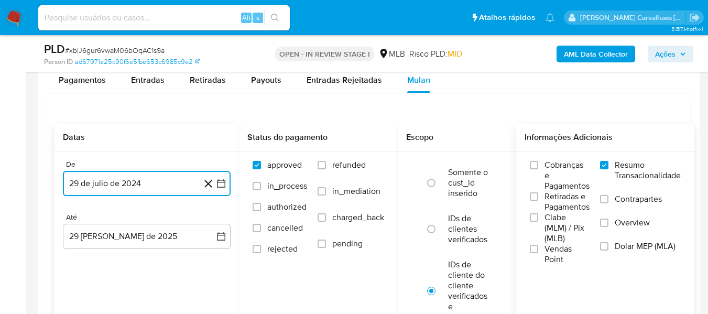
click at [222, 181] on icon "button" at bounding box center [221, 183] width 10 height 10
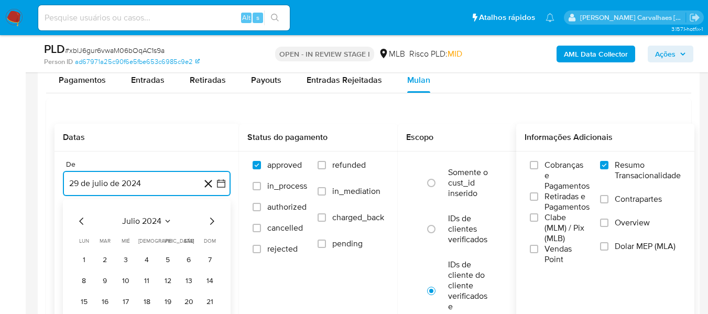
click at [212, 224] on icon "Mes siguiente" at bounding box center [211, 221] width 13 height 13
click at [211, 222] on icon "Mes siguiente" at bounding box center [211, 221] width 13 height 13
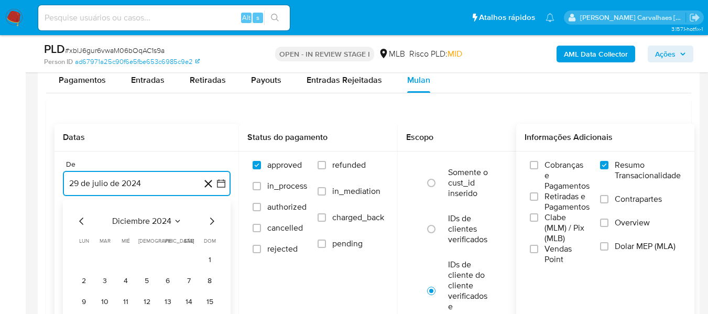
click at [211, 222] on icon "Mes siguiente" at bounding box center [211, 221] width 13 height 13
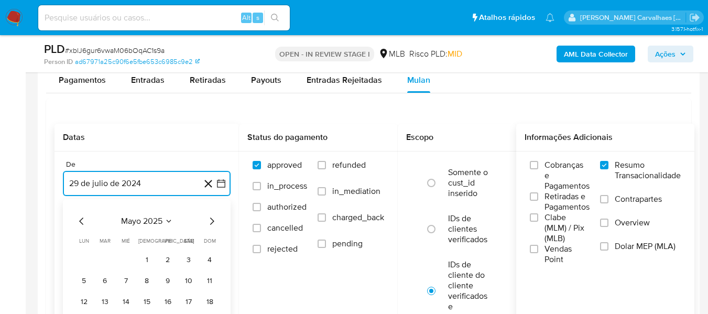
click at [211, 222] on icon "Mes siguiente" at bounding box center [211, 221] width 13 height 13
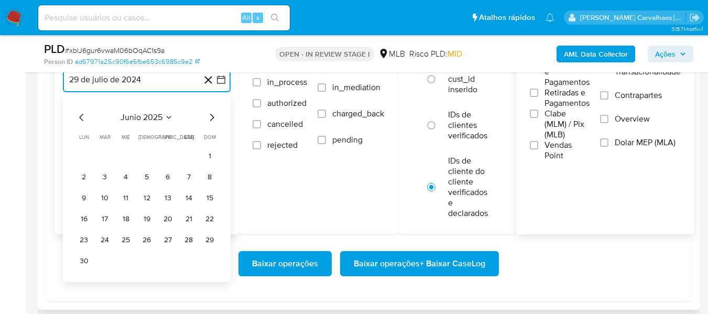
scroll to position [1206, 0]
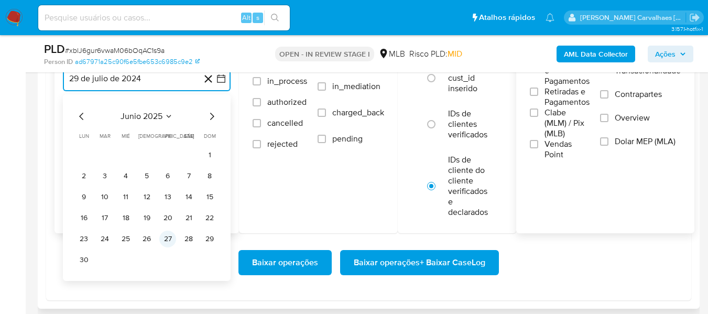
click at [167, 240] on button "27" at bounding box center [167, 239] width 17 height 17
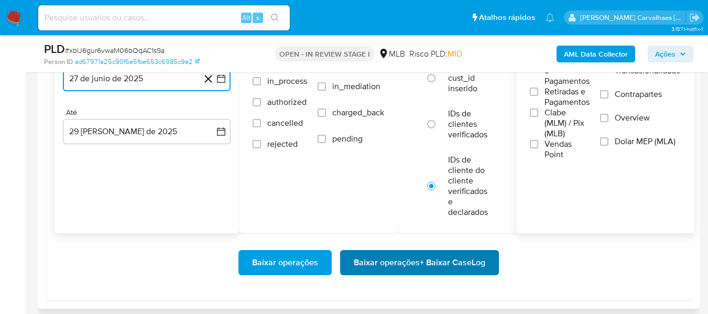
click at [371, 261] on span "Baixar operações + Baixar CaseLog" at bounding box center [420, 262] width 132 height 23
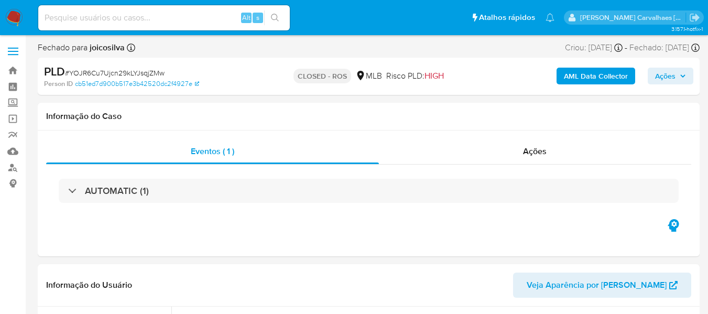
select select "10"
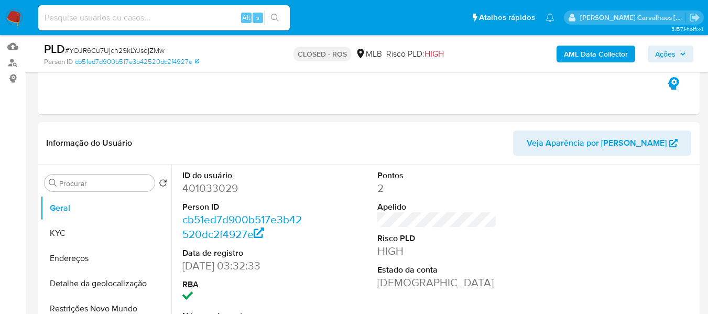
scroll to position [52, 0]
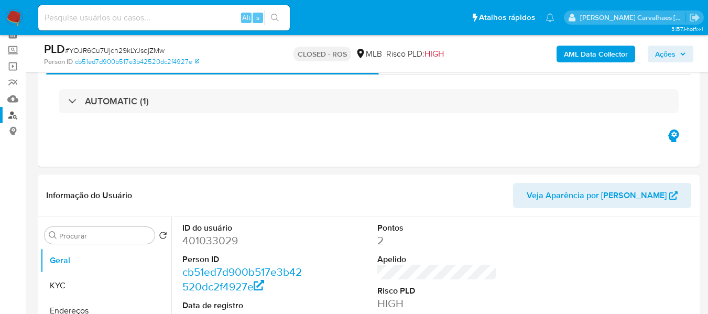
click at [12, 116] on link "Localizador de pessoas" at bounding box center [62, 115] width 125 height 16
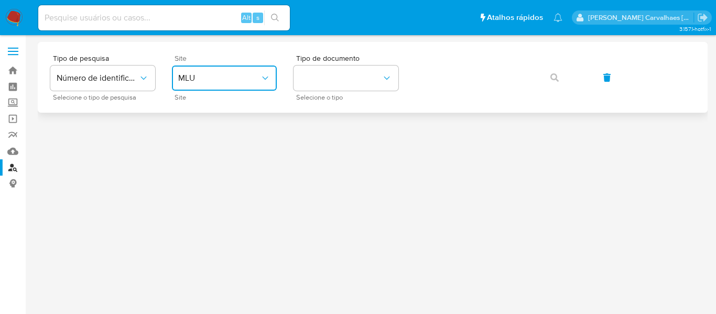
click at [264, 83] on icon "site_id" at bounding box center [265, 78] width 10 height 10
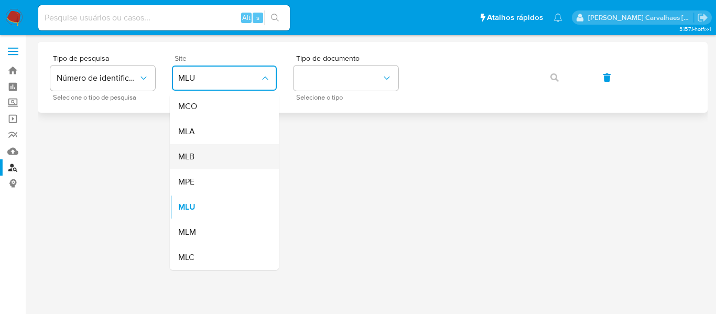
click at [219, 153] on div "MLB" at bounding box center [221, 156] width 86 height 25
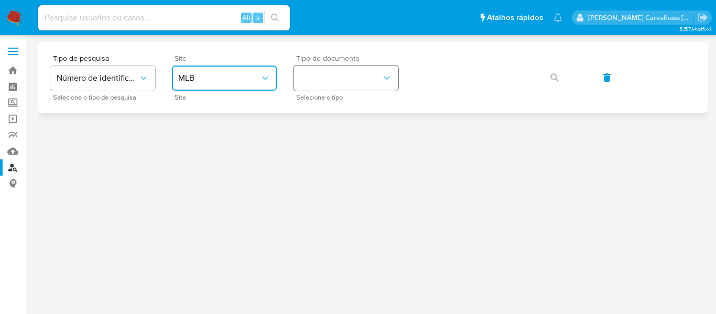
drag, startPoint x: 316, startPoint y: 82, endPoint x: 308, endPoint y: 78, distance: 8.2
drag, startPoint x: 308, startPoint y: 78, endPoint x: 252, endPoint y: 79, distance: 56.6
click at [252, 79] on span "MLB" at bounding box center [219, 78] width 82 height 10
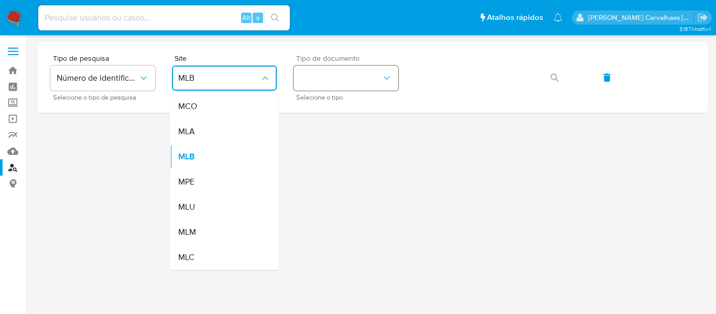
click at [324, 81] on button "identificationType" at bounding box center [346, 78] width 105 height 25
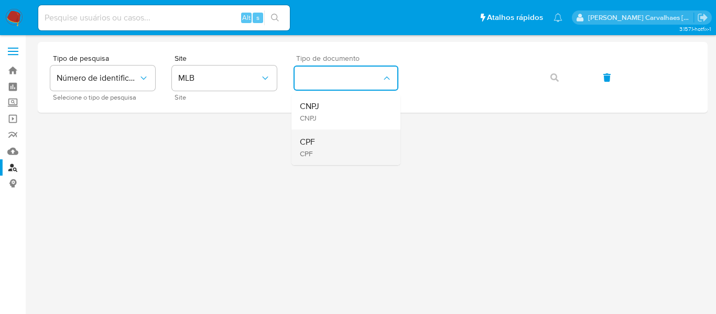
click at [319, 140] on div "CPF CPF" at bounding box center [343, 147] width 86 height 36
click at [551, 73] on icon "button" at bounding box center [554, 77] width 8 height 8
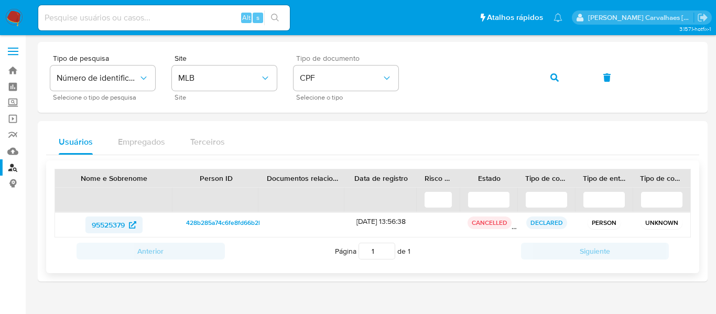
click at [125, 222] on span "95525379" at bounding box center [108, 224] width 33 height 17
click at [93, 70] on div "Tipo de pesquisa Número de identificação Selecione o tipo de pesquisa Site MLB …" at bounding box center [372, 78] width 645 height 46
click at [556, 73] on icon "button" at bounding box center [554, 77] width 8 height 8
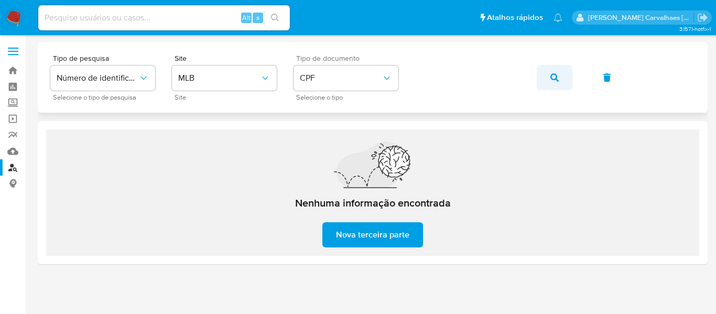
click at [547, 74] on button "button" at bounding box center [555, 77] width 36 height 25
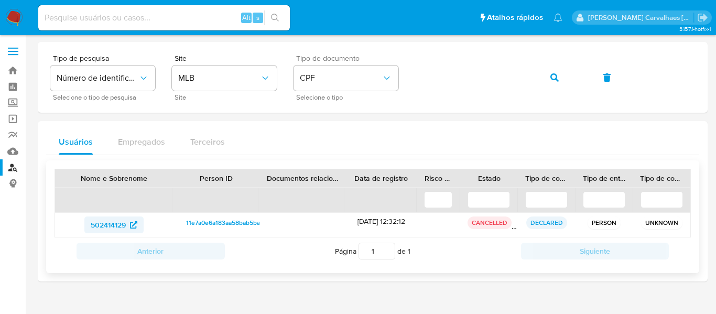
click at [132, 227] on icon at bounding box center [133, 224] width 7 height 7
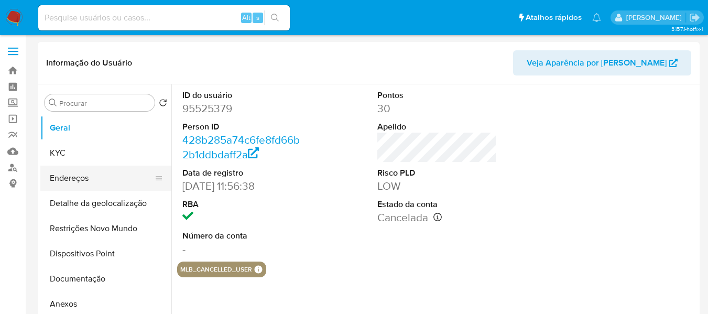
select select "10"
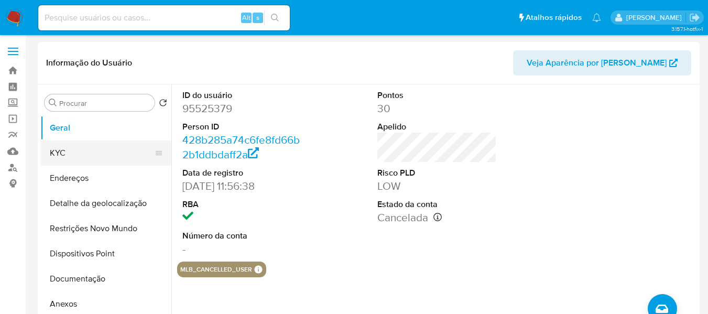
click at [76, 152] on button "KYC" at bounding box center [101, 152] width 123 height 25
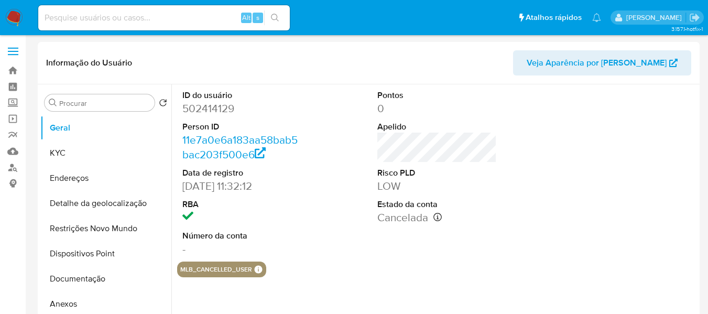
select select "10"
click at [70, 155] on button "KYC" at bounding box center [101, 152] width 123 height 25
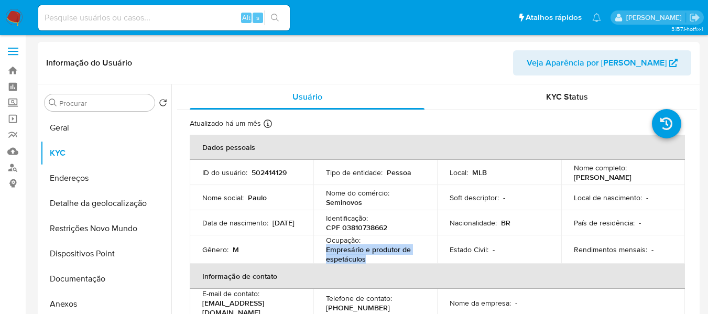
drag, startPoint x: 325, startPoint y: 252, endPoint x: 369, endPoint y: 261, distance: 44.9
click at [369, 261] on p "Empresário e produtor de espetáculos" at bounding box center [373, 254] width 94 height 19
copy p "Empresário e produtor de espetáculos"
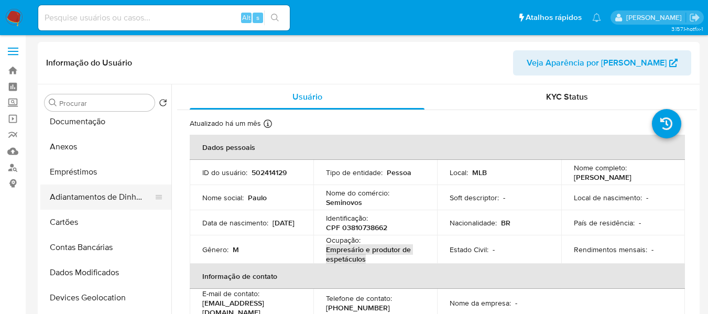
scroll to position [105, 0]
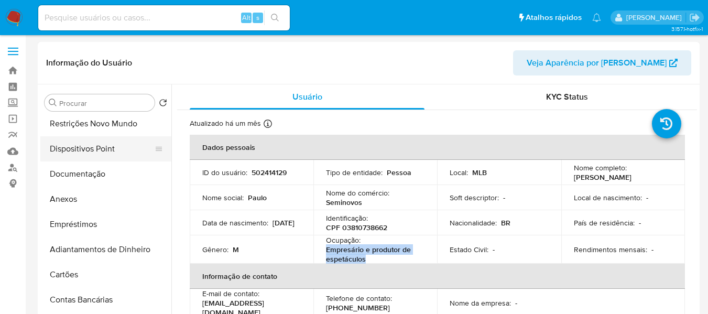
click at [95, 149] on button "Dispositivos Point" at bounding box center [101, 148] width 123 height 25
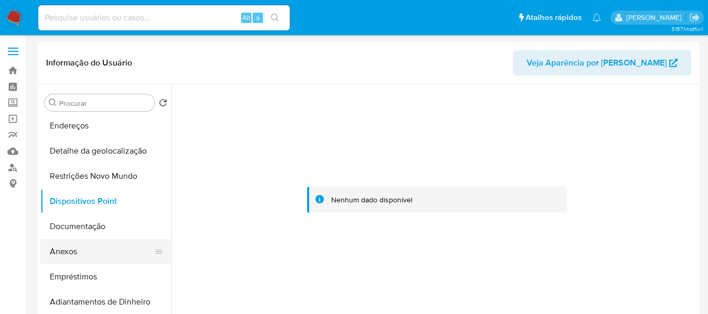
scroll to position [0, 0]
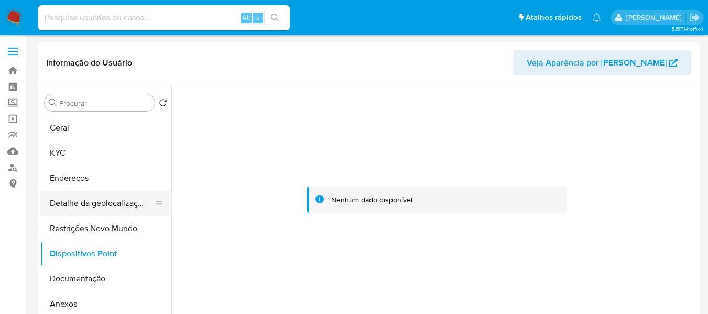
click at [113, 206] on button "Detalhe da geolocalização" at bounding box center [101, 203] width 123 height 25
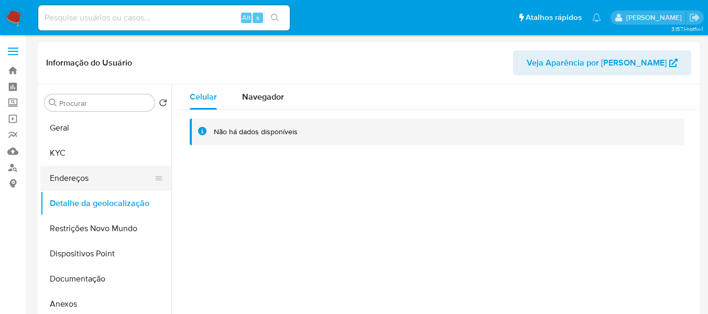
click at [101, 176] on button "Endereços" at bounding box center [101, 178] width 123 height 25
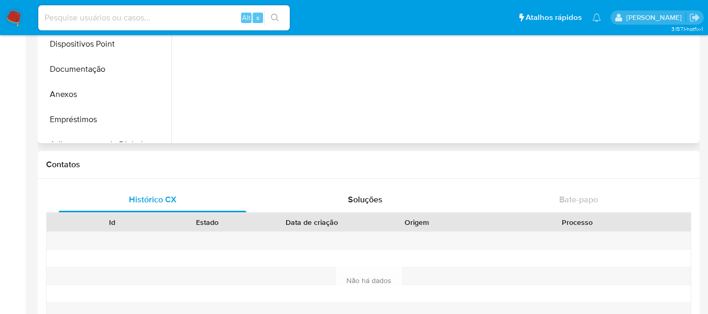
scroll to position [472, 0]
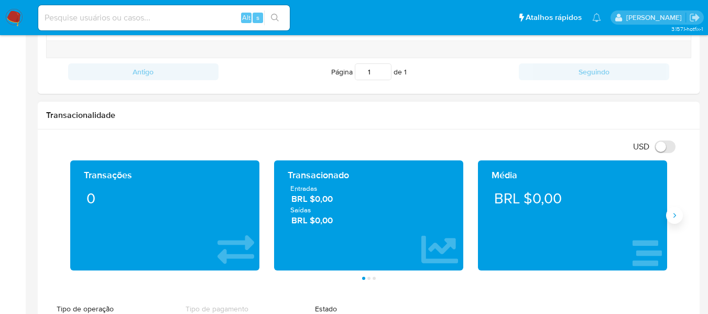
click at [674, 214] on icon "Siguiente" at bounding box center [674, 215] width 8 height 8
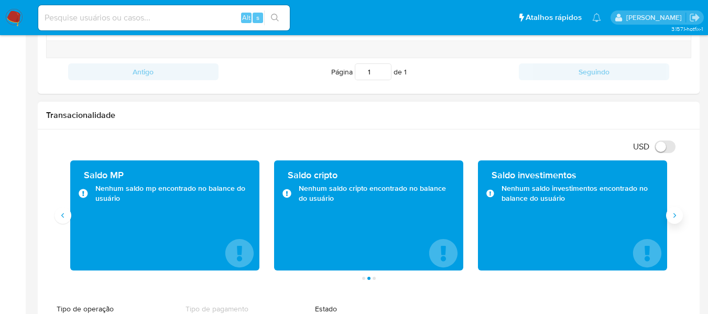
click at [673, 214] on icon "Siguiente" at bounding box center [674, 215] width 8 height 8
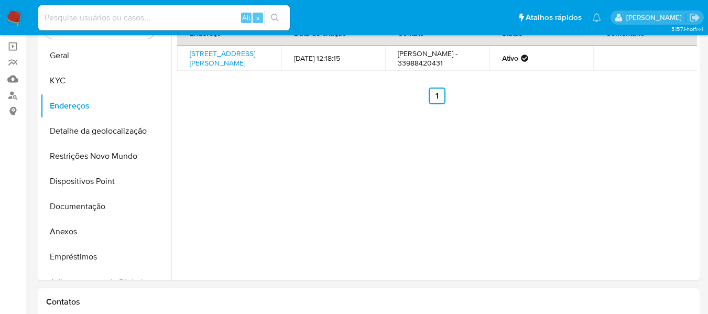
scroll to position [0, 0]
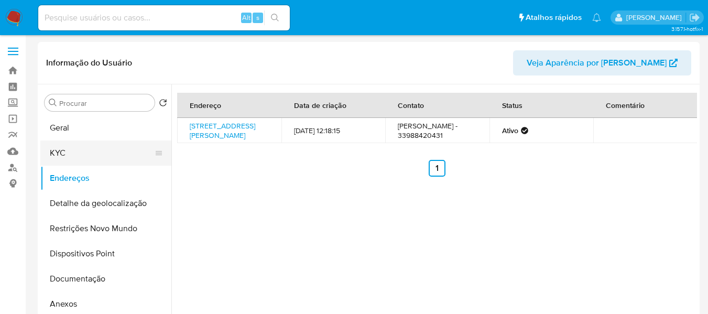
click at [78, 121] on button "Geral" at bounding box center [105, 127] width 131 height 25
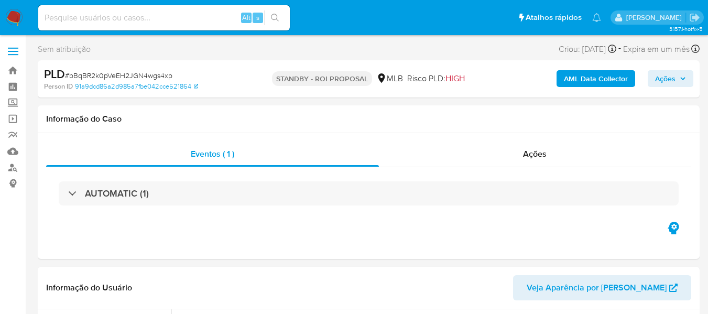
select select "10"
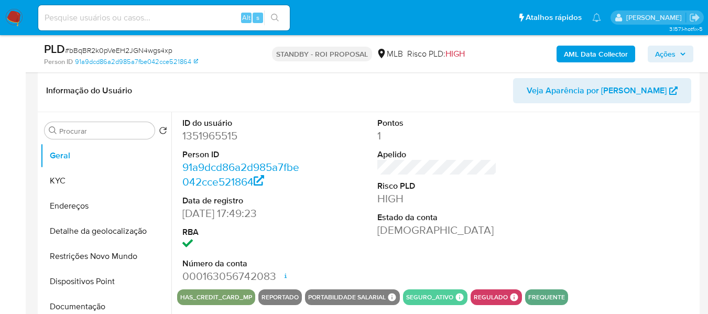
scroll to position [157, 0]
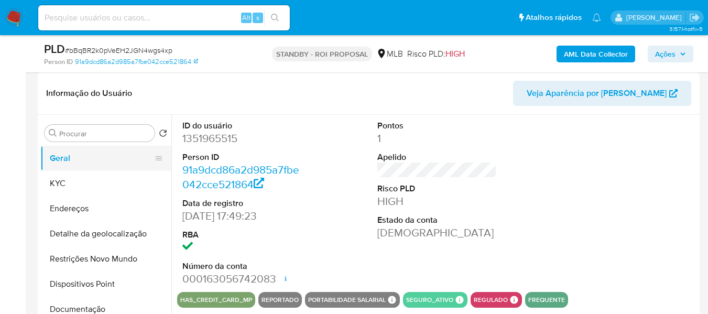
click at [71, 154] on button "Geral" at bounding box center [101, 158] width 123 height 25
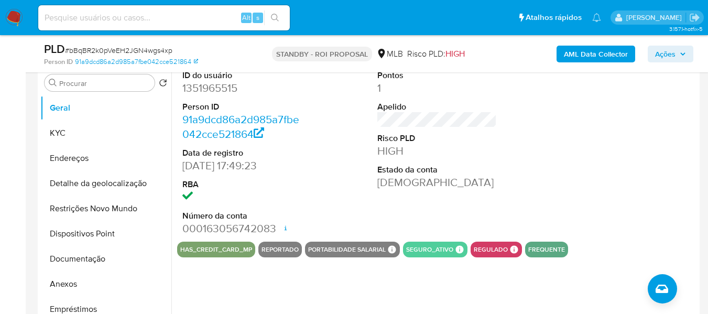
scroll to position [210, 0]
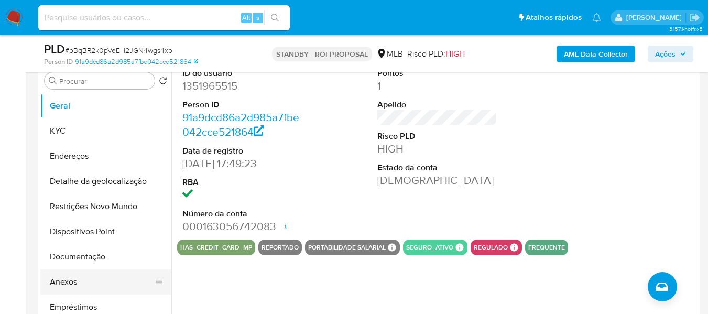
click at [100, 276] on button "Anexos" at bounding box center [101, 281] width 123 height 25
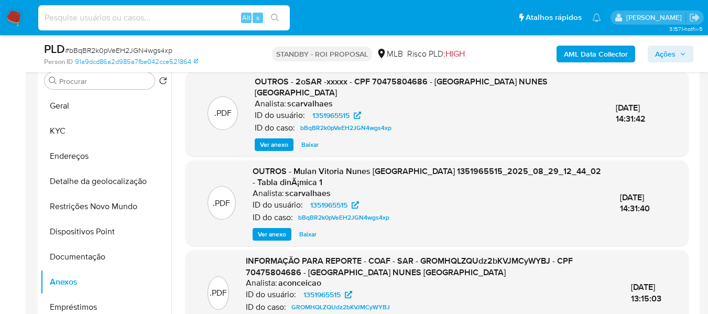
click at [62, 19] on input at bounding box center [164, 18] width 252 height 14
paste input "BvRupDWwX9ICRUAbaPLGSpWS"
type input "BvRupDWwX9ICRUAbaPLGSpWS"
click at [274, 23] on button "search-icon" at bounding box center [274, 17] width 21 height 15
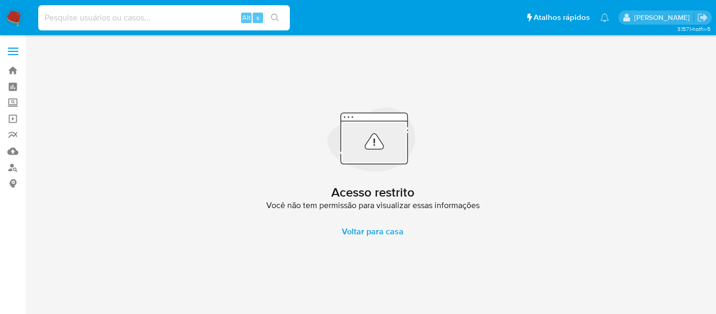
paste input "BvRupDWwX9ICRUAbaPLGSpWS"
click at [44, 16] on input "BvRupDWwX9ICRUAbaPLGSpWS" at bounding box center [164, 18] width 252 height 14
type input "BvRupDWwX9ICRUAbaPLGSpWS"
click at [270, 17] on button "search-icon" at bounding box center [274, 17] width 21 height 15
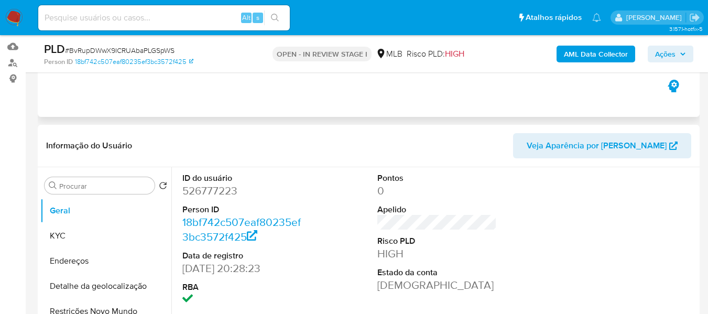
select select "10"
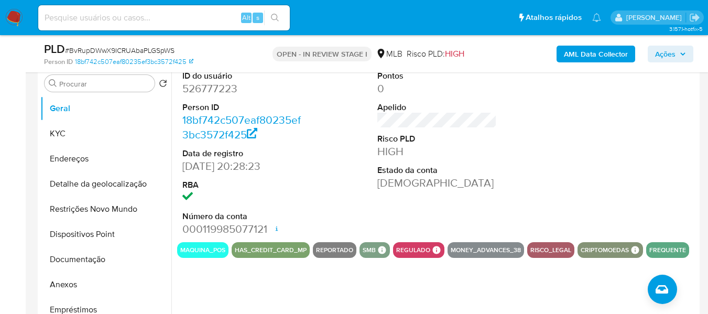
scroll to position [210, 0]
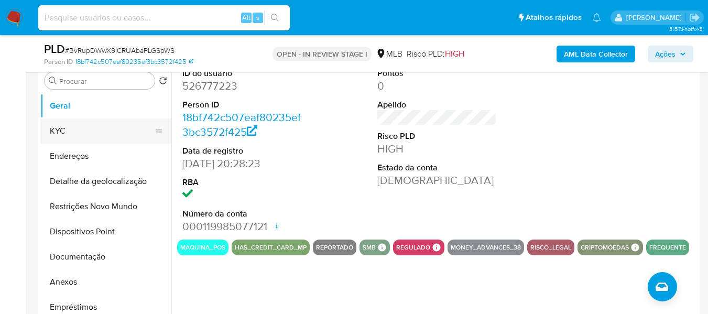
click at [78, 129] on button "KYC" at bounding box center [101, 130] width 123 height 25
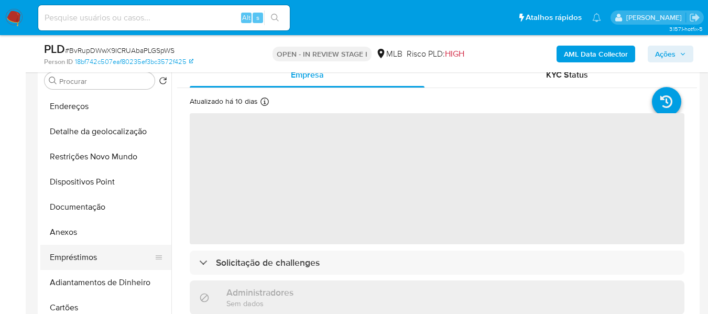
scroll to position [52, 0]
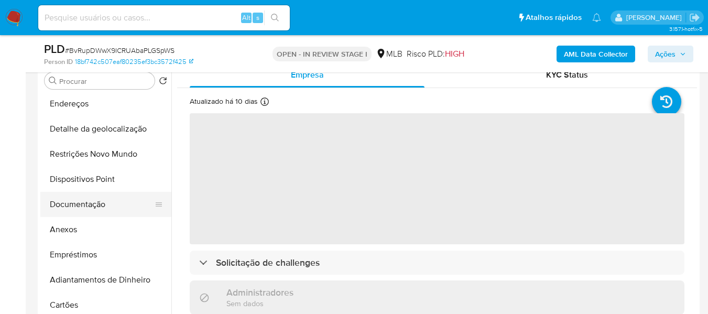
click at [99, 197] on button "Documentação" at bounding box center [101, 204] width 123 height 25
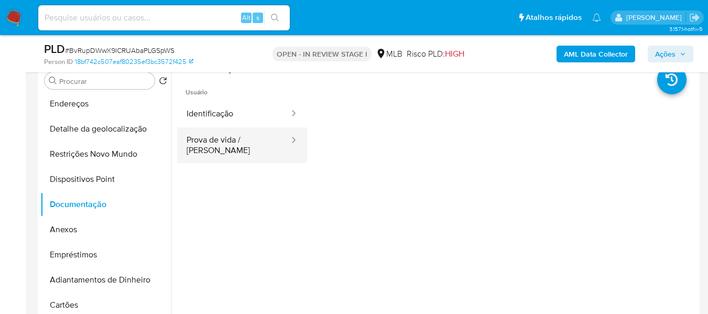
click at [261, 132] on button "Prova de vida / [PERSON_NAME]" at bounding box center [233, 145] width 113 height 36
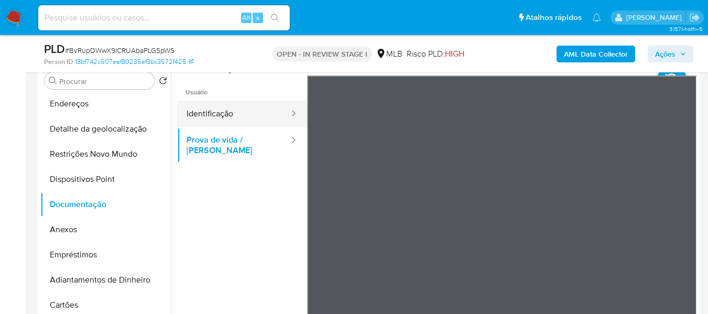
click at [248, 113] on button "Identificação" at bounding box center [233, 114] width 113 height 27
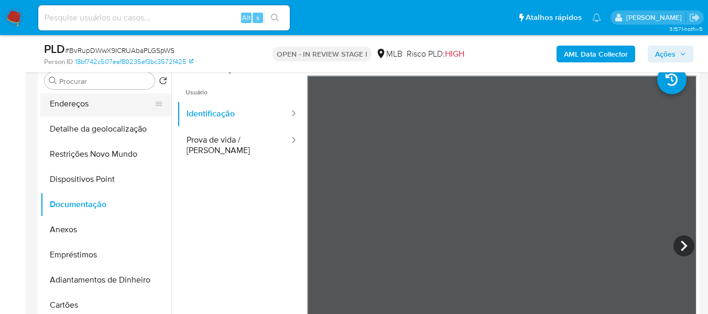
click at [94, 109] on button "Endereços" at bounding box center [101, 103] width 123 height 25
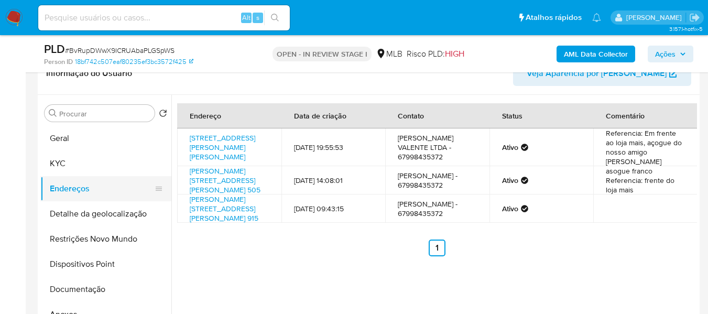
scroll to position [105, 0]
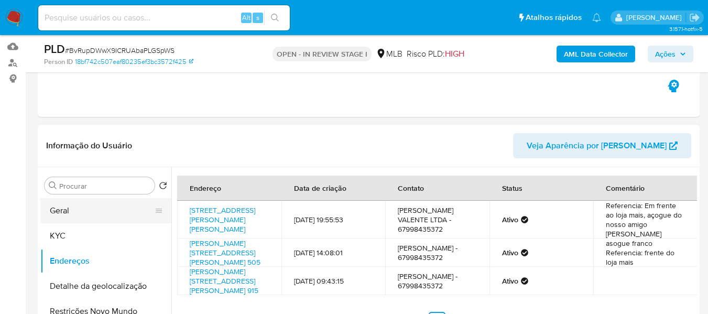
drag, startPoint x: 90, startPoint y: 203, endPoint x: 95, endPoint y: 204, distance: 5.3
click at [90, 204] on button "Geral" at bounding box center [101, 210] width 123 height 25
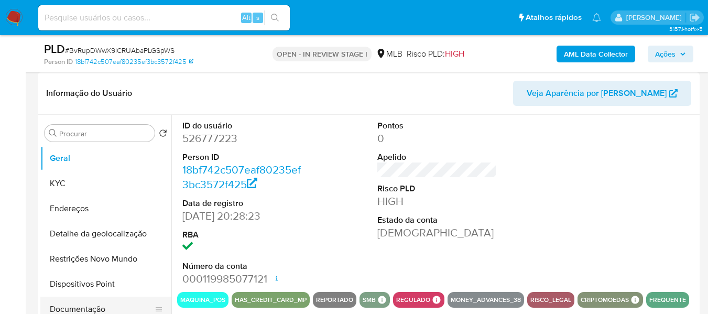
scroll to position [52, 0]
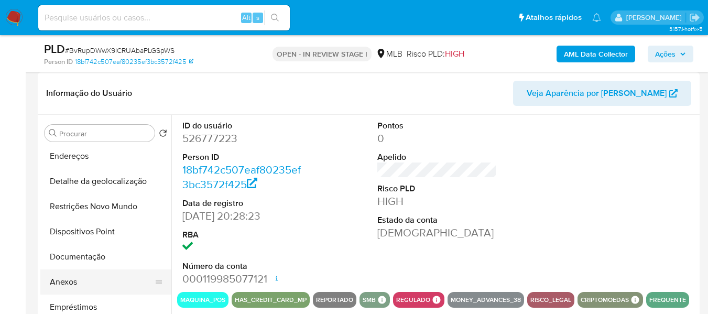
click at [84, 279] on button "Anexos" at bounding box center [101, 281] width 123 height 25
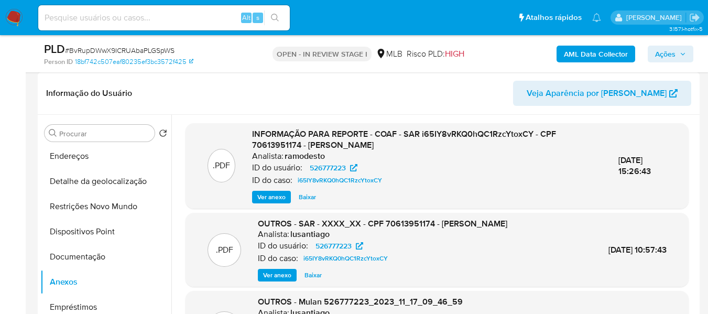
click at [270, 194] on span "Ver anexo" at bounding box center [271, 197] width 28 height 10
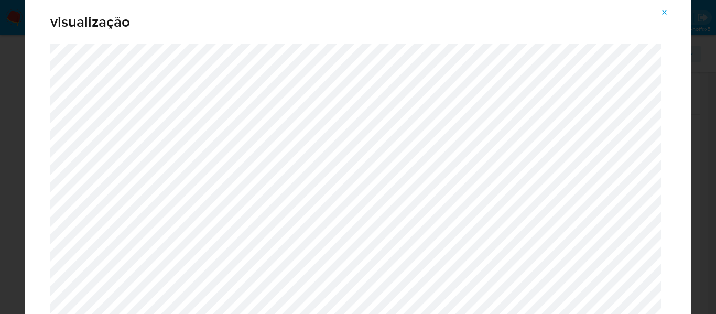
click at [664, 13] on icon "Attachment preview" at bounding box center [665, 12] width 5 height 5
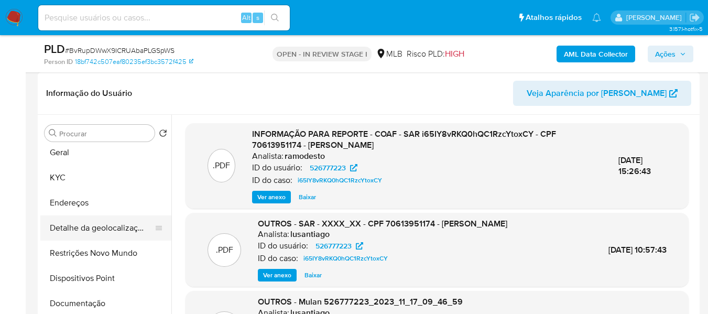
scroll to position [0, 0]
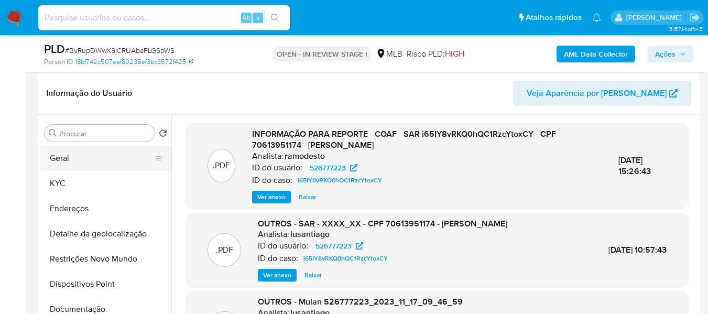
click at [86, 166] on button "Geral" at bounding box center [101, 158] width 123 height 25
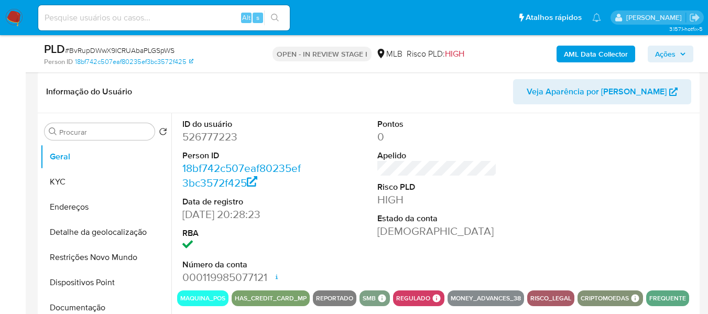
scroll to position [157, 0]
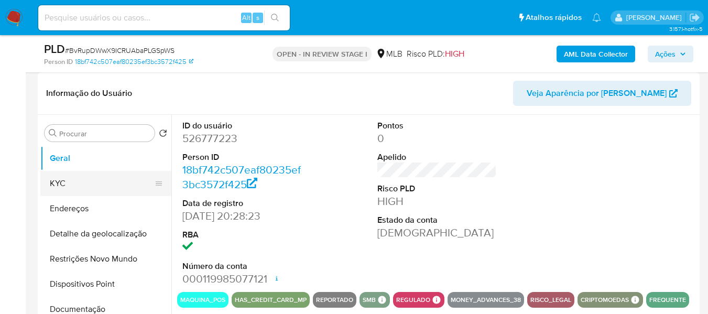
click at [61, 179] on button "KYC" at bounding box center [101, 183] width 123 height 25
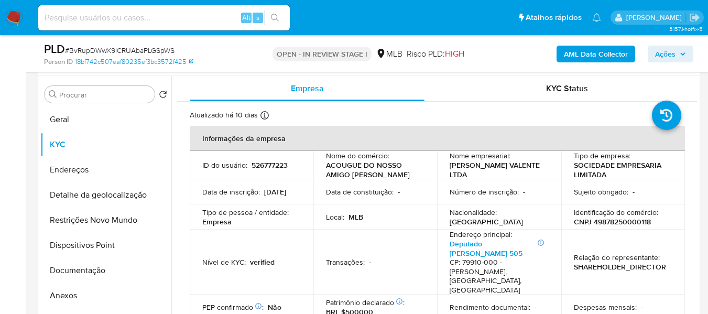
scroll to position [52, 0]
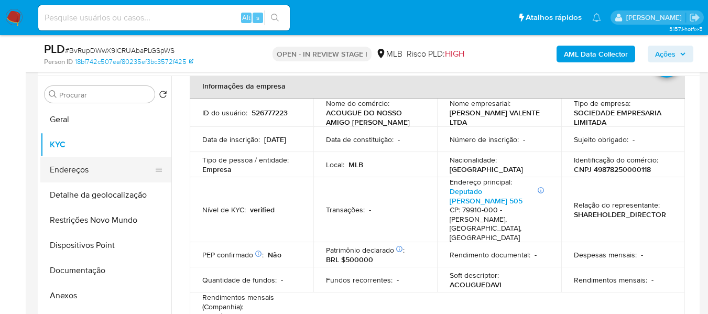
click at [96, 166] on button "Endereços" at bounding box center [101, 169] width 123 height 25
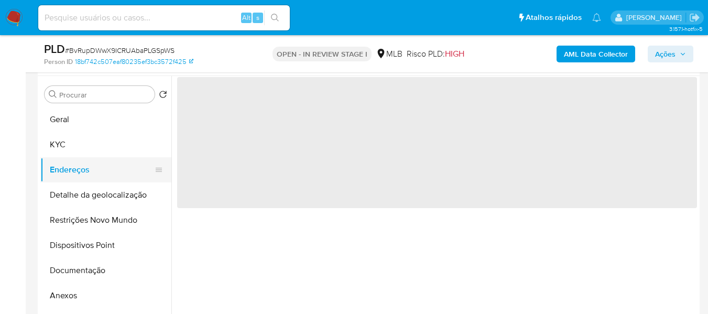
scroll to position [0, 0]
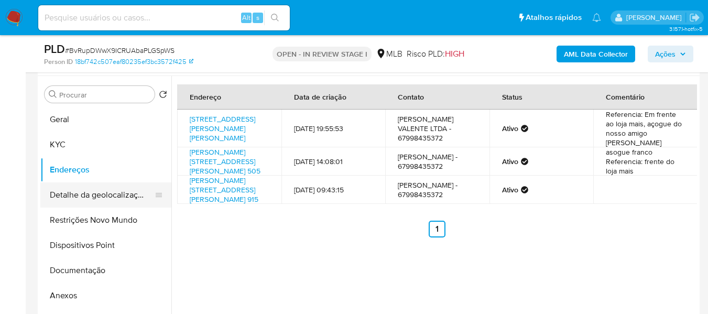
click at [127, 200] on button "Detalhe da geolocalização" at bounding box center [101, 194] width 123 height 25
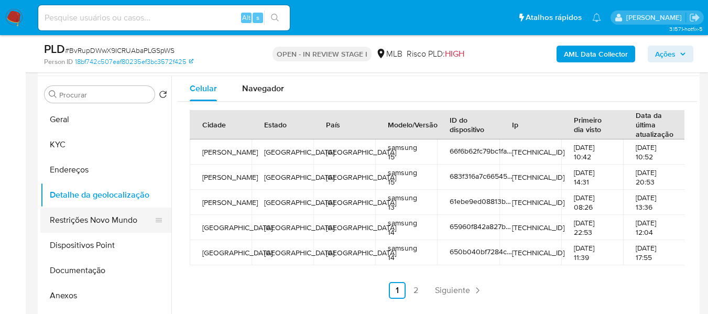
click at [116, 221] on button "Restrições Novo Mundo" at bounding box center [101, 220] width 123 height 25
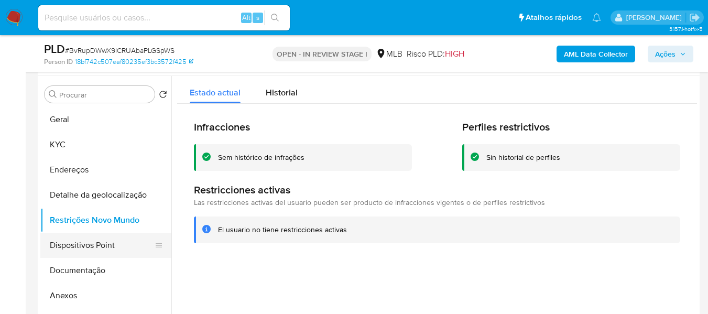
click at [102, 241] on button "Dispositivos Point" at bounding box center [101, 245] width 123 height 25
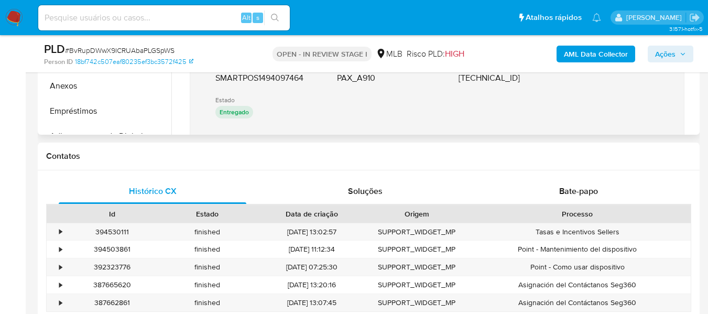
scroll to position [105, 0]
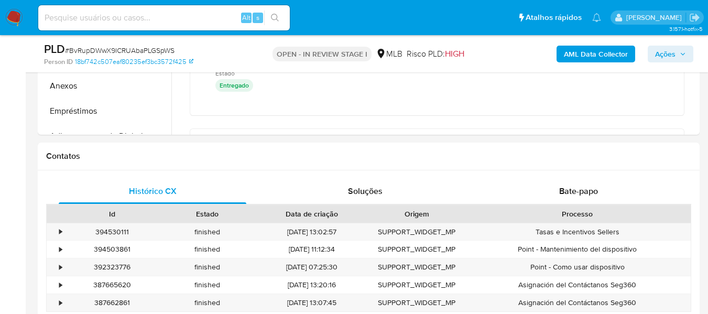
drag, startPoint x: 708, startPoint y: 101, endPoint x: 710, endPoint y: 145, distance: 43.6
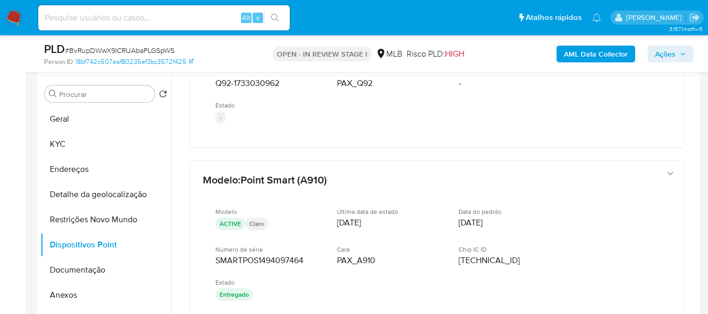
scroll to position [189, 0]
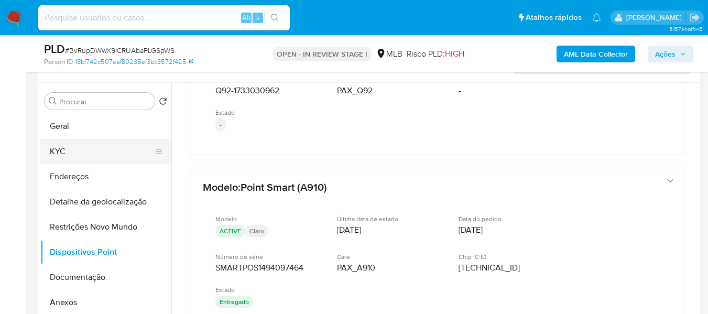
click at [79, 152] on button "KYC" at bounding box center [101, 151] width 123 height 25
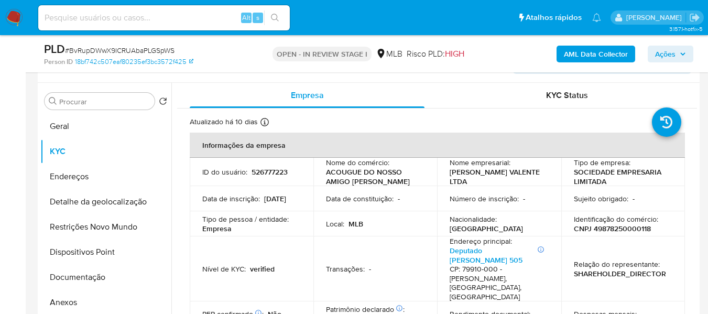
scroll to position [235, 0]
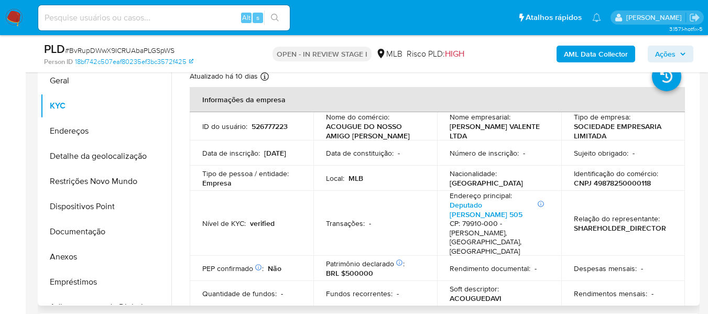
click at [403, 213] on td "Transações : -" at bounding box center [375, 223] width 124 height 65
click at [460, 210] on link "Deputado Fernando Saldanha 505" at bounding box center [486, 210] width 73 height 20
click at [80, 265] on button "Anexos" at bounding box center [101, 256] width 123 height 25
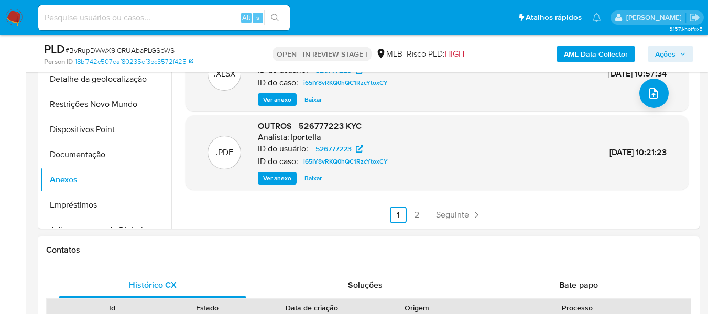
scroll to position [392, 0]
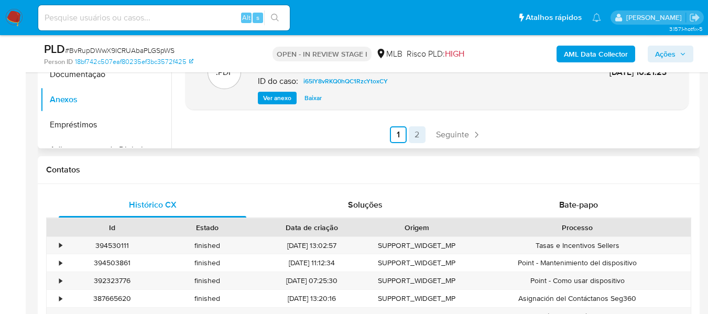
click at [416, 136] on link "2" at bounding box center [417, 134] width 17 height 17
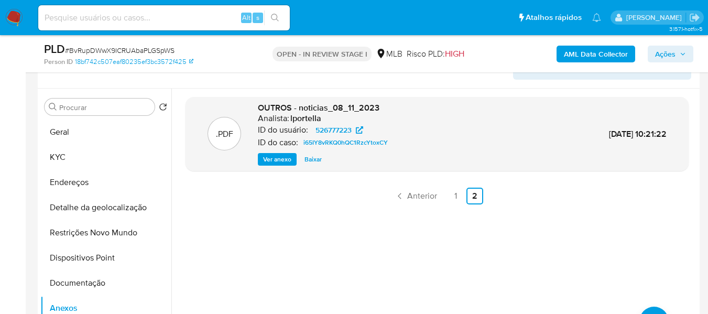
scroll to position [130, 0]
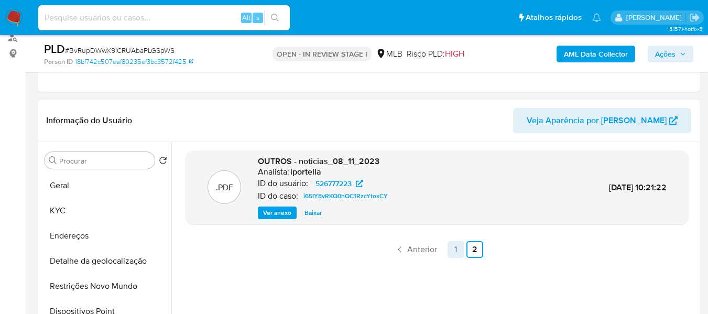
click at [452, 250] on link "1" at bounding box center [456, 249] width 17 height 17
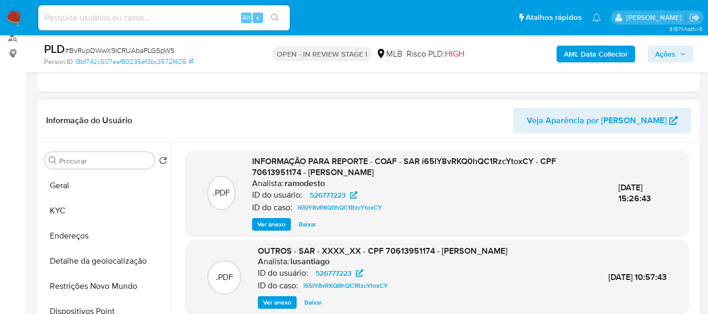
click at [283, 225] on button "Ver anexo" at bounding box center [271, 224] width 39 height 13
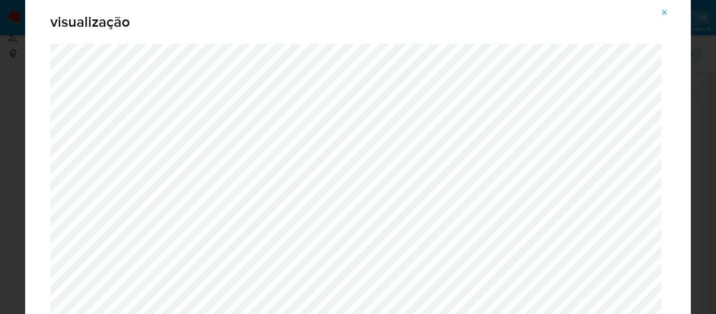
click at [663, 10] on icon "Attachment preview" at bounding box center [664, 12] width 8 height 8
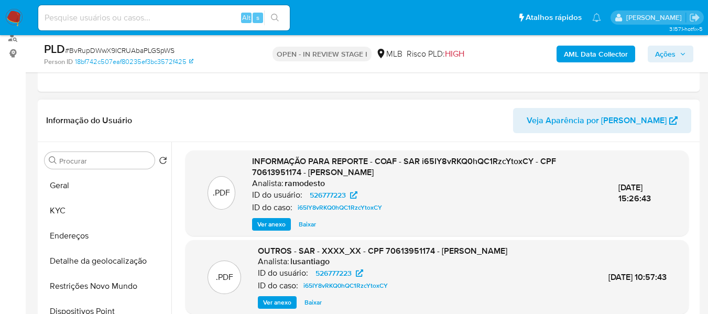
click at [268, 224] on span "Ver anexo" at bounding box center [271, 224] width 28 height 10
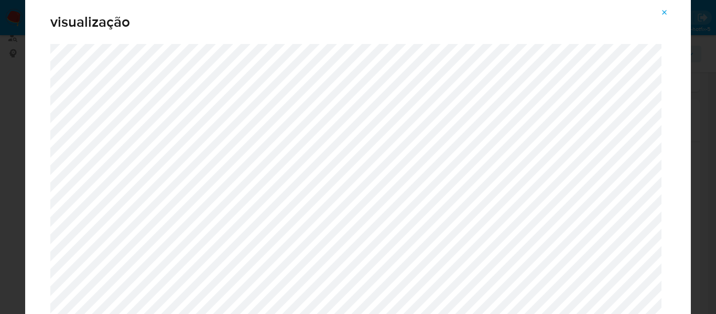
click at [666, 9] on icon "Attachment preview" at bounding box center [664, 12] width 8 height 8
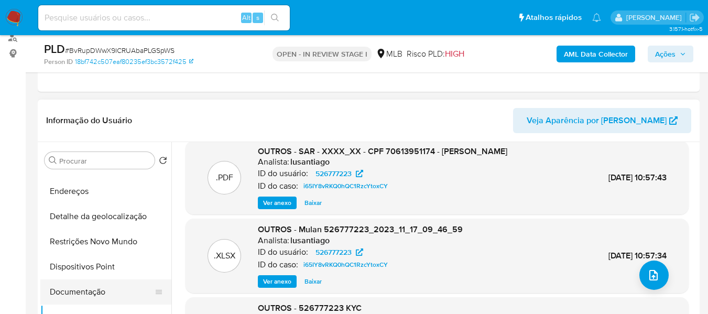
scroll to position [105, 0]
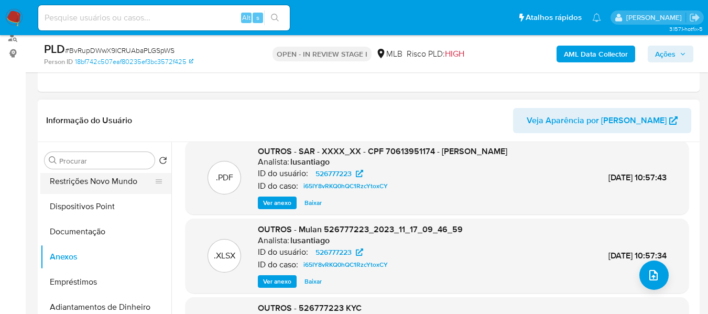
click at [111, 179] on button "Restrições Novo Mundo" at bounding box center [101, 181] width 123 height 25
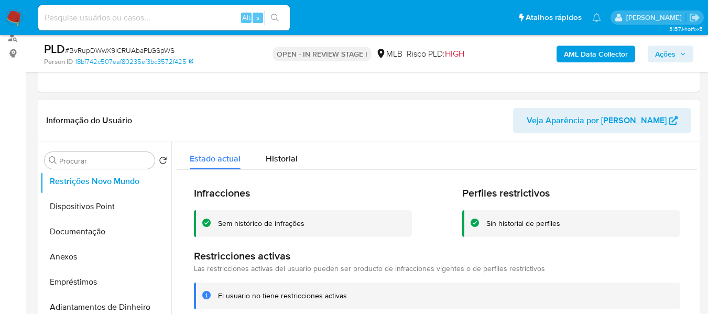
scroll to position [135, 0]
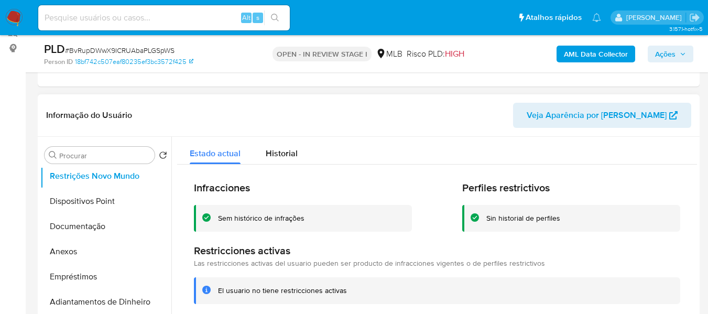
drag, startPoint x: 217, startPoint y: 296, endPoint x: 343, endPoint y: 289, distance: 126.0
click at [345, 291] on div "El usuario no tiene restricciones activas" at bounding box center [437, 290] width 486 height 27
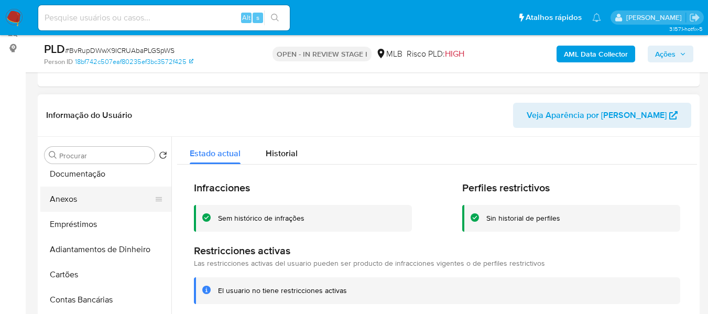
click at [62, 201] on button "Anexos" at bounding box center [101, 199] width 123 height 25
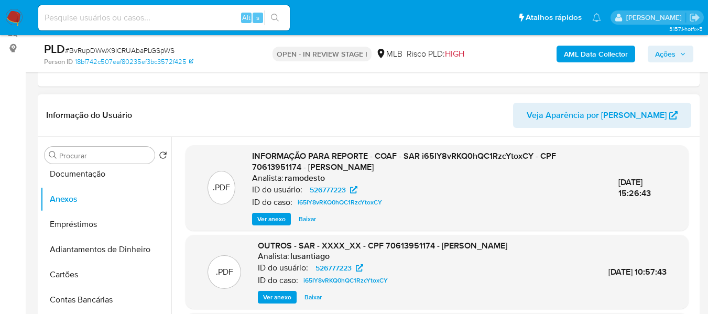
click at [267, 222] on span "Ver anexo" at bounding box center [271, 219] width 28 height 10
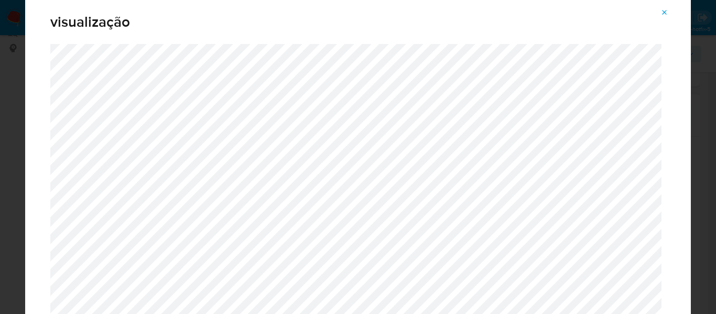
click at [663, 11] on icon "Attachment preview" at bounding box center [665, 12] width 5 height 5
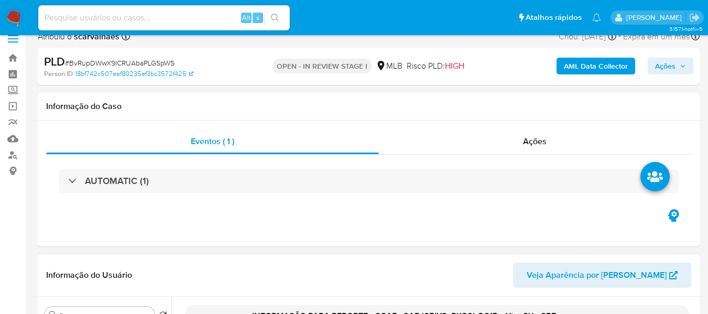
scroll to position [0, 0]
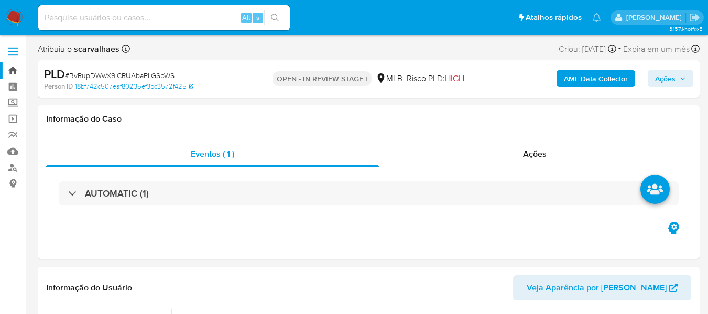
click at [14, 68] on link "Bandeja" at bounding box center [62, 70] width 125 height 16
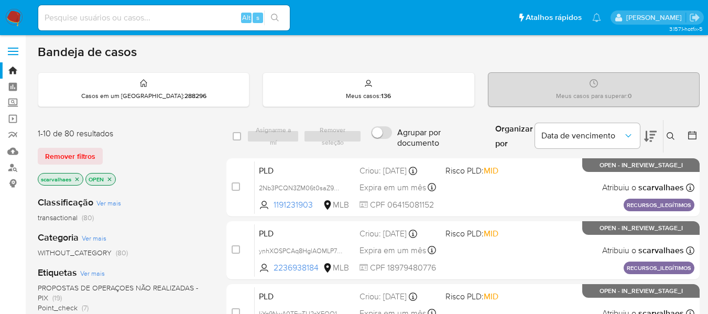
click at [98, 21] on input at bounding box center [164, 18] width 252 height 14
paste input "BvRupDWwX9ICRUAbaPLGSpWS"
type input "BvRupDWwX9ICRUAbaPLGSpWS"
click at [278, 19] on icon "search-icon" at bounding box center [275, 18] width 8 height 8
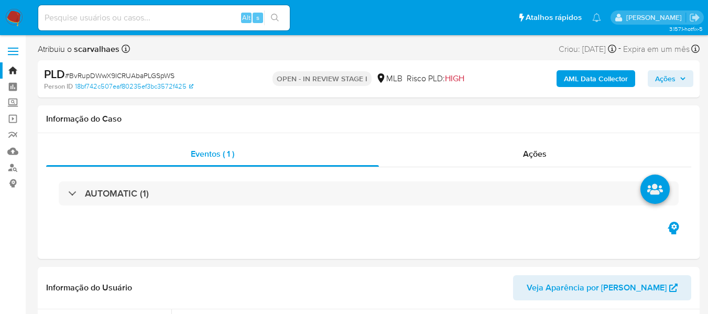
select select "10"
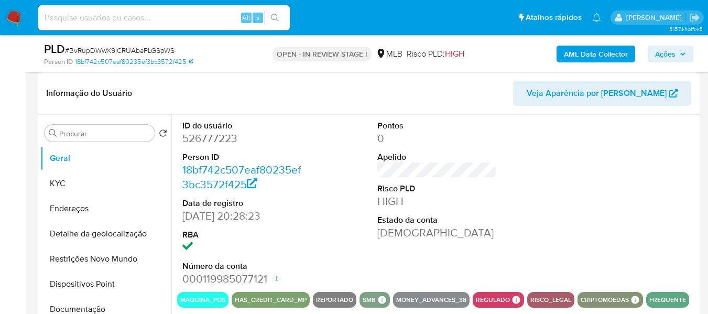
scroll to position [210, 0]
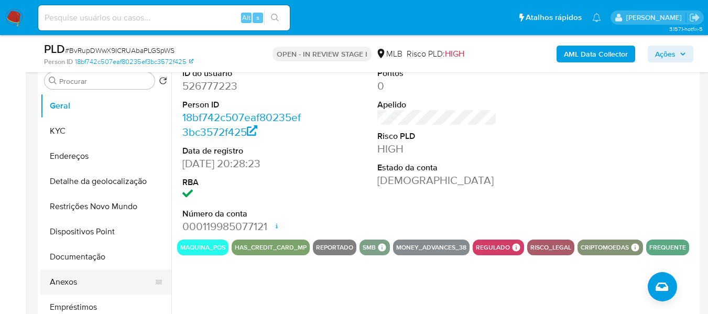
click at [77, 279] on button "Anexos" at bounding box center [101, 281] width 123 height 25
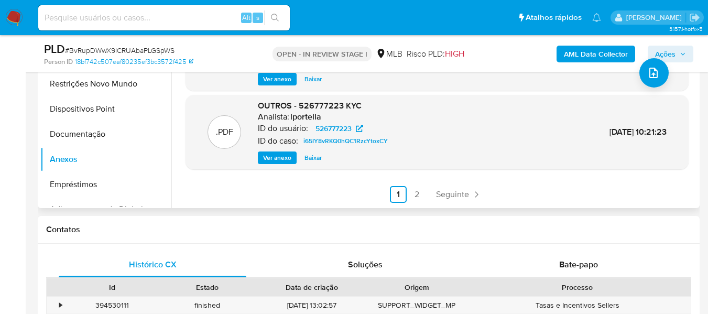
scroll to position [315, 0]
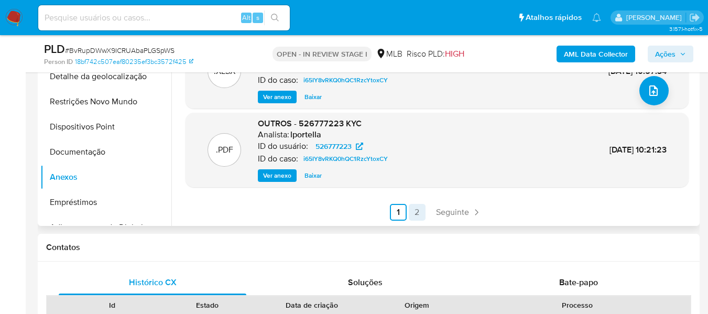
click at [417, 211] on link "2" at bounding box center [417, 212] width 17 height 17
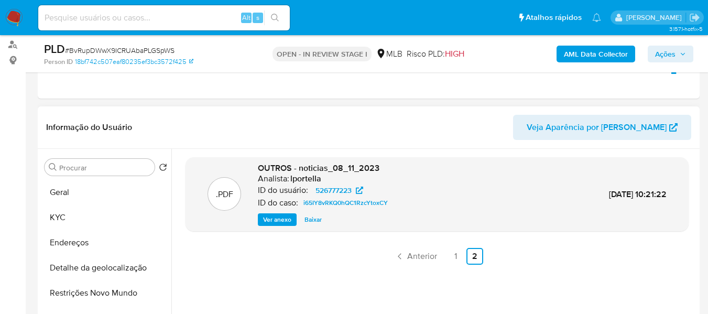
scroll to position [105, 0]
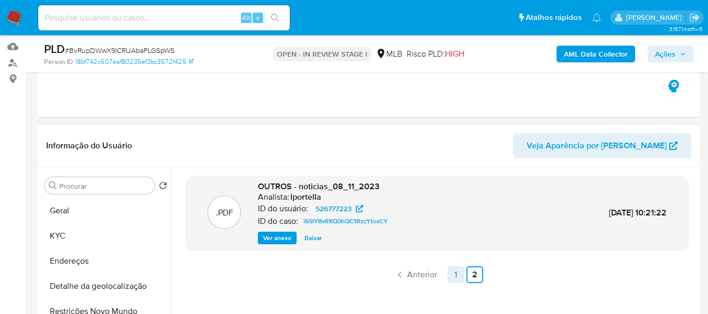
click at [451, 271] on link "1" at bounding box center [456, 274] width 17 height 17
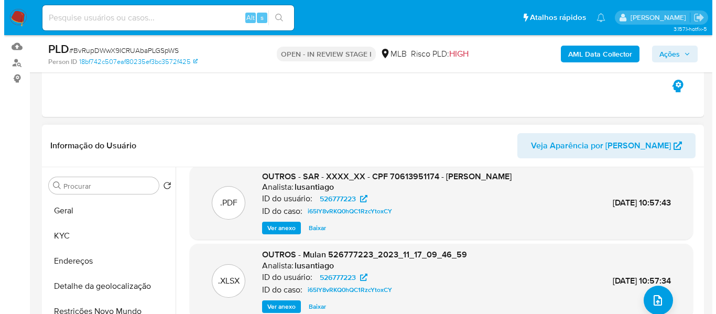
scroll to position [262, 0]
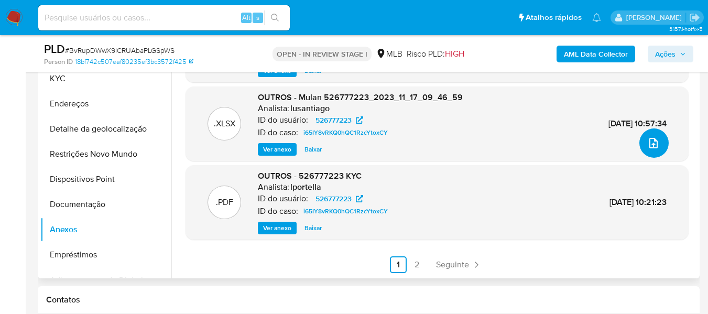
click at [651, 143] on icon "upload-file" at bounding box center [653, 143] width 13 height 13
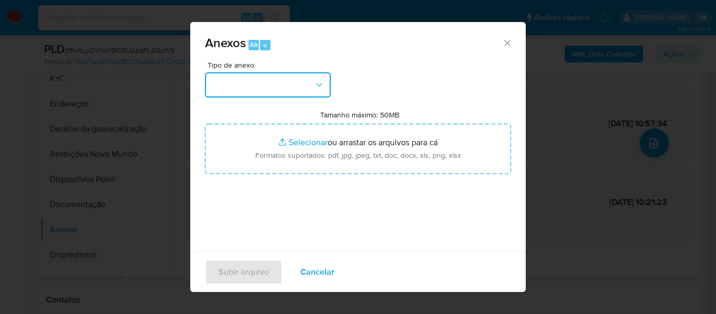
click at [306, 86] on button "button" at bounding box center [268, 84] width 126 height 25
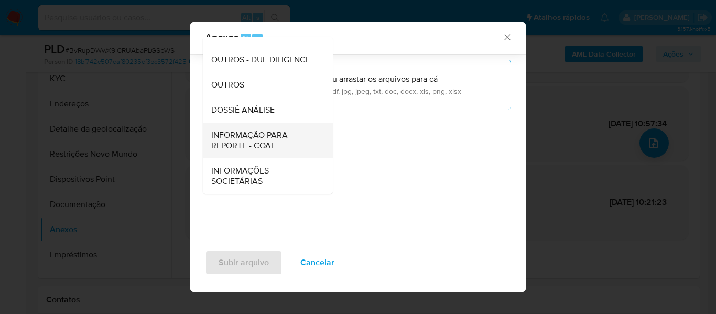
scroll to position [157, 0]
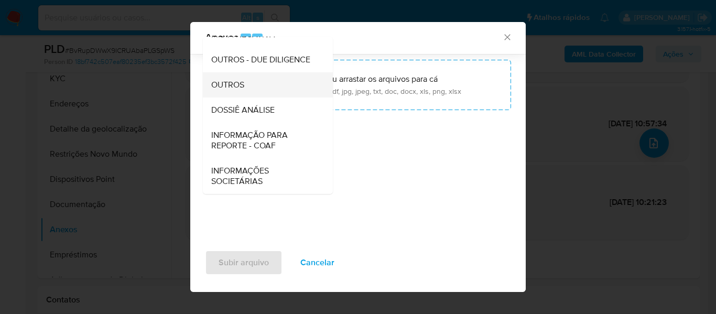
click at [247, 91] on div "OUTROS" at bounding box center [264, 84] width 107 height 25
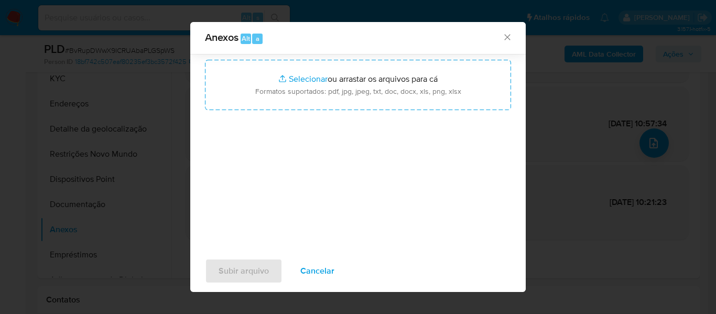
scroll to position [43, 0]
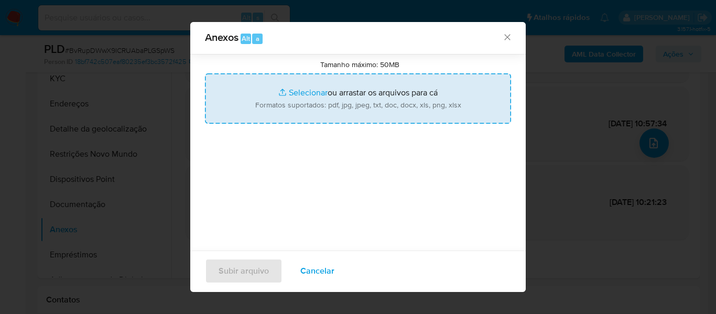
click at [288, 93] on input "Tamanho máximo: 50MB Selecionar arquivos" at bounding box center [358, 98] width 306 height 50
type input "C:\fakepath\2oSAR - xxxxx- CNPJ 49878250000118 - LILIANA ESTELA VALENTE LTDA.pdf"
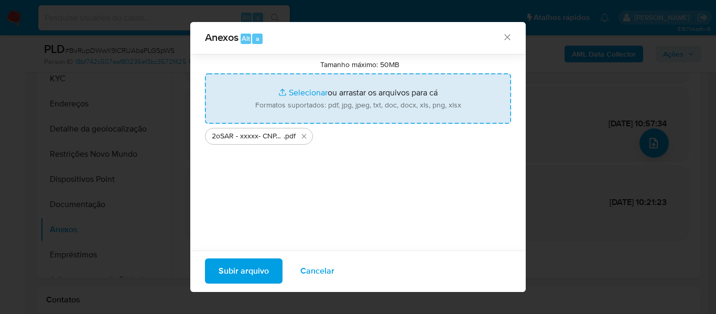
click at [298, 92] on input "Tamanho máximo: 50MB Selecionar arquivos" at bounding box center [358, 98] width 306 height 50
type input "C:\fakepath\Mulan LILIANA ESTELA VALENTE LTDA 526777223_2025_08_29_12_46_40 - T…"
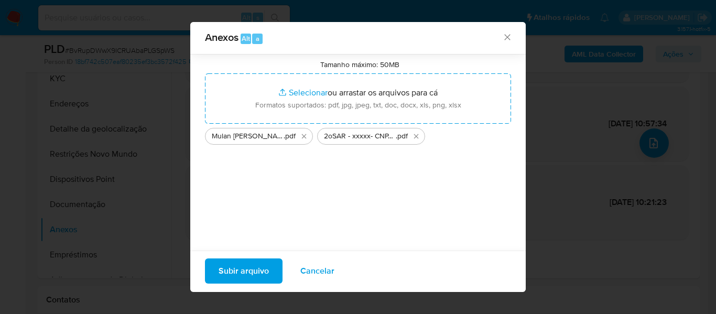
click at [257, 275] on span "Subir arquivo" at bounding box center [244, 270] width 50 height 23
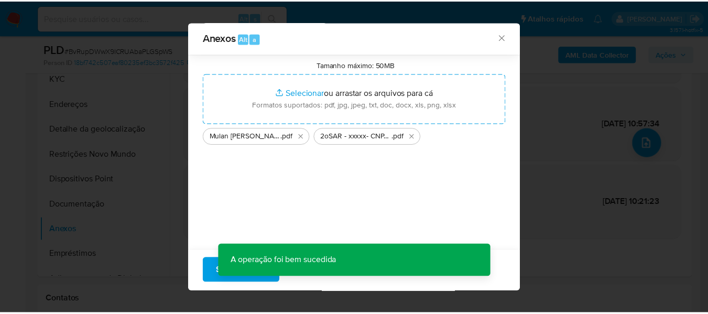
scroll to position [97, 0]
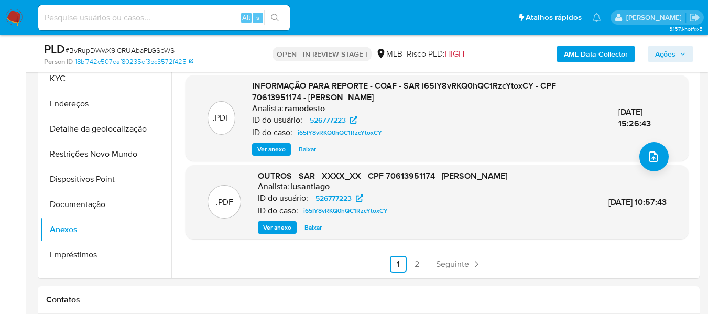
click at [669, 59] on span "Ações" at bounding box center [665, 54] width 20 height 17
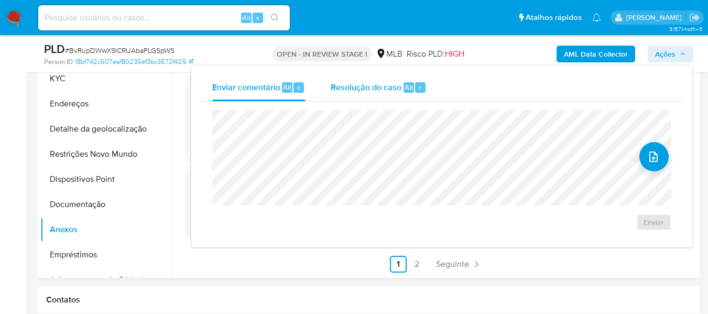
click at [361, 89] on span "Resolução do caso" at bounding box center [366, 87] width 71 height 12
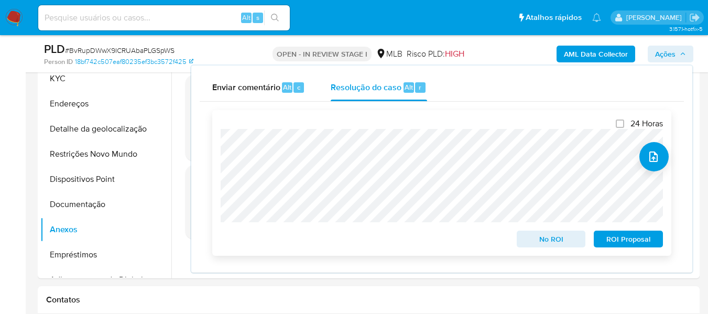
click at [612, 240] on span "ROI Proposal" at bounding box center [628, 239] width 55 height 15
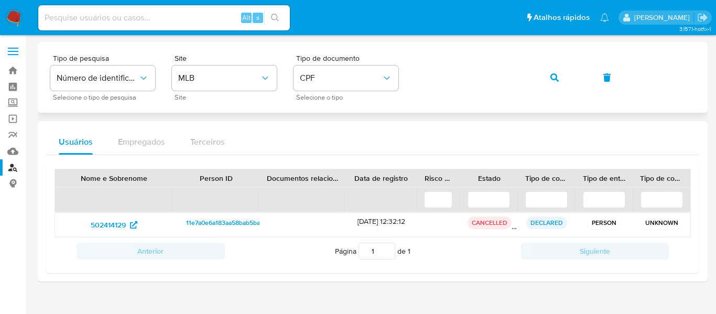
click at [554, 79] on icon "button" at bounding box center [554, 77] width 8 height 8
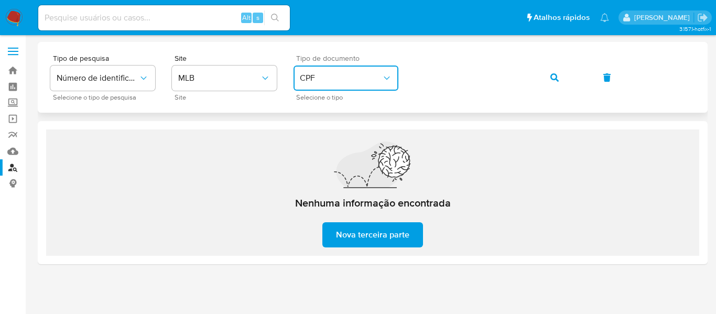
click at [363, 80] on span "CPF" at bounding box center [341, 78] width 82 height 10
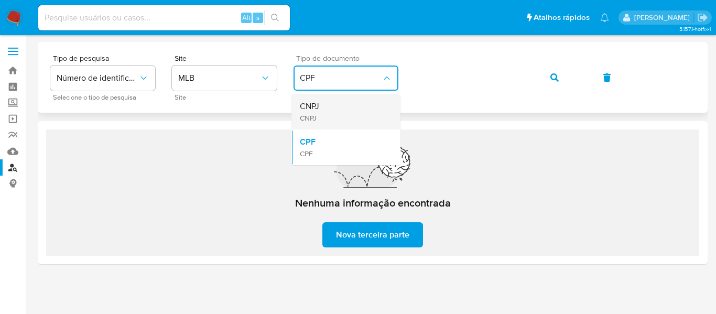
click at [345, 113] on div "CNPJ CNPJ" at bounding box center [343, 112] width 86 height 36
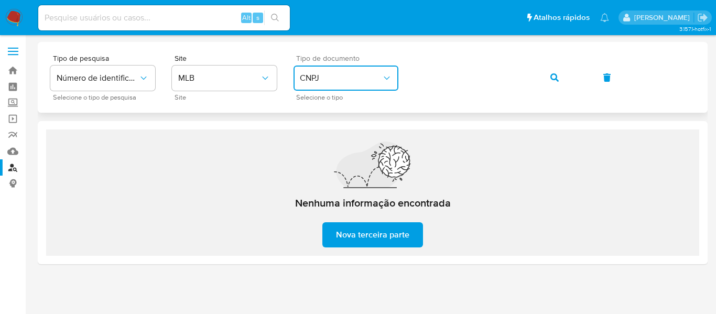
click at [394, 78] on div "Tipo de pesquisa Número de identificação Selecione o tipo de pesquisa Site MLB …" at bounding box center [372, 78] width 645 height 46
click at [554, 71] on span "button" at bounding box center [554, 77] width 8 height 23
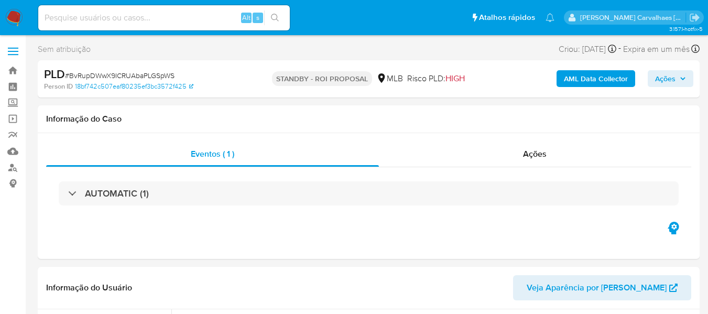
select select "10"
click at [109, 16] on input at bounding box center [164, 18] width 252 height 14
paste input "xblJ6gur6vwaM06bOqAC1s9a"
type input "xblJ6gur6vwaM06bOqAC1s9a"
click at [272, 14] on button "search-icon" at bounding box center [274, 17] width 21 height 15
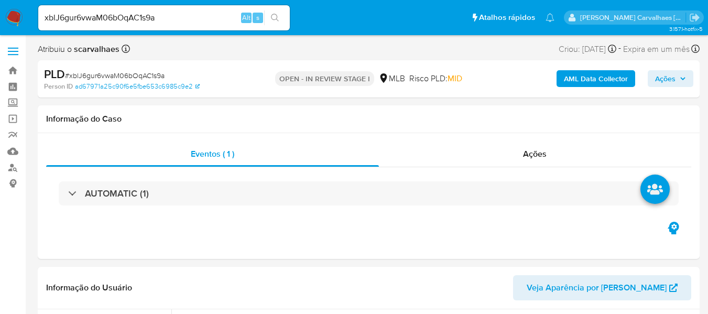
select select "10"
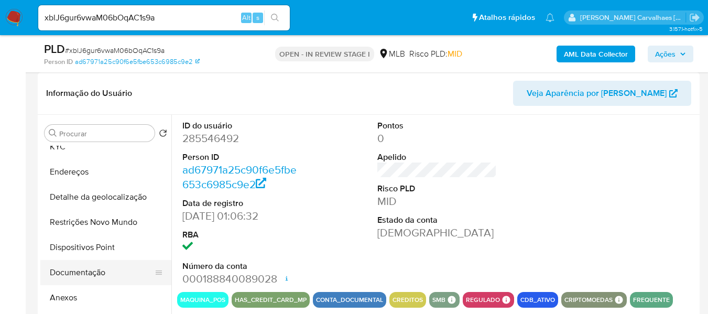
scroll to position [52, 0]
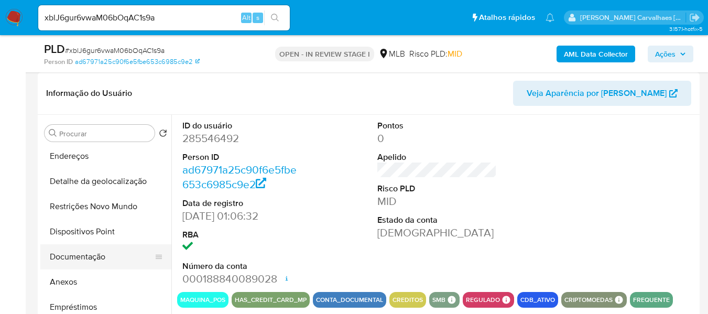
click at [95, 256] on button "Documentação" at bounding box center [101, 256] width 123 height 25
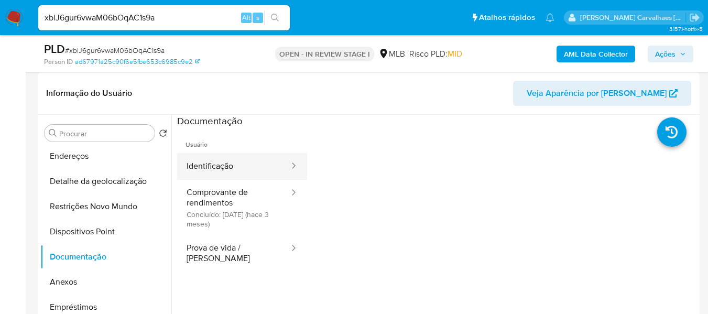
click at [208, 166] on button "Identificação" at bounding box center [233, 166] width 113 height 27
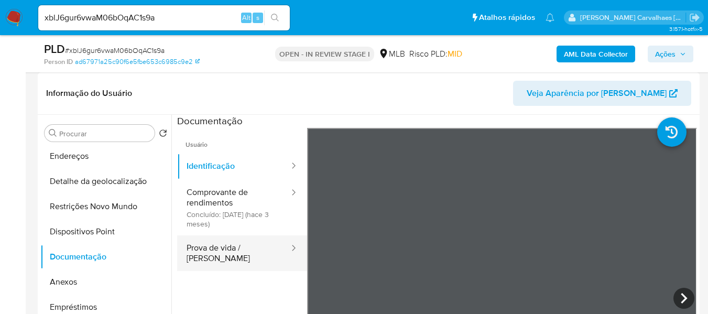
click at [229, 251] on button "Prova de vida / [PERSON_NAME]" at bounding box center [233, 253] width 113 height 36
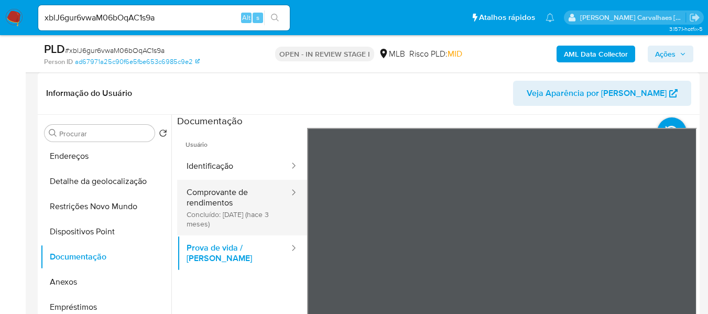
click at [213, 215] on button "Comprovante de rendimentos Concluído: [DATE] (hace 3 meses)" at bounding box center [233, 208] width 113 height 56
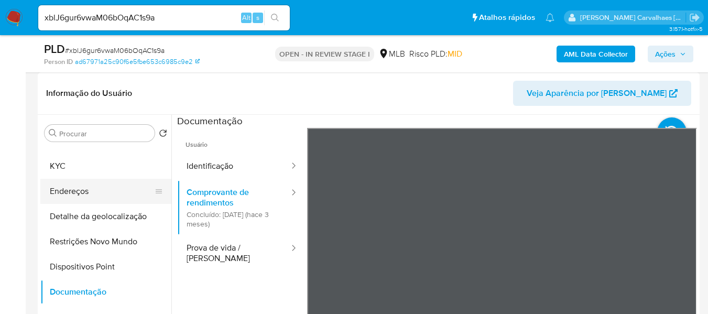
scroll to position [0, 0]
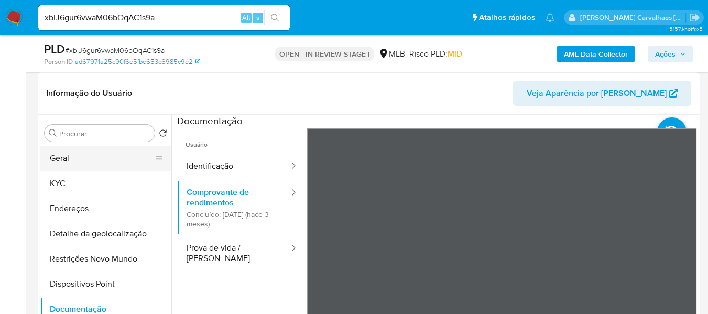
click at [80, 160] on button "Geral" at bounding box center [101, 158] width 123 height 25
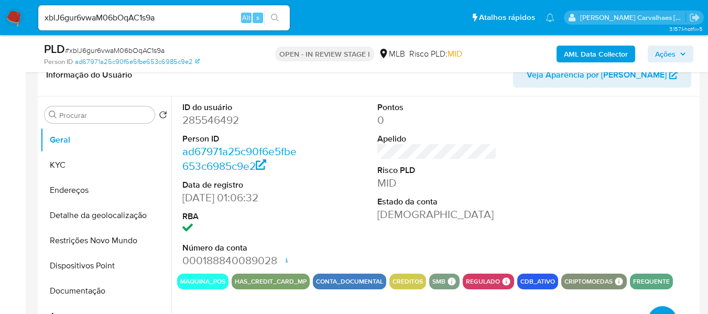
scroll to position [157, 0]
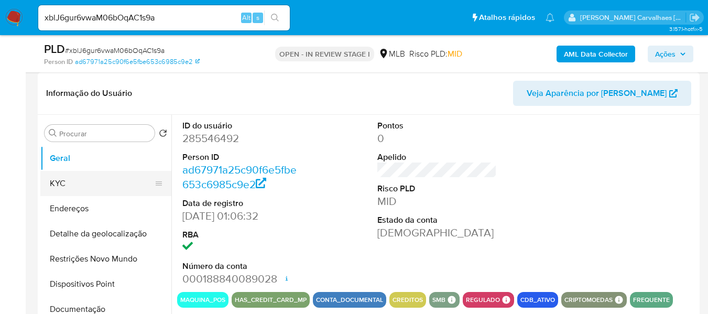
click at [73, 180] on button "KYC" at bounding box center [101, 183] width 123 height 25
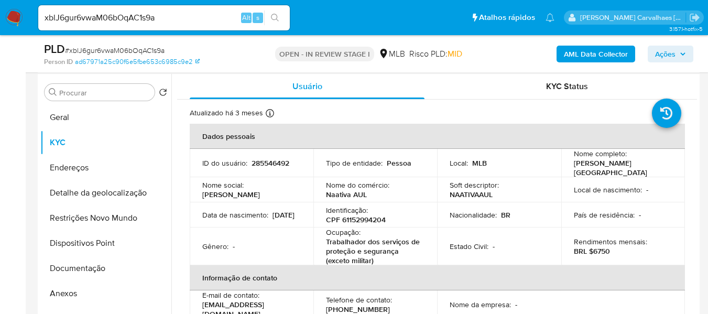
scroll to position [242, 0]
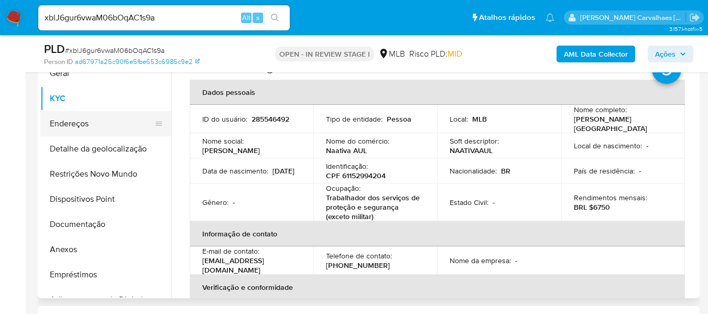
click at [74, 125] on button "Endereços" at bounding box center [101, 123] width 123 height 25
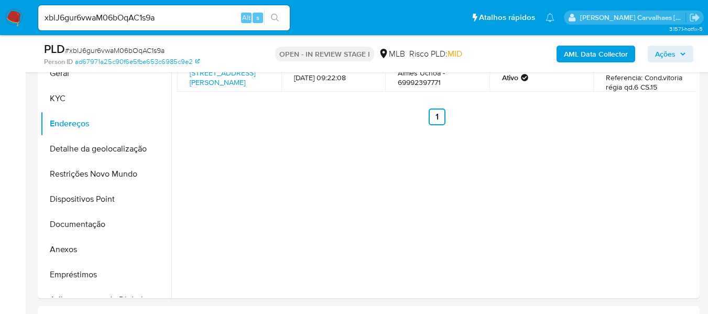
scroll to position [113, 0]
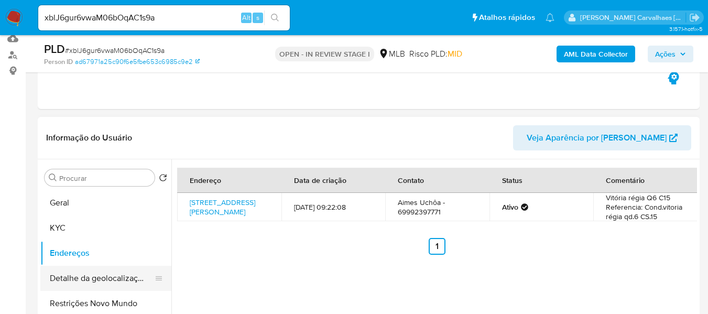
click at [98, 278] on button "Detalhe da geolocalização" at bounding box center [101, 278] width 123 height 25
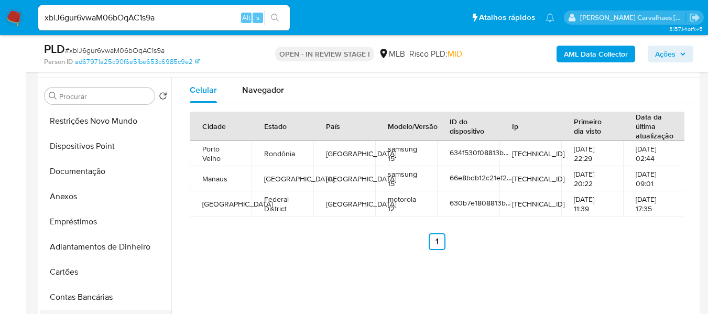
scroll to position [105, 0]
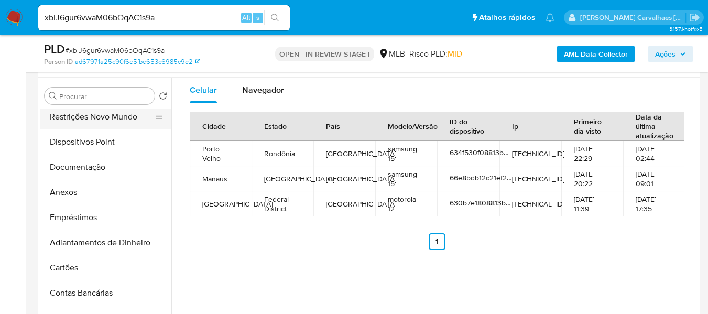
click at [109, 125] on button "Restrições Novo Mundo" at bounding box center [101, 116] width 123 height 25
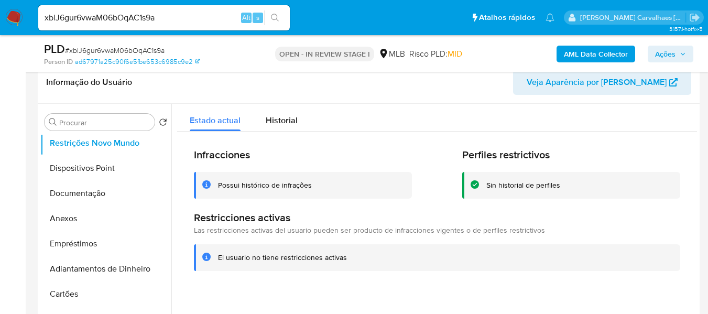
scroll to position [194, 0]
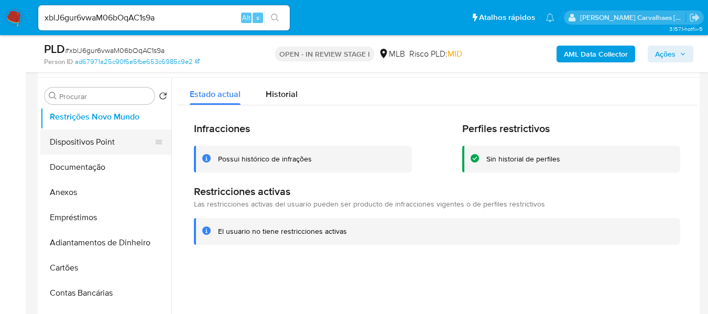
click at [89, 147] on button "Dispositivos Point" at bounding box center [101, 141] width 123 height 25
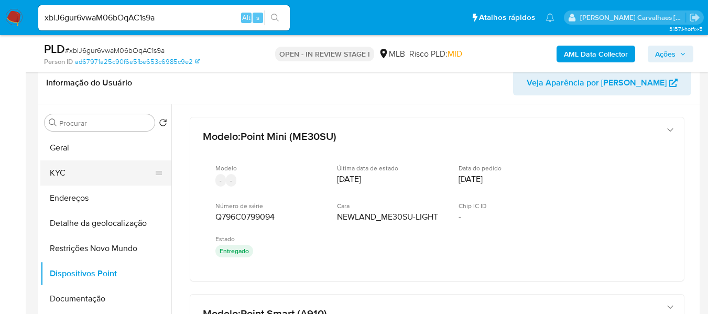
scroll to position [142, 0]
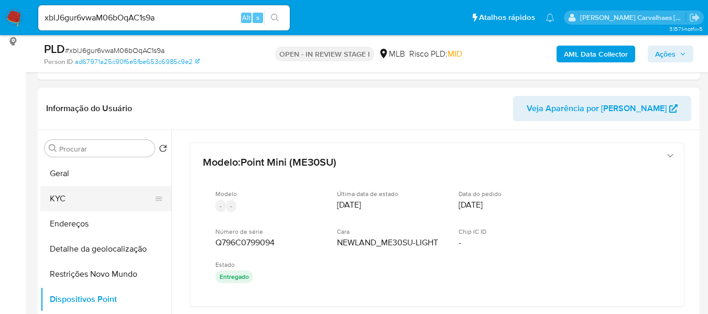
click at [69, 203] on button "KYC" at bounding box center [101, 198] width 123 height 25
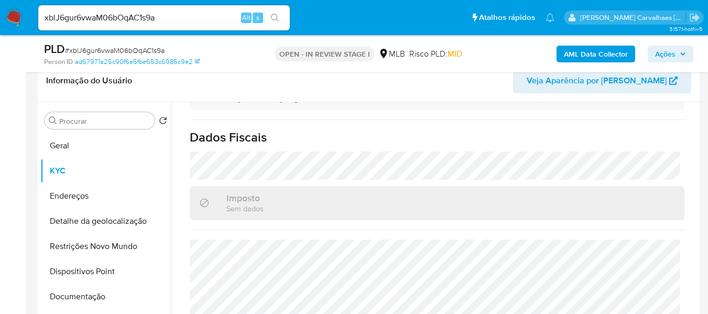
scroll to position [194, 0]
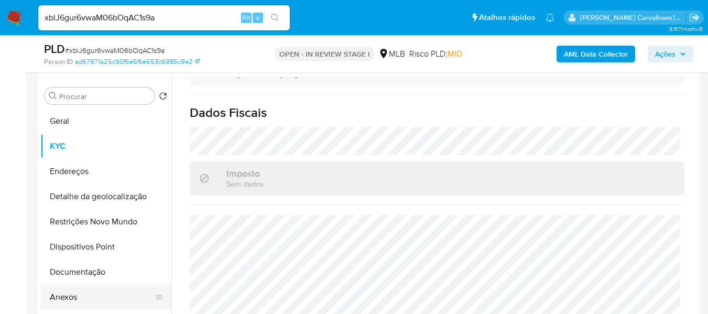
click at [81, 295] on button "Anexos" at bounding box center [101, 297] width 123 height 25
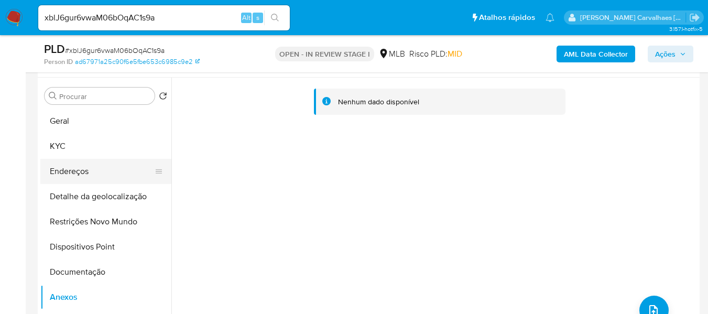
scroll to position [90, 0]
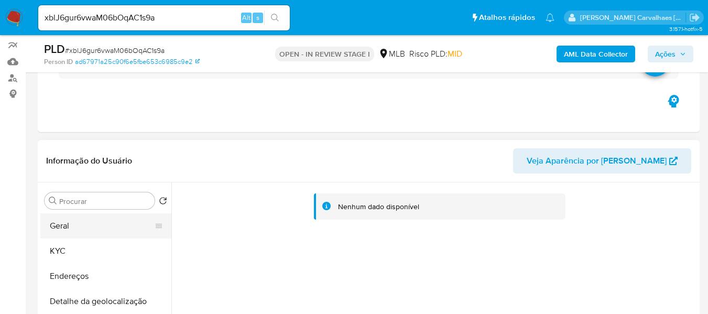
click at [86, 231] on button "Geral" at bounding box center [101, 225] width 123 height 25
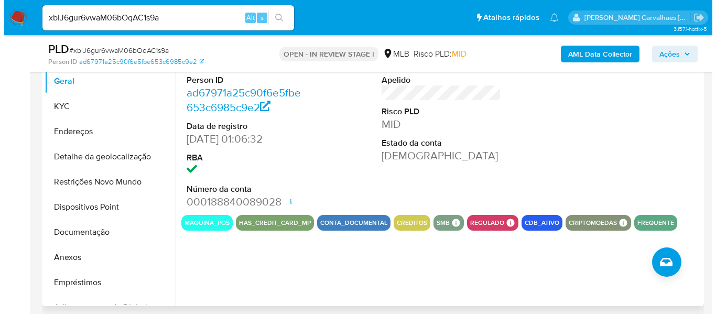
scroll to position [247, 0]
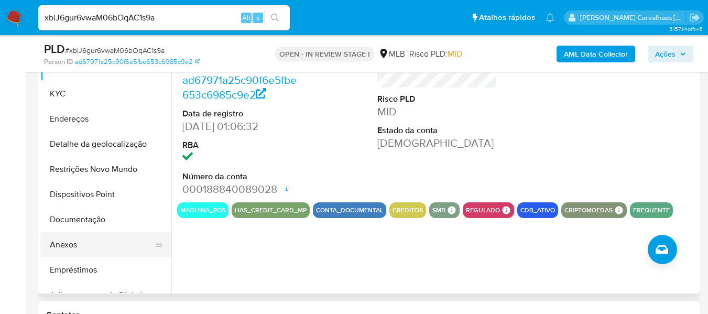
click at [79, 246] on button "Anexos" at bounding box center [101, 244] width 123 height 25
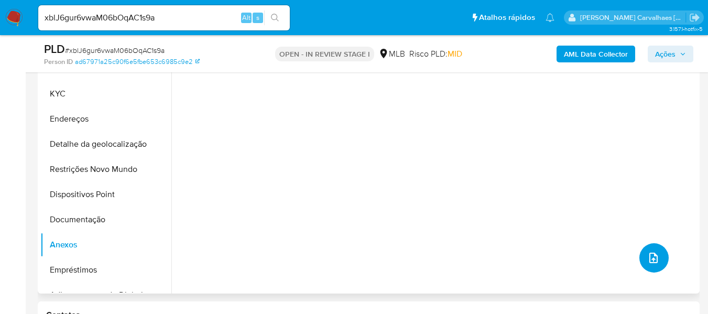
click at [649, 258] on icon "upload-file" at bounding box center [653, 258] width 13 height 13
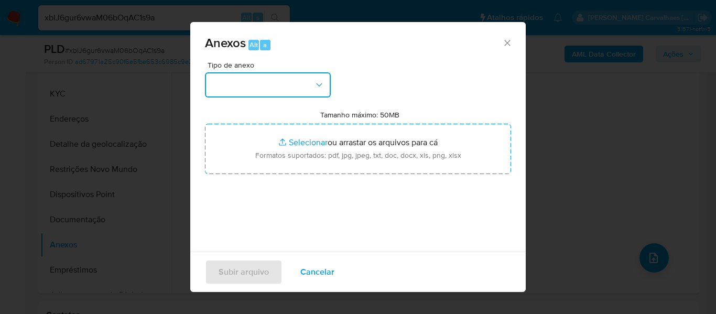
click at [305, 86] on button "button" at bounding box center [268, 84] width 126 height 25
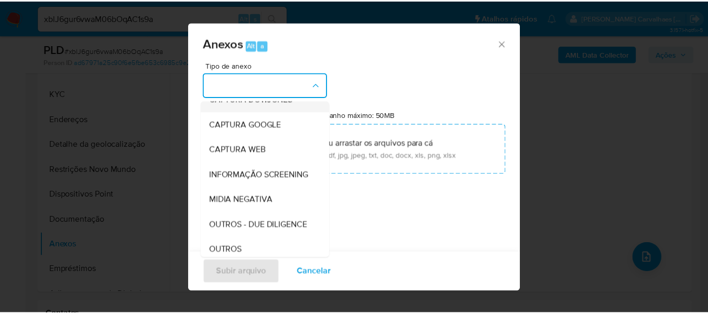
scroll to position [105, 0]
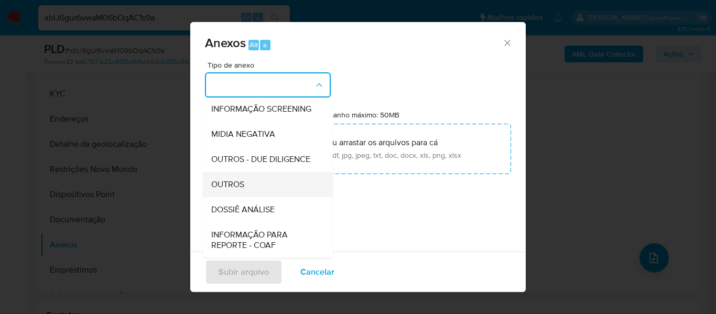
click at [230, 190] on span "OUTROS" at bounding box center [227, 184] width 33 height 10
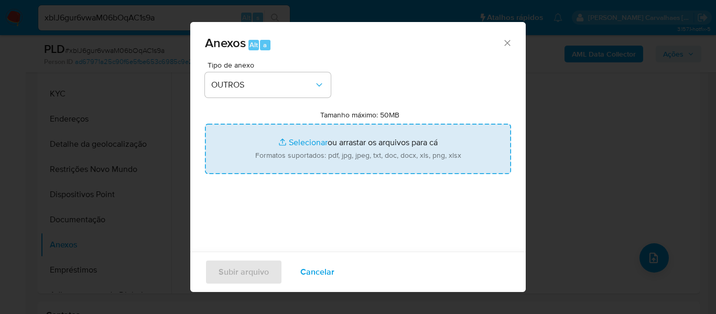
click at [297, 140] on input "Tamanho máximo: 50MB Selecionar arquivos" at bounding box center [358, 149] width 306 height 50
type input "C:\fakepath\Mulan Aimes Uchoa de Lima 285546492_2025_08_29_12_46_41 - Tabla din…"
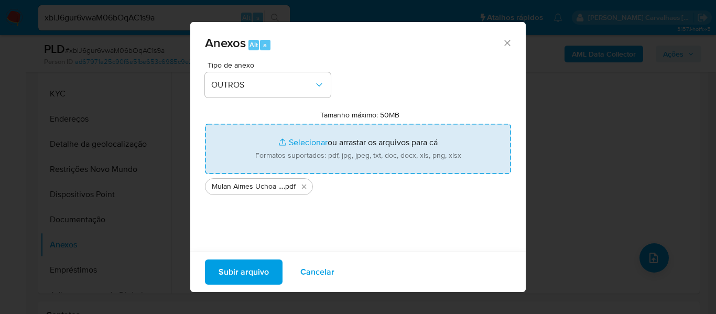
click at [307, 139] on input "Tamanho máximo: 50MB Selecionar arquivos" at bounding box center [358, 149] width 306 height 50
type input "C:\fakepath\SAR - xxxxx - CPF 61152994204 - AIMES UCHOA [PERSON_NAME].pdf"
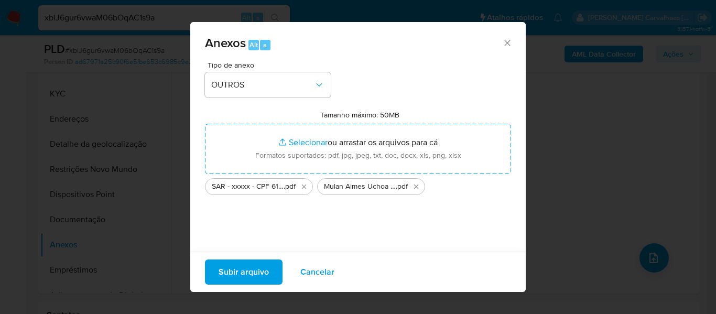
click at [251, 273] on span "Subir arquivo" at bounding box center [244, 272] width 50 height 23
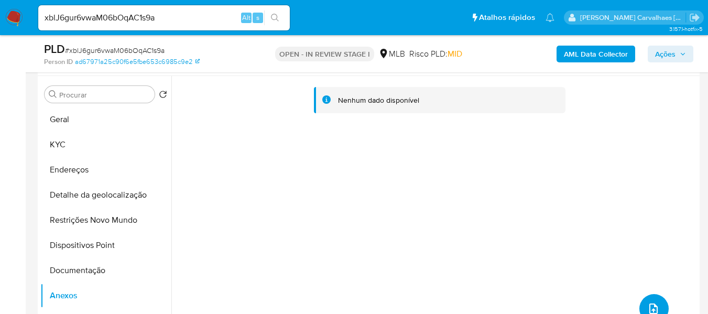
scroll to position [142, 0]
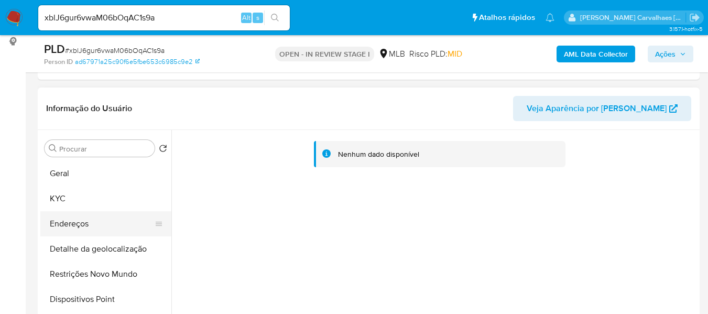
click at [94, 222] on button "Endereços" at bounding box center [101, 223] width 123 height 25
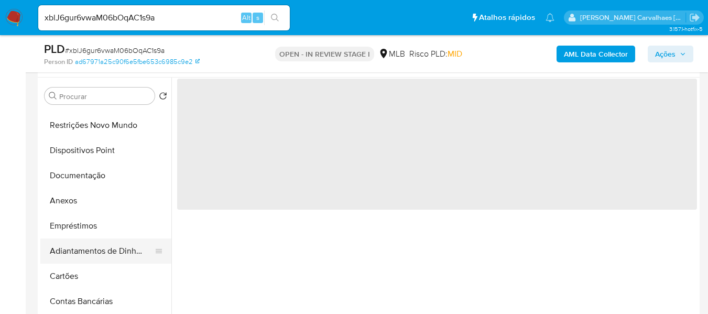
scroll to position [105, 0]
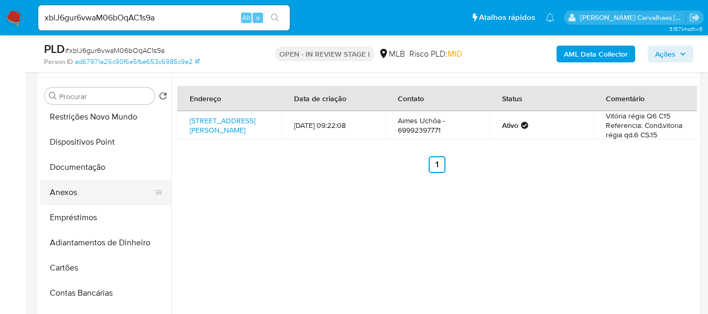
click at [63, 199] on button "Anexos" at bounding box center [101, 192] width 123 height 25
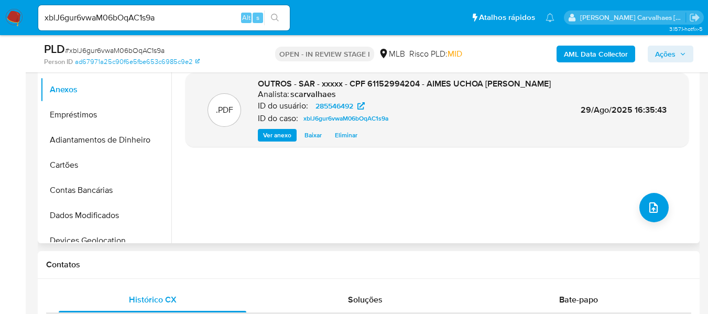
scroll to position [299, 0]
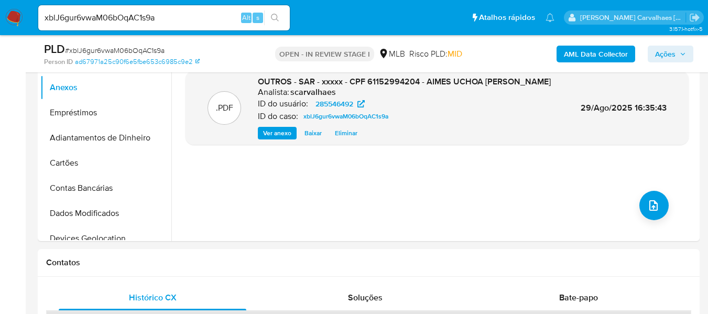
click at [673, 49] on span "Ações" at bounding box center [665, 54] width 20 height 17
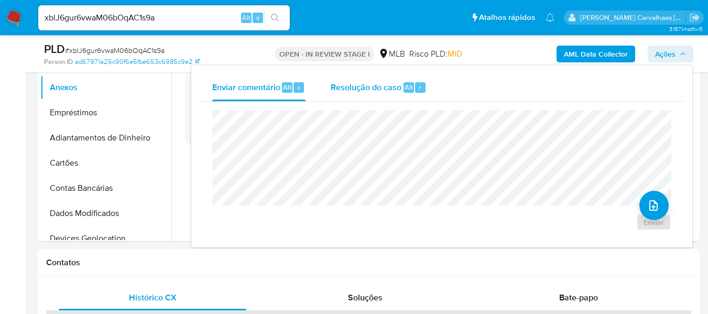
click at [348, 84] on span "Resolução do caso" at bounding box center [366, 87] width 71 height 12
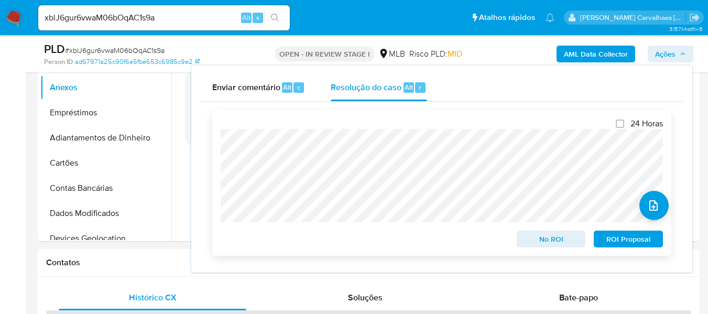
click at [625, 238] on span "ROI Proposal" at bounding box center [628, 239] width 55 height 15
